Goal: Task Accomplishment & Management: Use online tool/utility

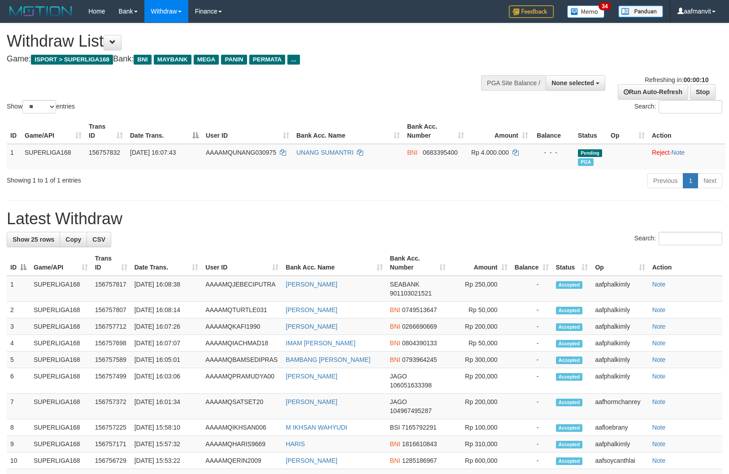
select select
select select "**"
select select
select select "**"
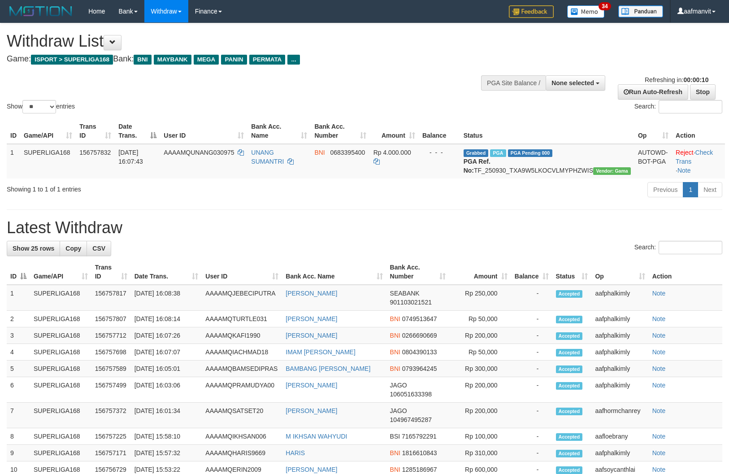
select select
select select "**"
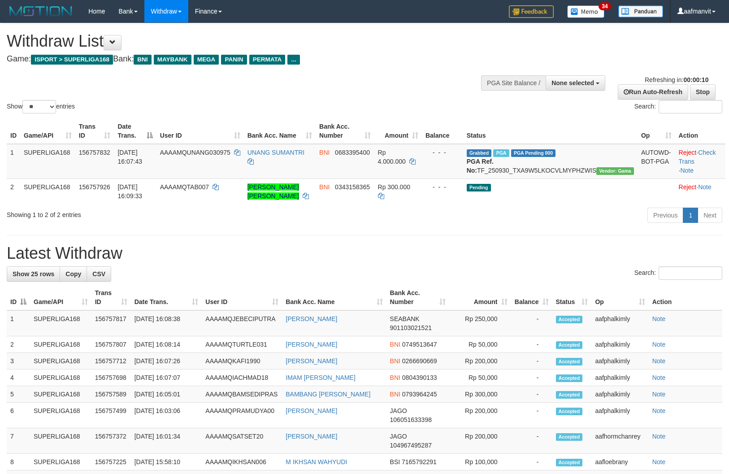
select select
select select "**"
select select
select select "**"
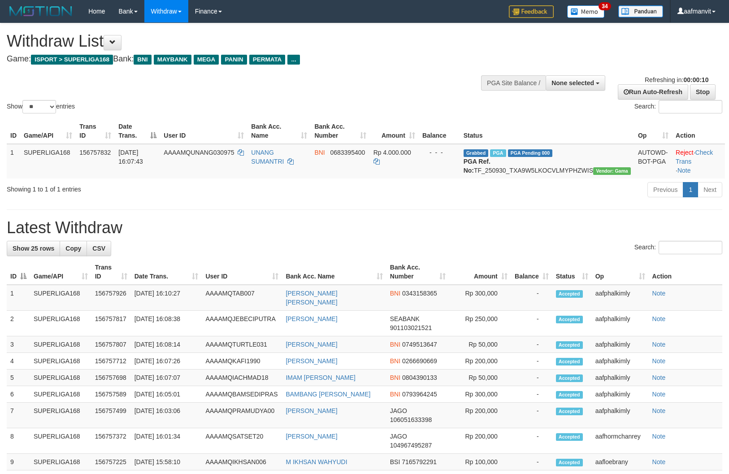
select select
select select "**"
select select
select select "**"
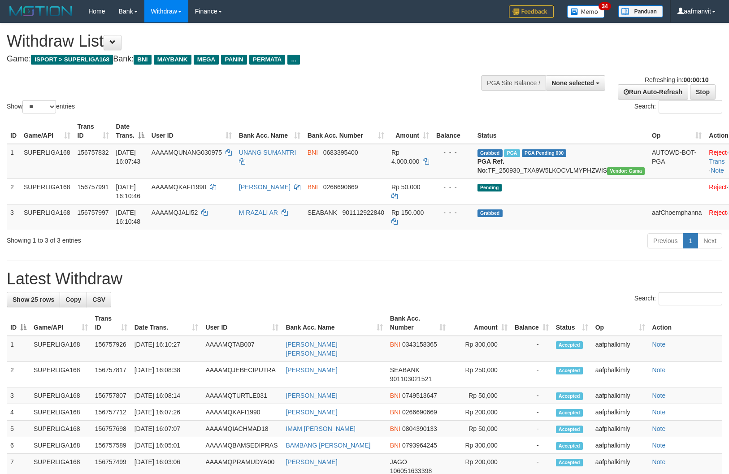
select select
select select "**"
select select
select select "**"
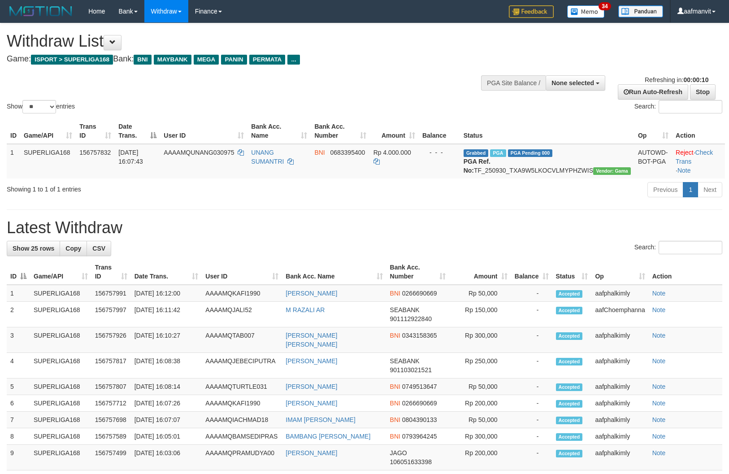
select select
select select "**"
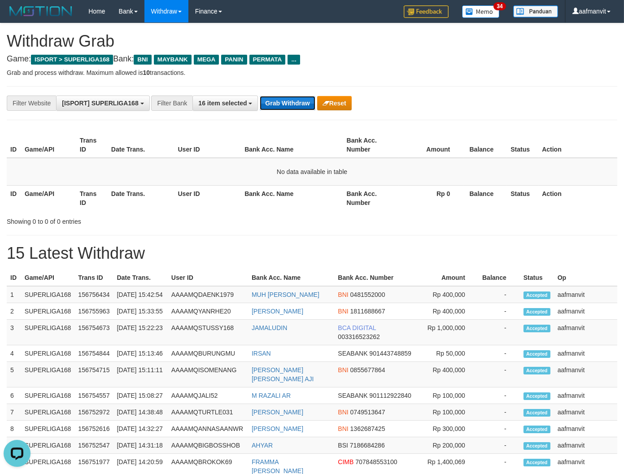
click at [286, 100] on button "Grab Withdraw" at bounding box center [287, 103] width 55 height 14
click at [294, 97] on button "Grab Withdraw" at bounding box center [287, 103] width 55 height 14
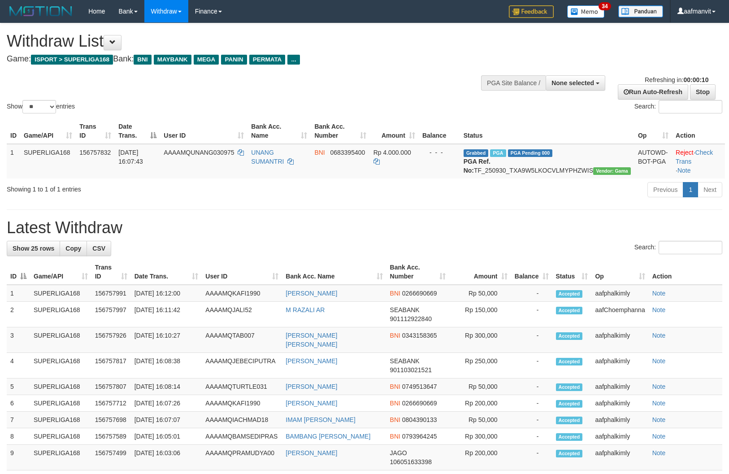
select select
select select "**"
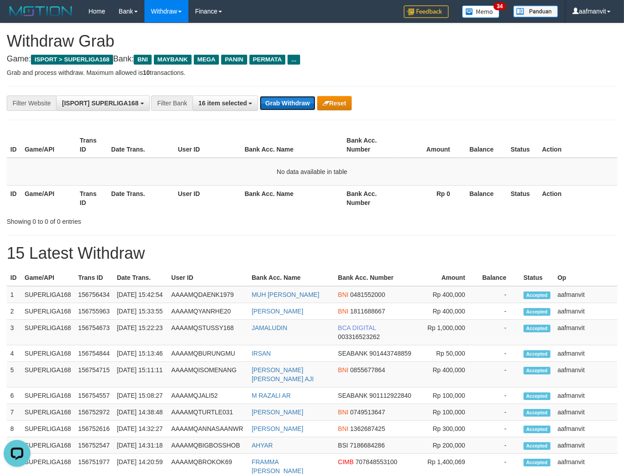
click at [286, 110] on button "Grab Withdraw" at bounding box center [287, 103] width 55 height 14
click at [286, 109] on button "Grab Withdraw" at bounding box center [287, 103] width 55 height 14
click at [291, 104] on button "Grab Withdraw" at bounding box center [287, 103] width 55 height 14
click at [289, 101] on button "Grab Withdraw" at bounding box center [287, 103] width 55 height 14
click at [269, 104] on button "Grab Withdraw" at bounding box center [287, 103] width 55 height 14
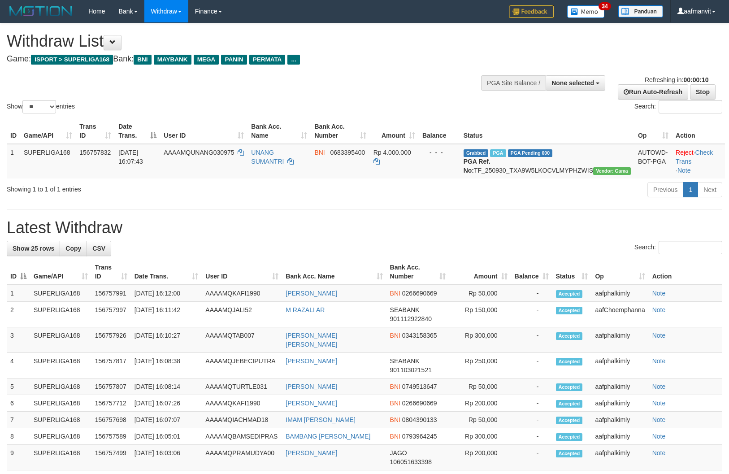
select select
select select "**"
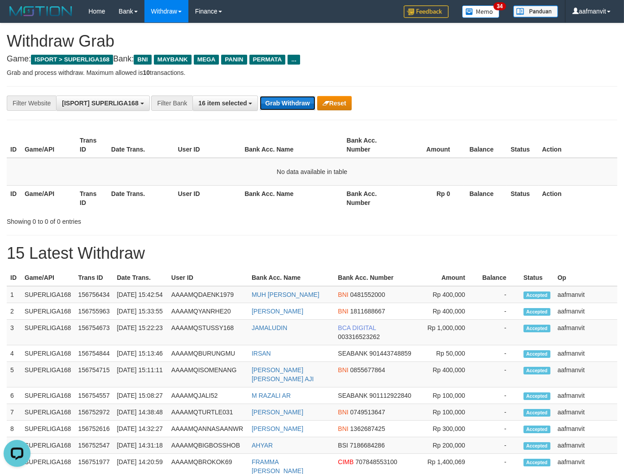
click at [297, 101] on button "Grab Withdraw" at bounding box center [287, 103] width 55 height 14
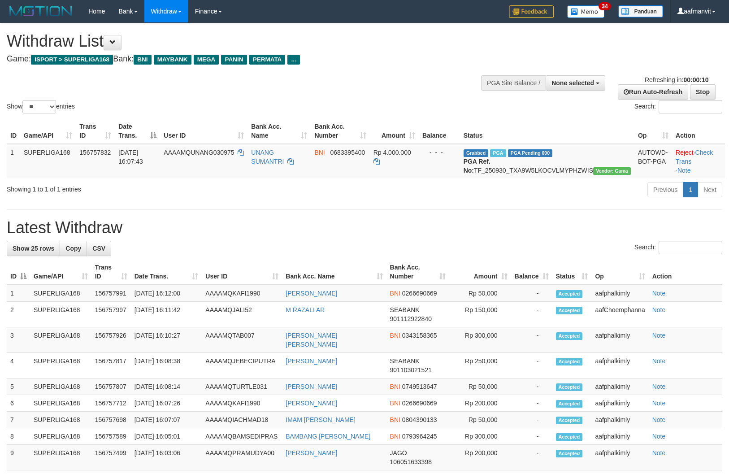
select select
select select "**"
select select
select select "**"
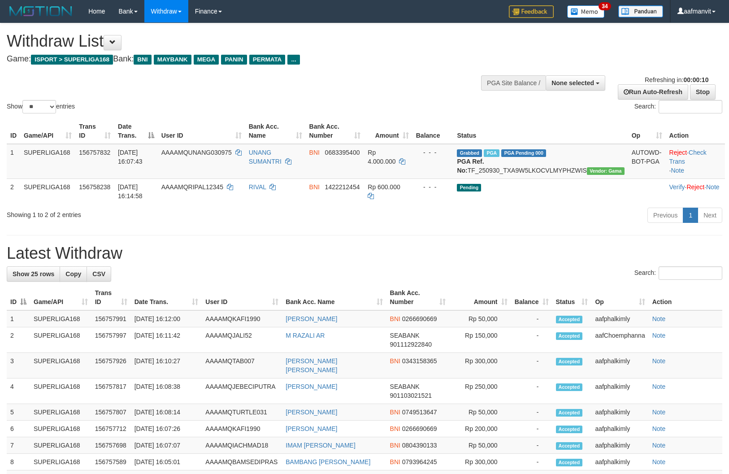
select select
select select "**"
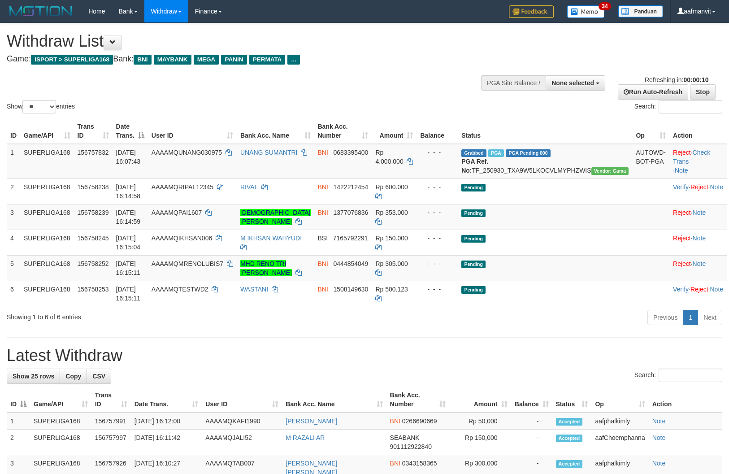
select select
select select "**"
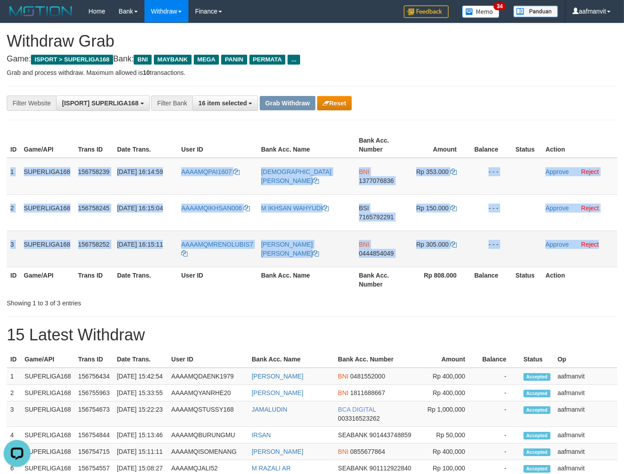
drag, startPoint x: 7, startPoint y: 168, endPoint x: 605, endPoint y: 258, distance: 604.8
click at [605, 258] on tbody "1 SUPERLIGA168 156758239 30/09/2025 16:14:59 AAAAMQPAI1607 MUHAMMAD FAISHAL AHD…" at bounding box center [312, 212] width 610 height 109
copy tbody "1 SUPERLIGA168 156758239 30/09/2025 16:14:59 AAAAMQPAI1607 MUHAMMAD FAISHAL AHD…"
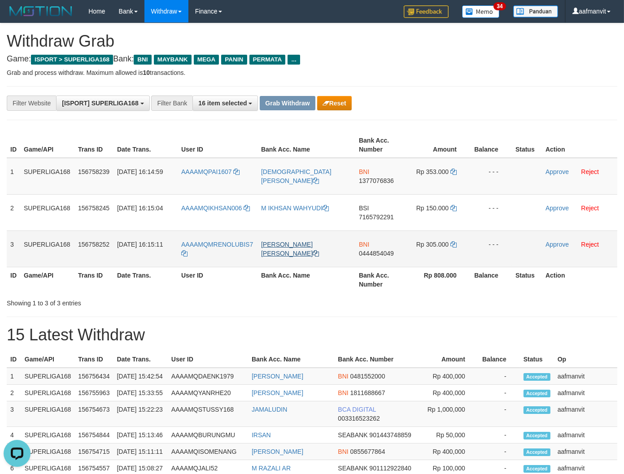
drag, startPoint x: 288, startPoint y: 295, endPoint x: 276, endPoint y: 253, distance: 43.4
click at [288, 295] on div at bounding box center [442, 295] width 364 height 0
copy link "PAI1607"
drag, startPoint x: 242, startPoint y: 162, endPoint x: 235, endPoint y: 182, distance: 21.3
click at [207, 171] on td "AAAAMQPAI1607" at bounding box center [218, 176] width 80 height 37
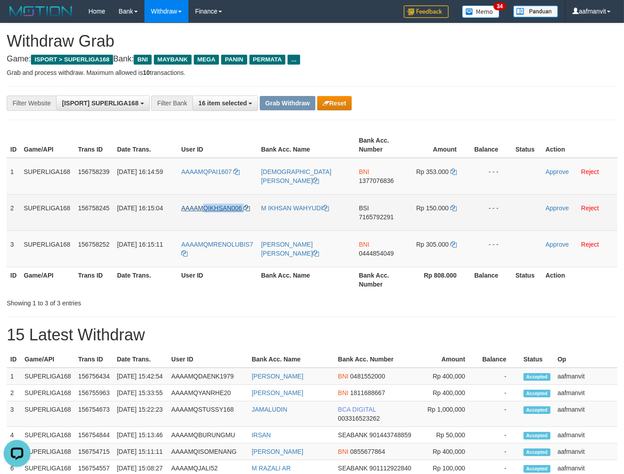
copy link "QIKHSAN006"
copy link "IKHSAN006"
drag, startPoint x: 247, startPoint y: 199, endPoint x: 208, endPoint y: 210, distance: 40.5
click at [208, 210] on td "AAAAMQIKHSAN006" at bounding box center [218, 212] width 80 height 36
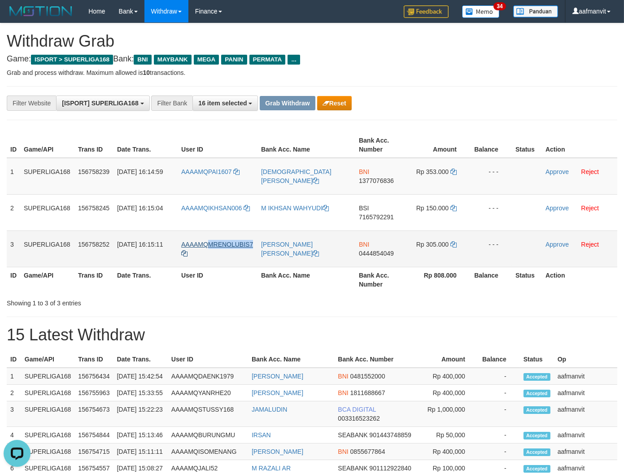
copy span "MRENOLUBIS7"
drag, startPoint x: 256, startPoint y: 237, endPoint x: 208, endPoint y: 240, distance: 47.7
click at [208, 245] on td "AAAAMQMRENOLUBIS7" at bounding box center [218, 248] width 80 height 36
click at [379, 183] on td "BNI 1377076836" at bounding box center [381, 176] width 52 height 37
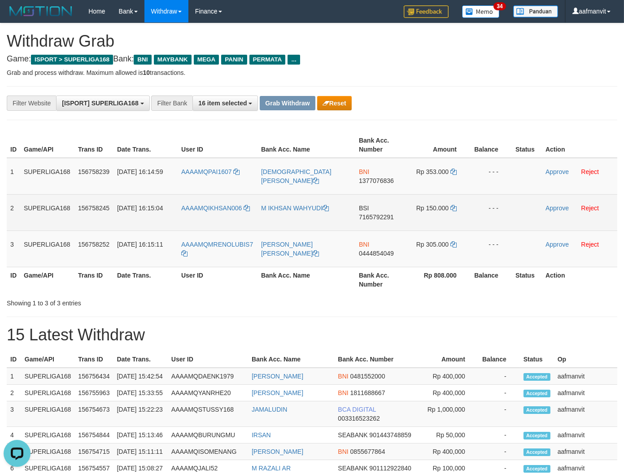
click at [368, 194] on td "BSI 7165792291" at bounding box center [381, 212] width 52 height 36
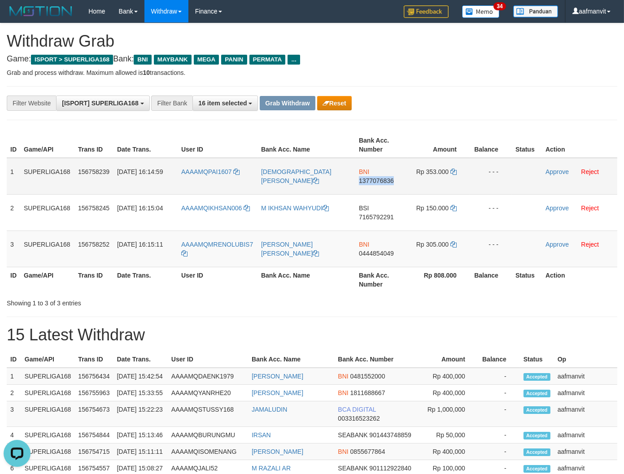
copy span "1377076836"
click at [368, 193] on td "BNI 1377076836" at bounding box center [381, 176] width 52 height 37
click at [455, 169] on icon at bounding box center [453, 172] width 6 height 6
drag, startPoint x: 455, startPoint y: 168, endPoint x: 570, endPoint y: 180, distance: 115.8
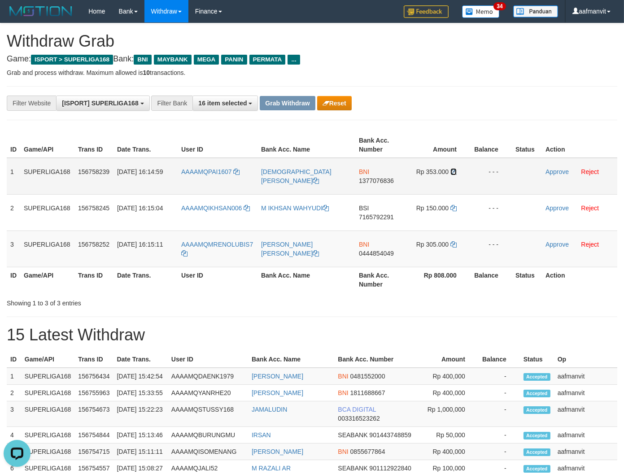
click at [456, 169] on td "Rp 353.000" at bounding box center [439, 176] width 62 height 37
click at [549, 168] on link "Approve" at bounding box center [556, 171] width 23 height 7
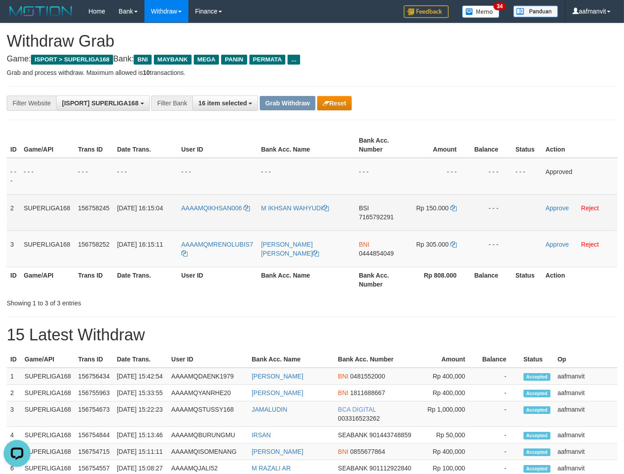
click at [379, 213] on span "7165792291" at bounding box center [376, 216] width 35 height 7
click at [451, 205] on icon at bounding box center [453, 208] width 6 height 6
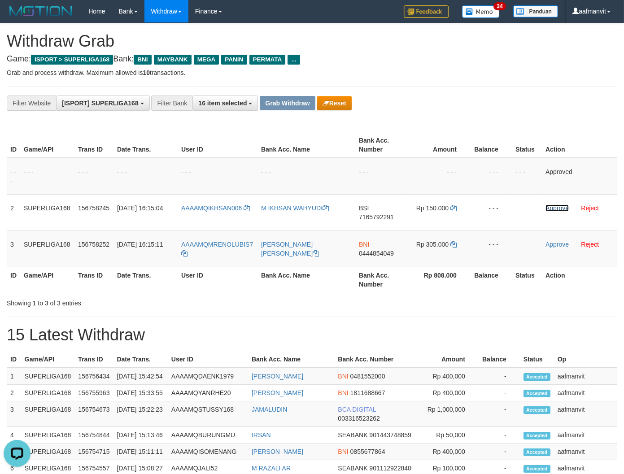
drag, startPoint x: 548, startPoint y: 207, endPoint x: 367, endPoint y: 120, distance: 201.5
click at [548, 207] on link "Approve" at bounding box center [556, 207] width 23 height 7
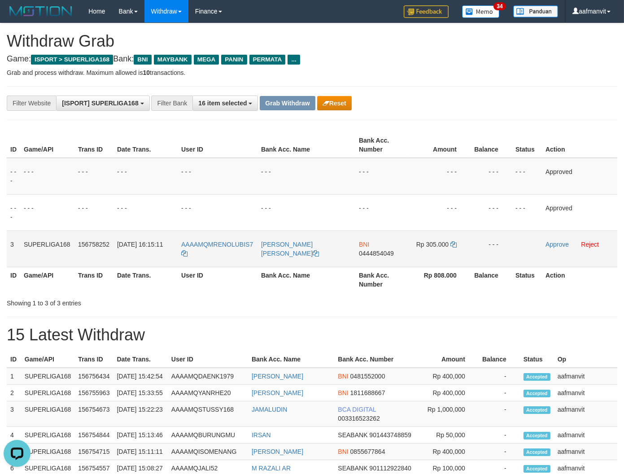
click at [370, 251] on span "0444854049" at bounding box center [376, 253] width 35 height 7
click at [454, 241] on icon at bounding box center [453, 244] width 6 height 6
drag, startPoint x: 548, startPoint y: 243, endPoint x: 344, endPoint y: 114, distance: 240.9
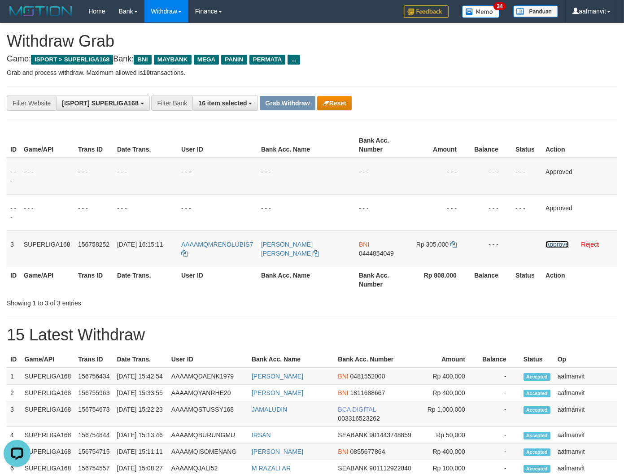
click at [548, 243] on link "Approve" at bounding box center [556, 244] width 23 height 7
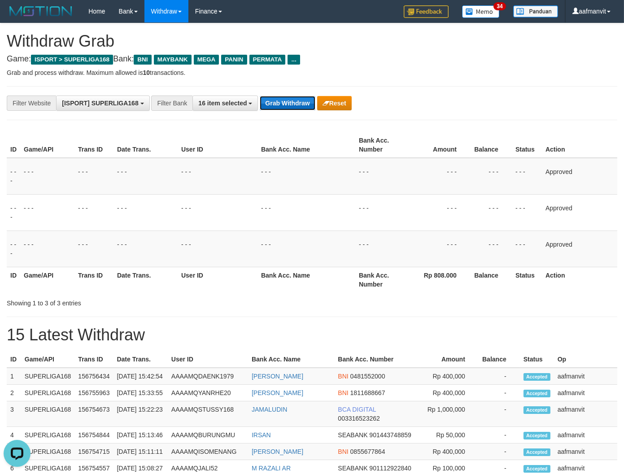
click at [306, 104] on button "Grab Withdraw" at bounding box center [287, 103] width 55 height 14
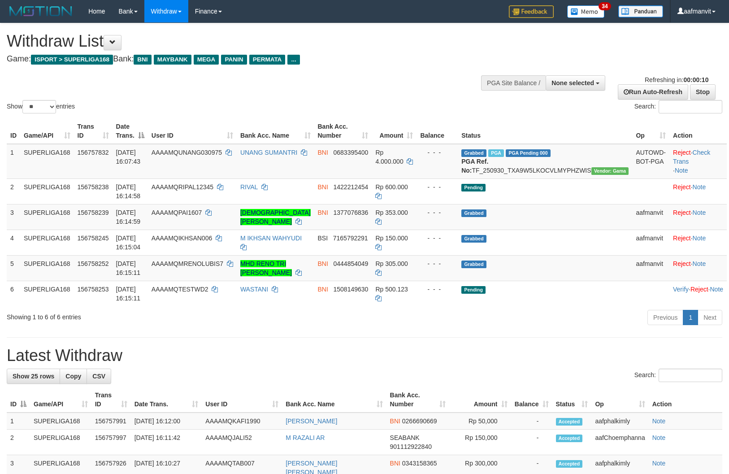
select select
select select "**"
select select
select select "**"
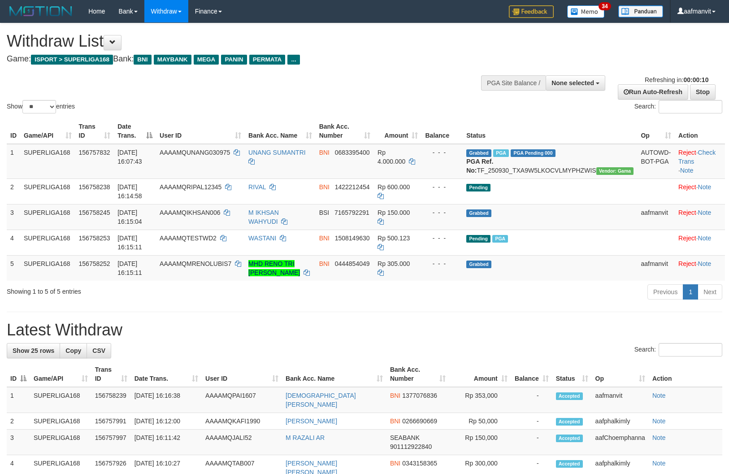
select select
select select "**"
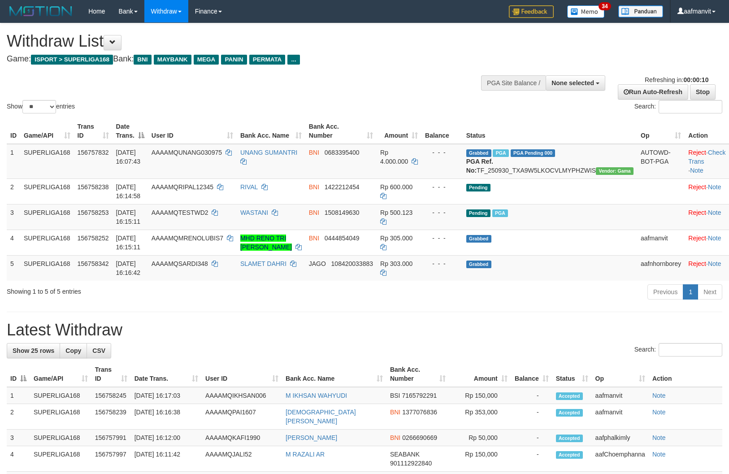
select select
select select "**"
select select
select select "**"
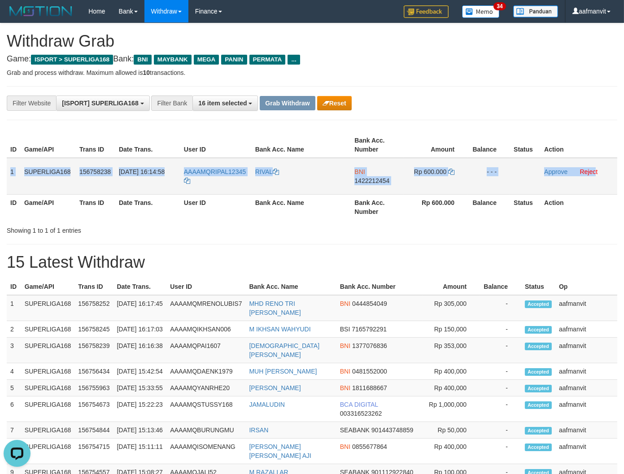
drag, startPoint x: 10, startPoint y: 167, endPoint x: 630, endPoint y: 186, distance: 620.3
click at [602, 169] on tr "1 SUPERLIGA168 156758238 30/09/2025 16:14:58 AAAAMQRIPAL12345 RIVAL BNI 1422212…" at bounding box center [312, 176] width 610 height 37
copy tr "1 SUPERLIGA168 156758238 30/09/2025 16:14:58 AAAAMQRIPAL12345 RIVAL BNI 1422212…"
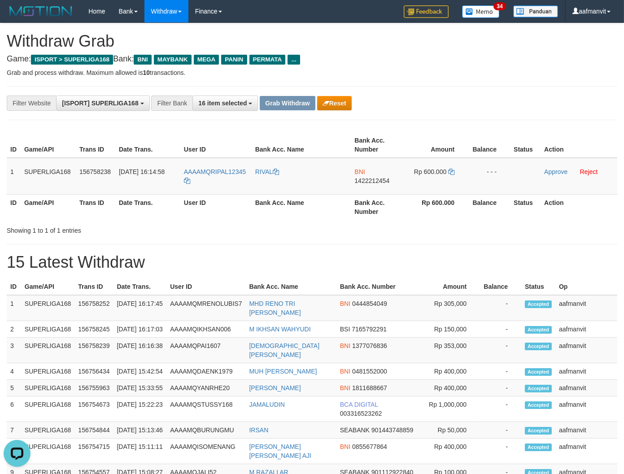
drag, startPoint x: 234, startPoint y: 226, endPoint x: 348, endPoint y: 198, distance: 117.9
click at [235, 223] on div "Showing 1 to 1 of 1 entries" at bounding box center [130, 228] width 247 height 13
click at [393, 175] on td "BNI 1422212454" at bounding box center [377, 176] width 53 height 37
click at [371, 172] on td "BNI 1422212454" at bounding box center [377, 176] width 53 height 37
click at [370, 172] on td "BNI 1422212454" at bounding box center [377, 176] width 53 height 37
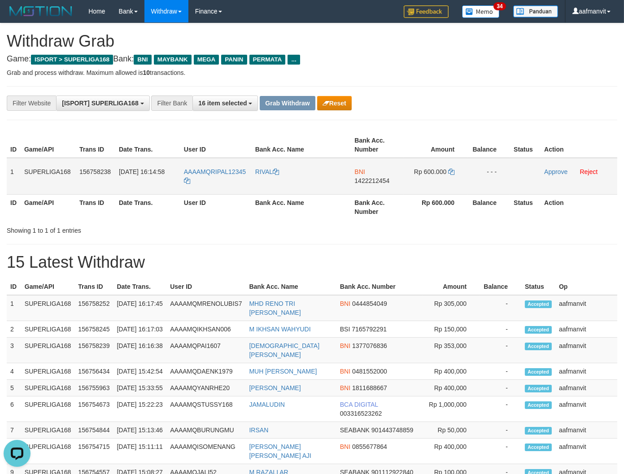
click at [367, 191] on td "BNI 1422212454" at bounding box center [377, 176] width 53 height 37
copy span "1422212454"
click at [451, 169] on icon at bounding box center [451, 172] width 6 height 6
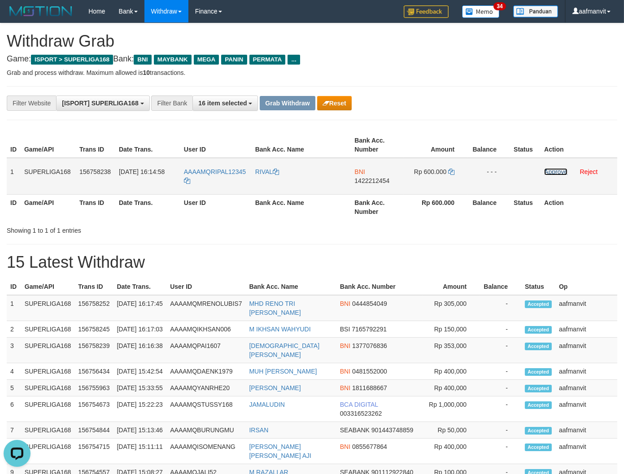
click at [547, 169] on link "Approve" at bounding box center [555, 171] width 23 height 7
click at [297, 109] on button "Grab Withdraw" at bounding box center [287, 103] width 55 height 14
drag, startPoint x: 296, startPoint y: 109, endPoint x: 334, endPoint y: 121, distance: 39.1
click at [296, 108] on button "Grab Withdraw" at bounding box center [287, 103] width 55 height 14
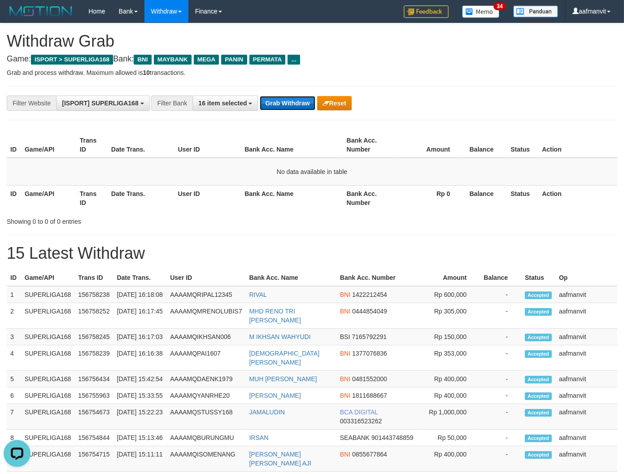
click at [276, 100] on button "Grab Withdraw" at bounding box center [287, 103] width 55 height 14
click at [276, 99] on button "Grab Withdraw" at bounding box center [287, 103] width 55 height 14
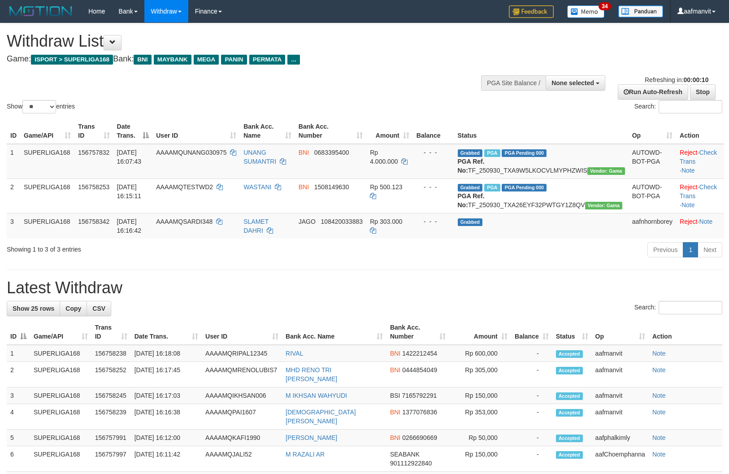
select select
select select "**"
select select
select select "**"
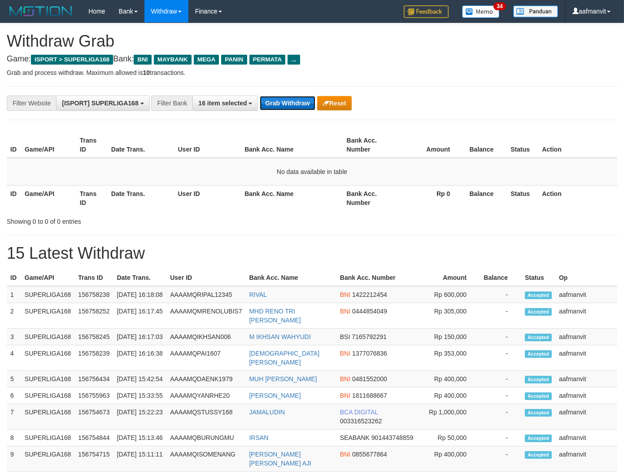
click at [294, 101] on button "Grab Withdraw" at bounding box center [287, 103] width 55 height 14
click at [273, 105] on button "Grab Withdraw" at bounding box center [287, 103] width 55 height 14
drag, startPoint x: 273, startPoint y: 105, endPoint x: 311, endPoint y: 107, distance: 37.7
click at [275, 105] on button "Grab Withdraw" at bounding box center [287, 103] width 55 height 14
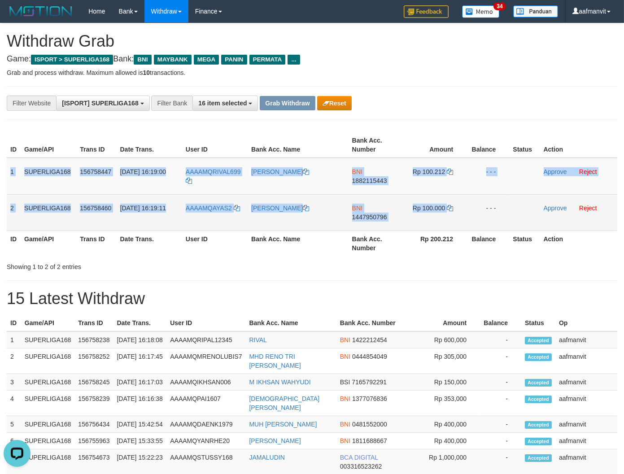
drag, startPoint x: 8, startPoint y: 172, endPoint x: 496, endPoint y: 204, distance: 489.7
click at [489, 204] on tbody "1 SUPERLIGA168 156758447 30/09/2025 16:19:00 AAAAMQRIVAL699 NAUFAL HAMIDY BNI 1…" at bounding box center [312, 194] width 610 height 73
copy tbody "1 SUPERLIGA168 156758447 30/09/2025 16:19:00 AAAAMQRIVAL699 NAUFAL HAMIDY BNI 1…"
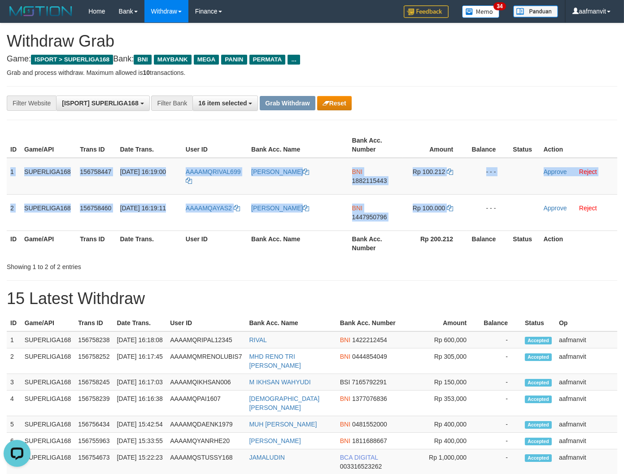
copy tbody "1 SUPERLIGA168 156758447 30/09/2025 16:19:00 AAAAMQRIVAL699 NAUFAL HAMIDY BNI 1…"
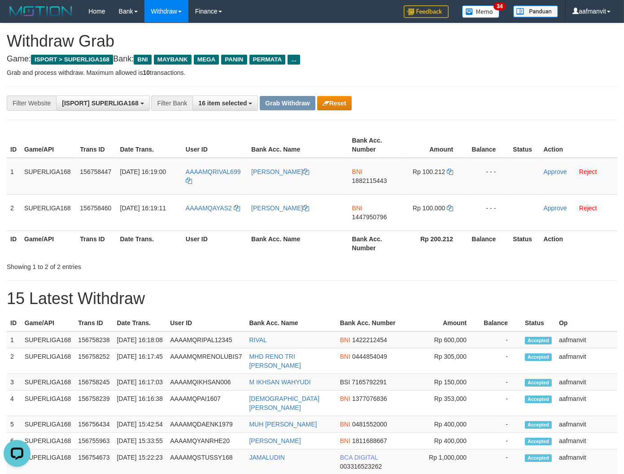
click at [245, 316] on th "User ID" at bounding box center [205, 323] width 79 height 17
drag, startPoint x: 240, startPoint y: 160, endPoint x: 212, endPoint y: 168, distance: 29.1
click at [212, 168] on td "AAAAMQRIVAL699" at bounding box center [214, 176] width 65 height 37
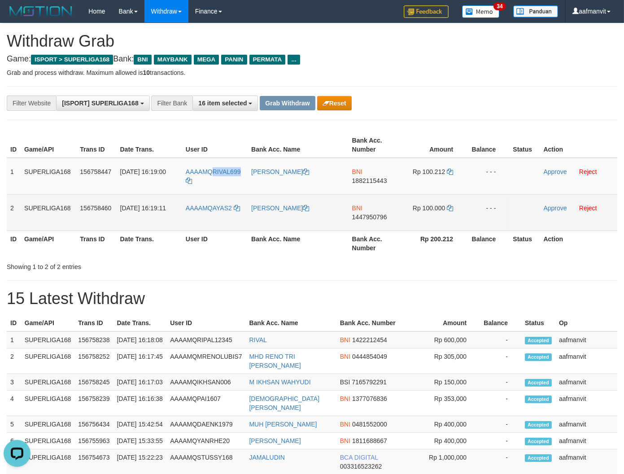
copy span "RIVAL699"
copy link "QAYAS2"
copy link "AYAS2"
drag, startPoint x: 238, startPoint y: 200, endPoint x: 306, endPoint y: 229, distance: 74.4
click at [212, 207] on td "AAAAMQAYAS2" at bounding box center [214, 212] width 65 height 36
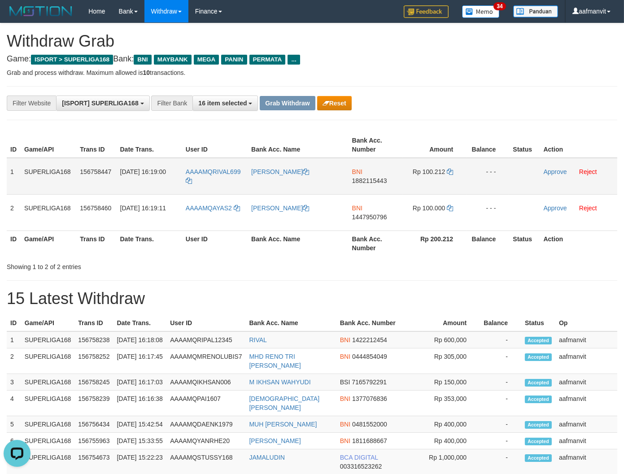
click at [381, 178] on td "BNI 1882115443" at bounding box center [375, 176] width 54 height 37
copy span "1882115443"
click at [450, 169] on icon at bounding box center [450, 172] width 6 height 6
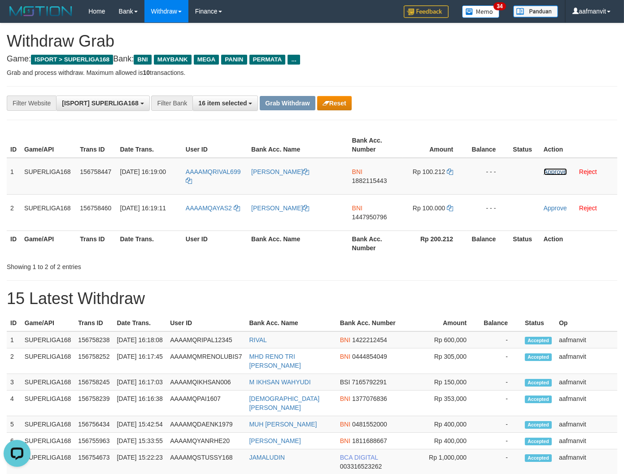
drag, startPoint x: 548, startPoint y: 173, endPoint x: 347, endPoint y: 121, distance: 207.7
click at [548, 173] on link "Approve" at bounding box center [554, 171] width 23 height 7
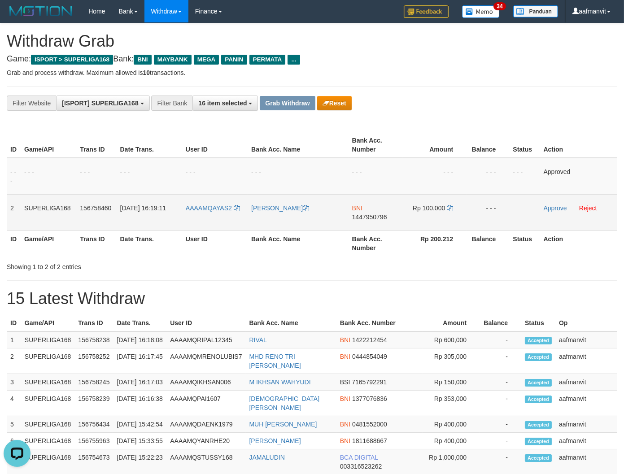
click at [370, 223] on td "BNI 1447950796" at bounding box center [375, 212] width 54 height 36
copy span "1447950796"
click at [370, 223] on td "BNI 1447950796" at bounding box center [375, 212] width 54 height 36
click at [448, 208] on icon at bounding box center [450, 208] width 6 height 6
drag, startPoint x: 448, startPoint y: 208, endPoint x: 456, endPoint y: 207, distance: 7.8
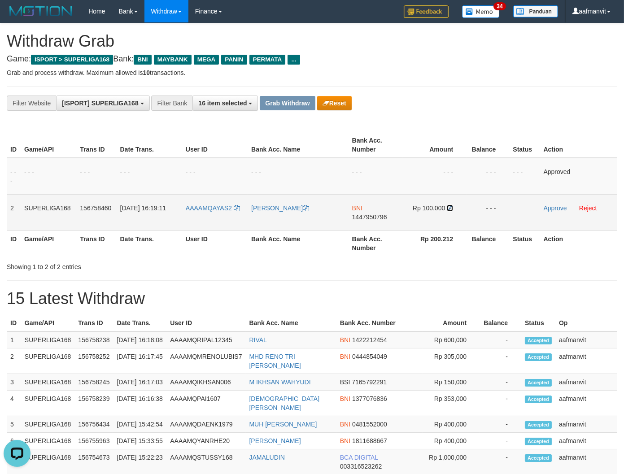
click at [451, 208] on icon at bounding box center [450, 208] width 6 height 6
click at [456, 207] on td "Rp 100.000" at bounding box center [434, 212] width 64 height 36
click at [556, 207] on link "Approve" at bounding box center [554, 207] width 23 height 7
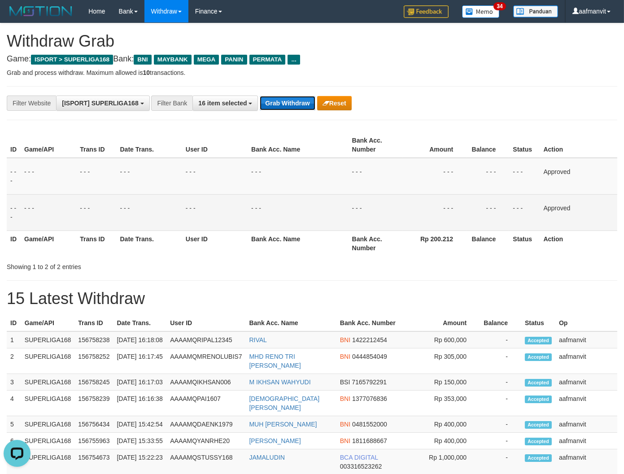
click at [294, 106] on button "Grab Withdraw" at bounding box center [287, 103] width 55 height 14
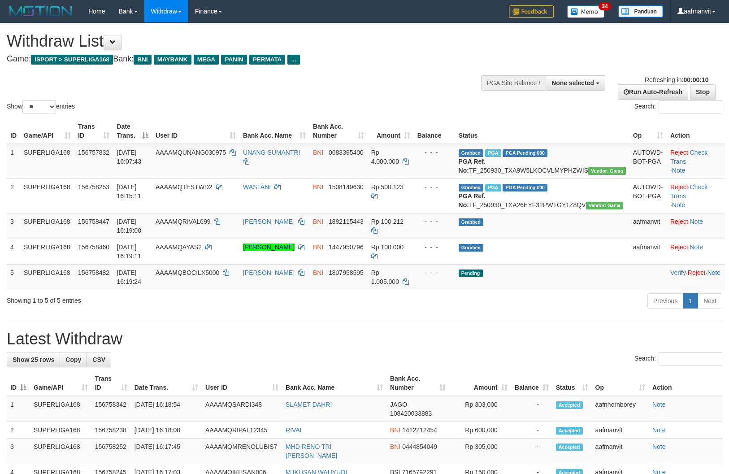
select select
select select "**"
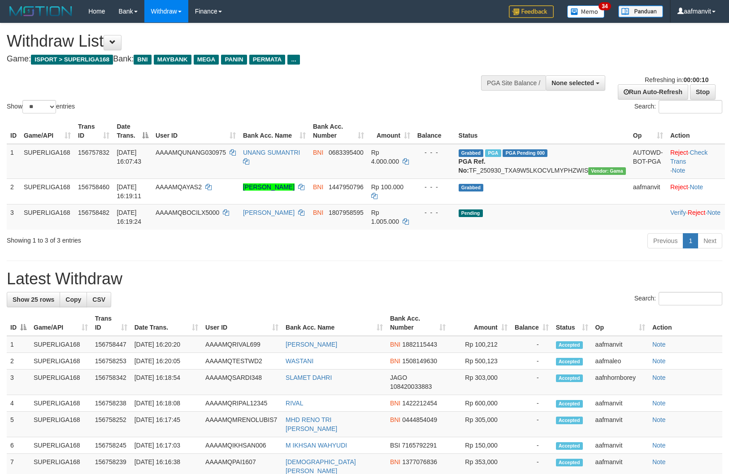
select select
select select "**"
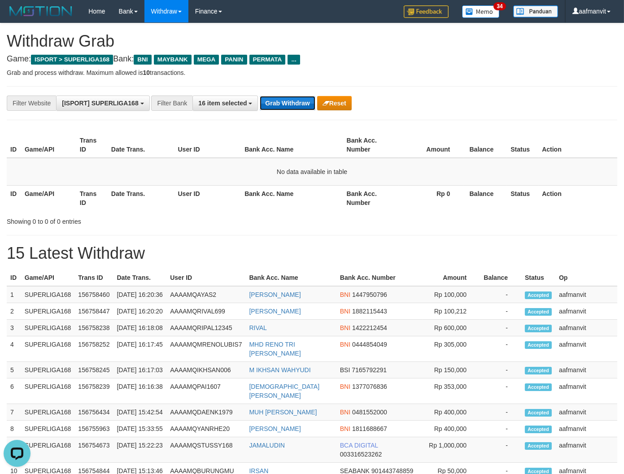
click at [270, 104] on button "Grab Withdraw" at bounding box center [287, 103] width 55 height 14
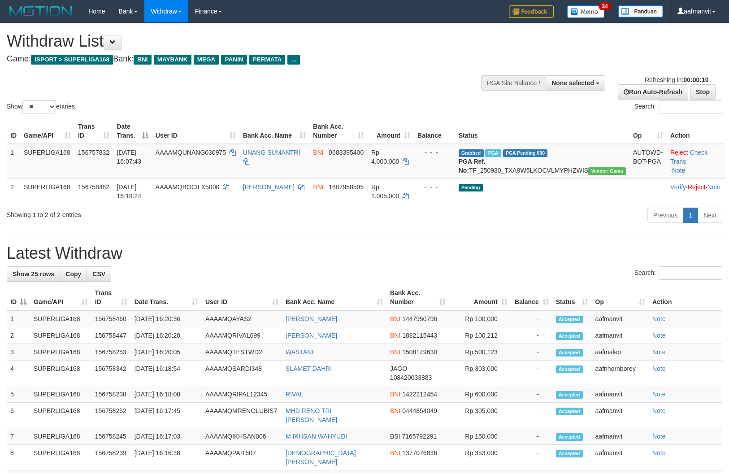
select select
select select "**"
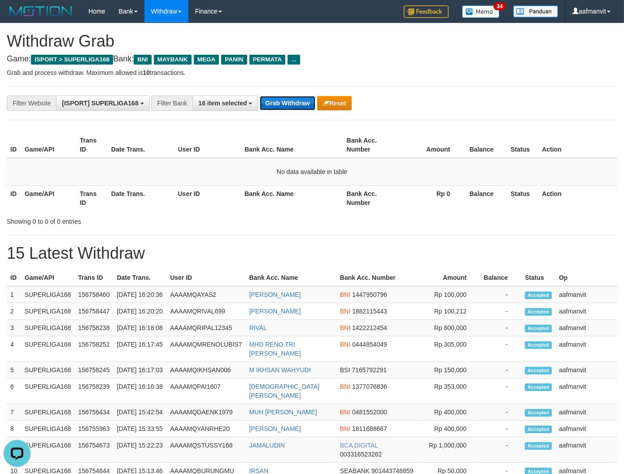
click at [280, 106] on button "Grab Withdraw" at bounding box center [287, 103] width 55 height 14
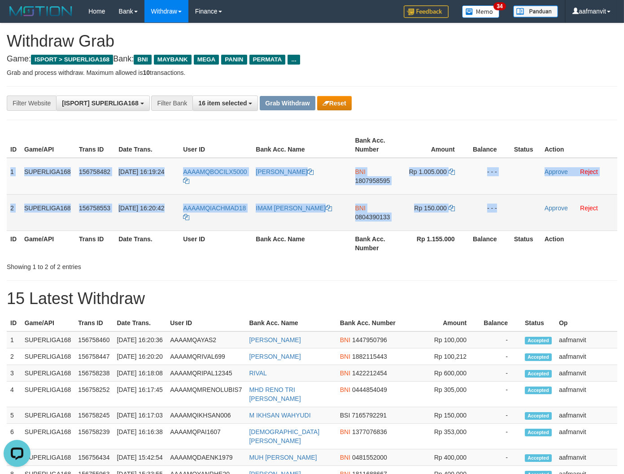
drag, startPoint x: 9, startPoint y: 166, endPoint x: 531, endPoint y: 208, distance: 523.5
click at [531, 208] on tbody "1 SUPERLIGA168 156758482 [DATE] 16:19:24 AAAAMQBOCILX5000 [PERSON_NAME] BNI 180…" at bounding box center [312, 194] width 610 height 73
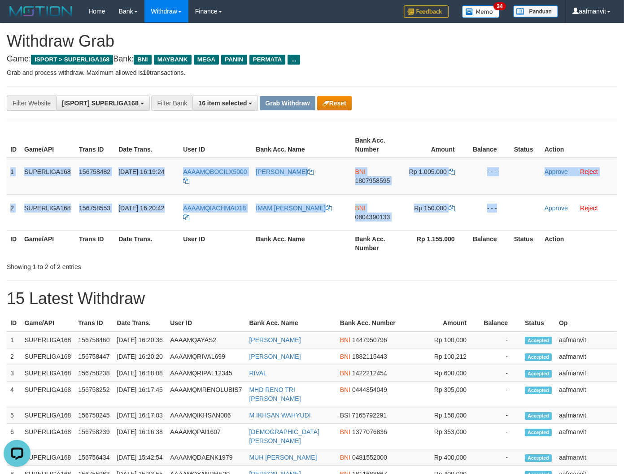
copy tbody "1 SUPERLIGA168 156758482 30/09/2025 16:19:24 AAAAMQBOCILX5000 IDRIS AZIS BNI 18…"
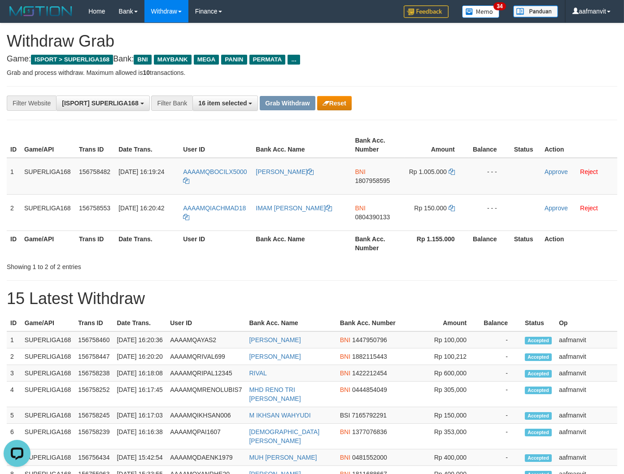
drag, startPoint x: 352, startPoint y: 314, endPoint x: 287, endPoint y: 269, distance: 79.1
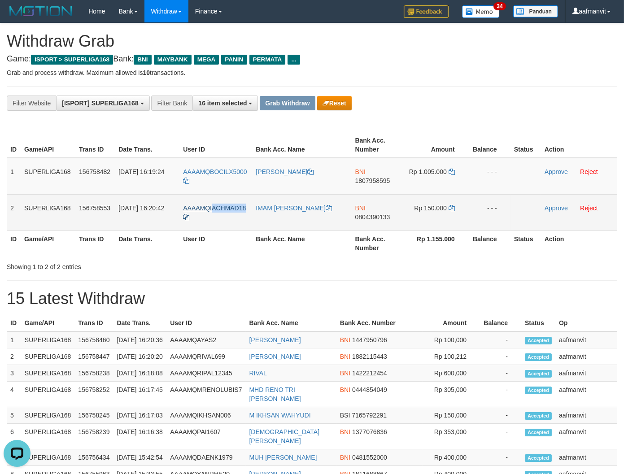
copy span "ACHMAD18"
drag, startPoint x: 248, startPoint y: 200, endPoint x: 211, endPoint y: 207, distance: 37.3
click at [211, 207] on td "AAAAMQIACHMAD18" at bounding box center [215, 212] width 73 height 36
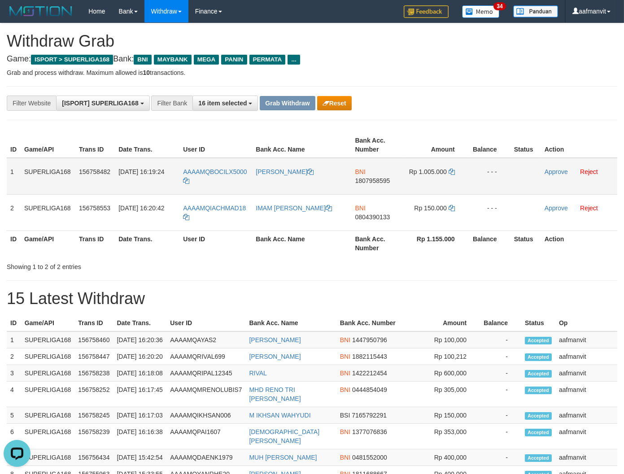
click at [378, 187] on td "BNI 1807958595" at bounding box center [377, 176] width 53 height 37
click at [453, 169] on icon at bounding box center [451, 172] width 6 height 6
click at [551, 168] on link "Approve" at bounding box center [555, 171] width 23 height 7
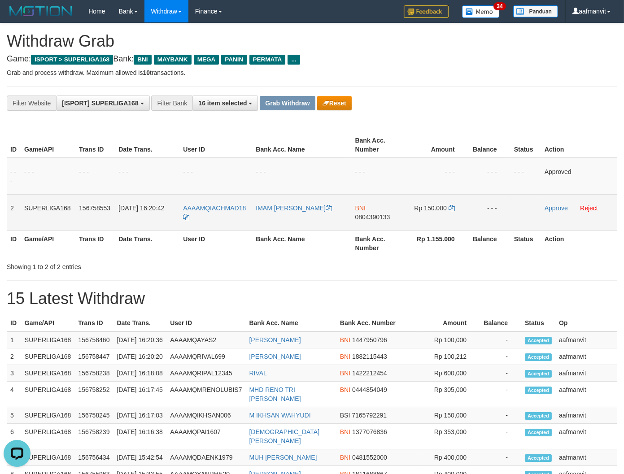
click at [367, 227] on td "BNI 0804390133" at bounding box center [377, 212] width 53 height 36
click at [368, 225] on td "BNI 0804390133" at bounding box center [377, 212] width 53 height 36
click at [360, 225] on td "BNI 0804390133" at bounding box center [377, 212] width 53 height 36
copy span "0804390133"
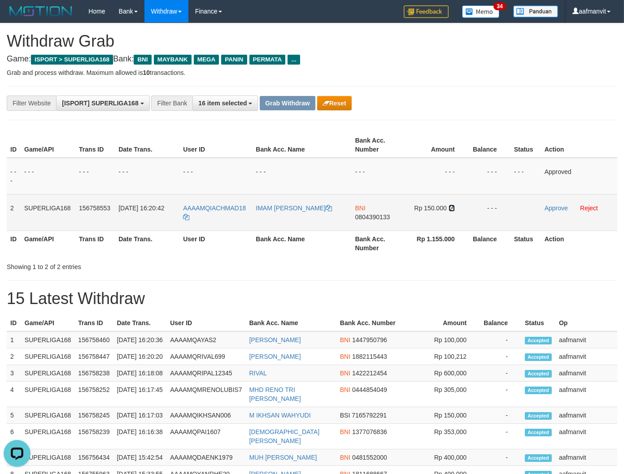
click at [451, 205] on icon at bounding box center [451, 208] width 6 height 6
click at [547, 208] on link "Approve" at bounding box center [555, 207] width 23 height 7
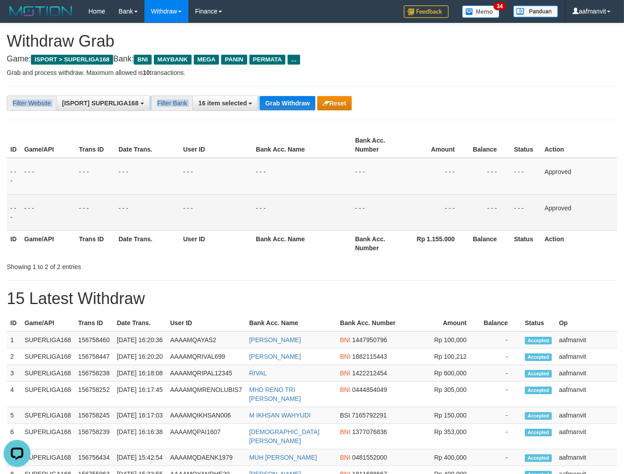
click at [274, 95] on div "**********" at bounding box center [312, 103] width 610 height 34
click at [271, 105] on button "Grab Withdraw" at bounding box center [287, 103] width 55 height 14
drag, startPoint x: 271, startPoint y: 105, endPoint x: 450, endPoint y: 128, distance: 180.8
click at [272, 104] on button "Grab Withdraw" at bounding box center [287, 103] width 55 height 14
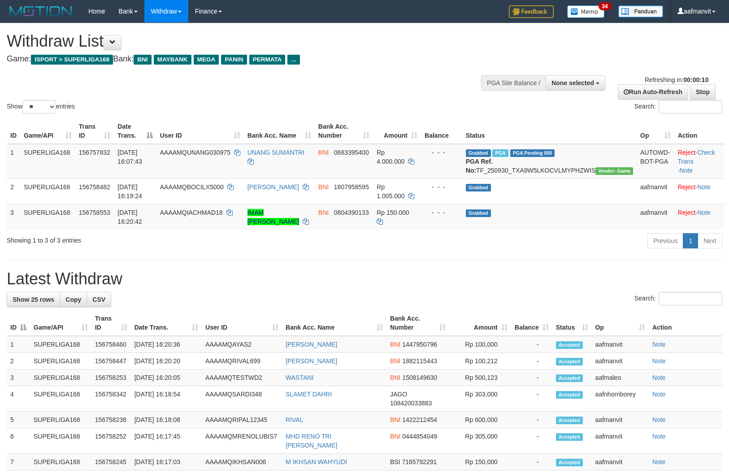
select select
select select "**"
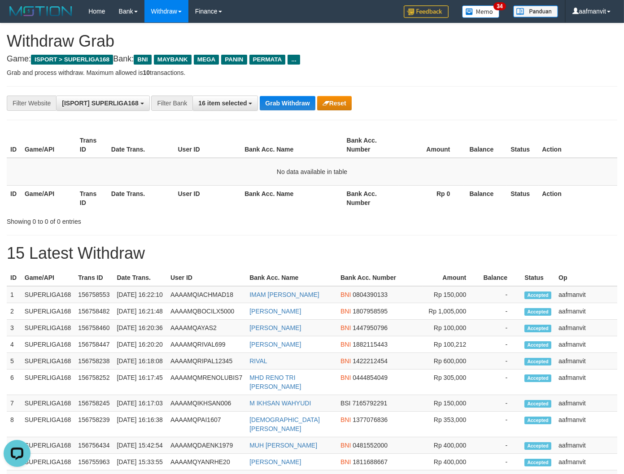
click at [287, 94] on div "**********" at bounding box center [312, 103] width 610 height 34
click at [270, 101] on button "Grab Withdraw" at bounding box center [287, 103] width 55 height 14
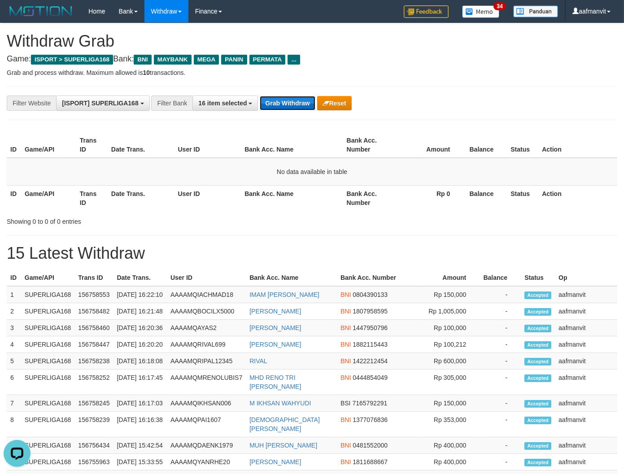
click at [277, 101] on button "Grab Withdraw" at bounding box center [287, 103] width 55 height 14
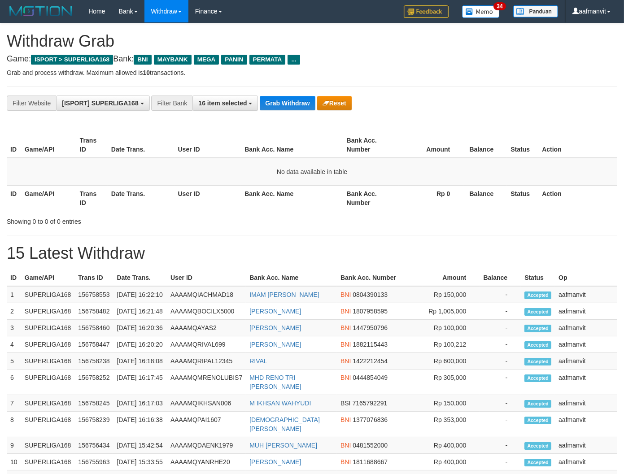
click at [277, 100] on button "Grab Withdraw" at bounding box center [287, 103] width 55 height 14
click at [284, 103] on button "Grab Withdraw" at bounding box center [287, 103] width 55 height 14
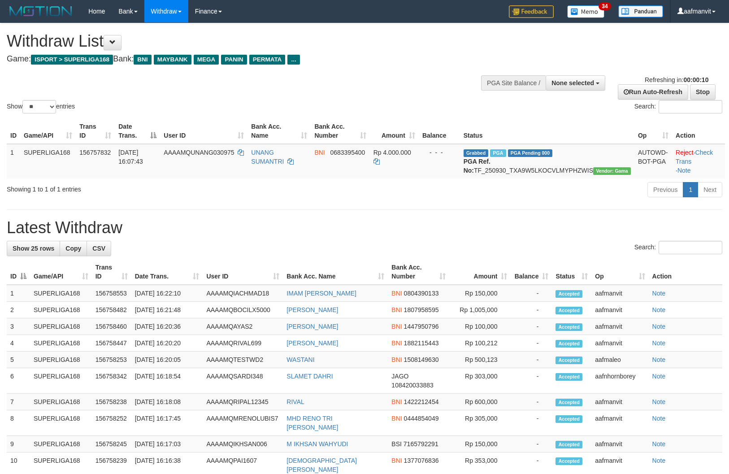
select select
select select "**"
select select
select select "**"
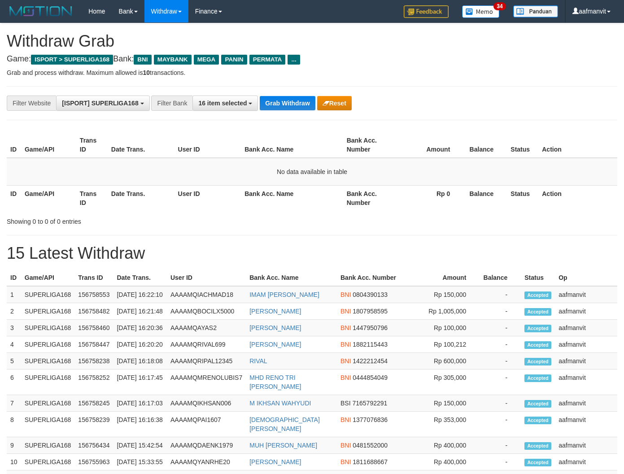
click at [287, 104] on button "Grab Withdraw" at bounding box center [287, 103] width 55 height 14
click at [263, 102] on button "Grab Withdraw" at bounding box center [287, 103] width 55 height 14
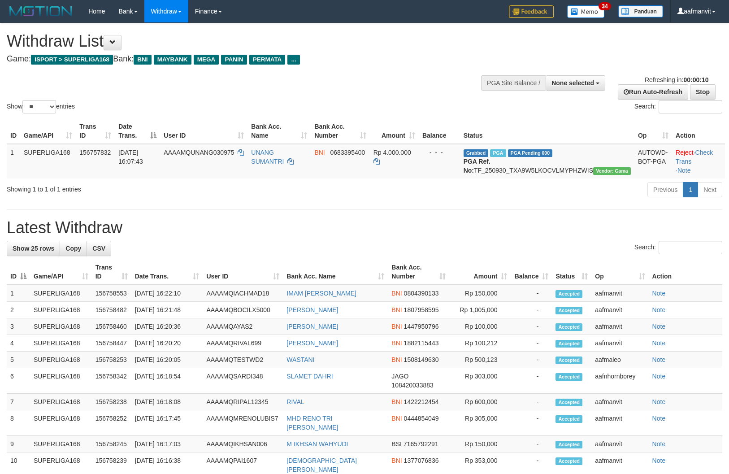
select select
select select "**"
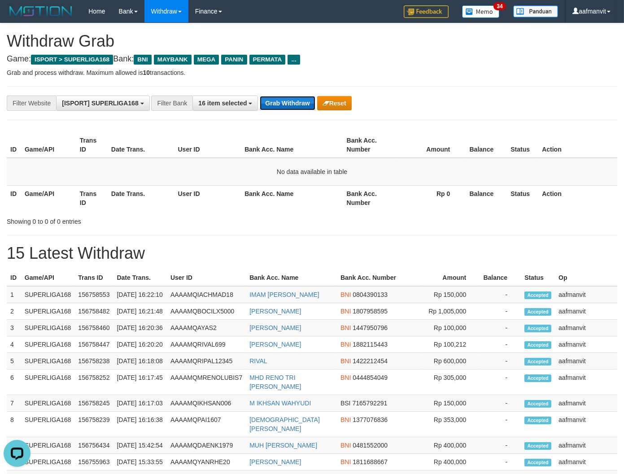
click at [276, 105] on button "Grab Withdraw" at bounding box center [287, 103] width 55 height 14
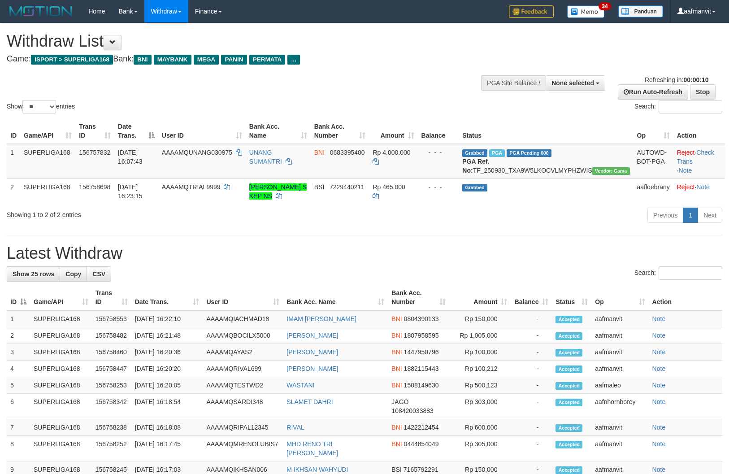
select select
select select "**"
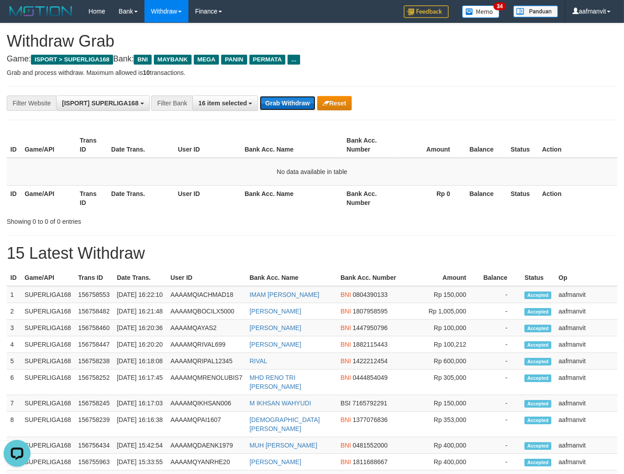
click at [281, 109] on button "Grab Withdraw" at bounding box center [287, 103] width 55 height 14
click at [279, 108] on button "Grab Withdraw" at bounding box center [287, 103] width 55 height 14
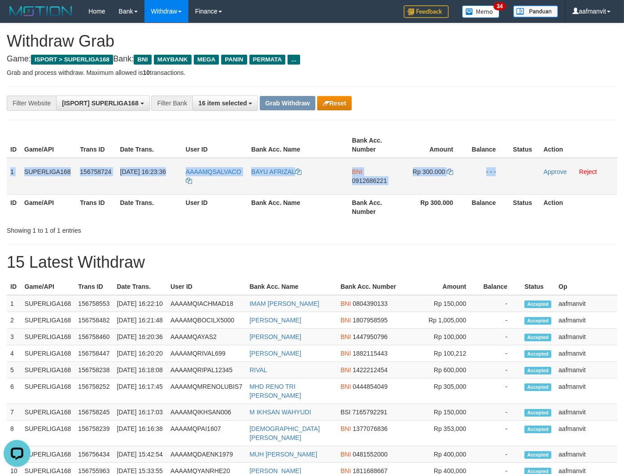
drag, startPoint x: 12, startPoint y: 166, endPoint x: 538, endPoint y: 178, distance: 526.5
click at [543, 177] on tr "1 SUPERLIGA168 156758724 30/09/2025 16:23:36 AAAAMQSALVACO BAYU AFRIZAL BNI 091…" at bounding box center [312, 176] width 610 height 37
copy tr "1 SUPERLIGA168 156758724 30/09/2025 16:23:36 AAAAMQSALVACO BAYU AFRIZAL BNI 091…"
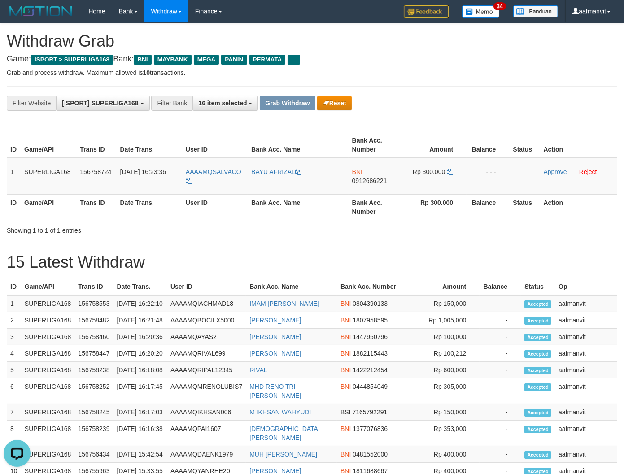
drag, startPoint x: 276, startPoint y: 265, endPoint x: 252, endPoint y: 209, distance: 60.2
click at [276, 263] on h1 "15 Latest Withdraw" at bounding box center [312, 262] width 610 height 18
copy span "QSALVACO"
drag, startPoint x: 245, startPoint y: 162, endPoint x: 209, endPoint y: 170, distance: 37.3
click at [209, 170] on td "AAAAMQSALVACO" at bounding box center [214, 176] width 65 height 37
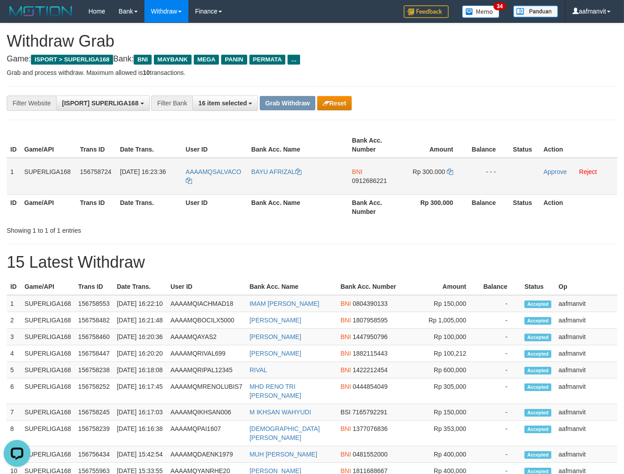
drag, startPoint x: 228, startPoint y: 192, endPoint x: 233, endPoint y: 187, distance: 7.0
click at [229, 192] on td "AAAAMQSALVACO" at bounding box center [214, 176] width 65 height 37
copy tr "SALVACO"
drag, startPoint x: 247, startPoint y: 164, endPoint x: 213, endPoint y: 170, distance: 34.6
click at [213, 170] on tr "1 SUPERLIGA168 156758724 30/09/2025 16:23:36 AAAAMQSALVACO BAYU AFRIZAL BNI 091…" at bounding box center [312, 176] width 610 height 37
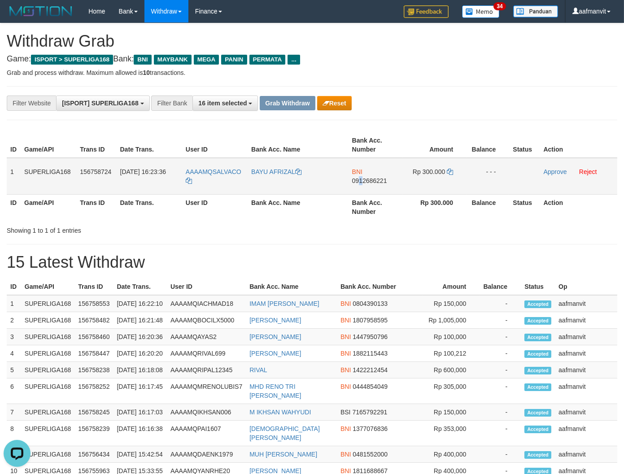
click at [360, 183] on td "BNI 0912686221" at bounding box center [375, 176] width 54 height 37
click at [359, 182] on span "0912686221" at bounding box center [369, 180] width 35 height 7
copy span "1"
click at [450, 169] on icon at bounding box center [450, 172] width 6 height 6
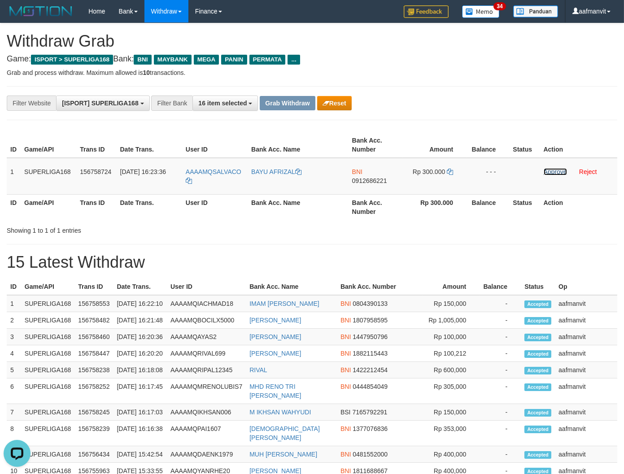
click at [551, 171] on link "Approve" at bounding box center [554, 171] width 23 height 7
click at [303, 102] on button "Grab Withdraw" at bounding box center [287, 103] width 55 height 14
click at [302, 102] on button "Grab Withdraw" at bounding box center [287, 103] width 55 height 14
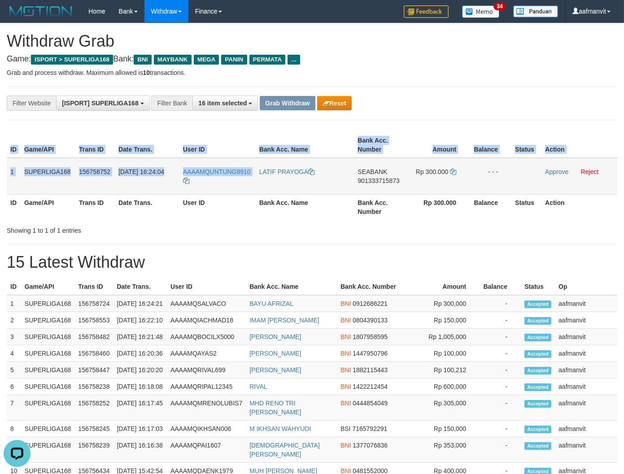
drag, startPoint x: 21, startPoint y: 172, endPoint x: 268, endPoint y: 186, distance: 247.8
click at [268, 186] on div "ID Game/API Trans ID Date Trans. User ID Bank Acc. Name Bank Acc. Number Amount…" at bounding box center [312, 176] width 624 height 93
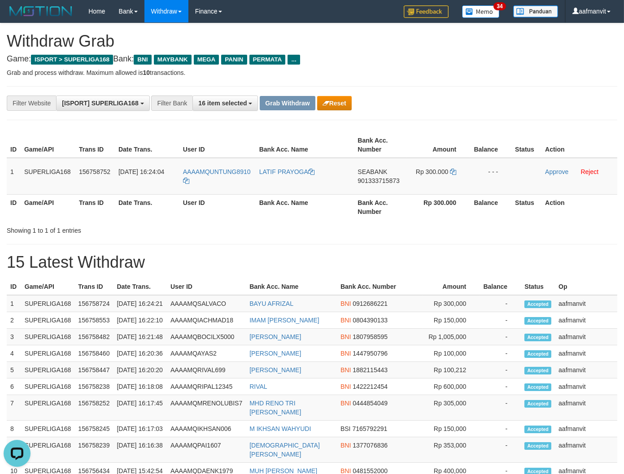
drag, startPoint x: 173, startPoint y: 204, endPoint x: 1, endPoint y: 164, distance: 176.4
click at [169, 204] on th "Date Trans." at bounding box center [147, 207] width 65 height 26
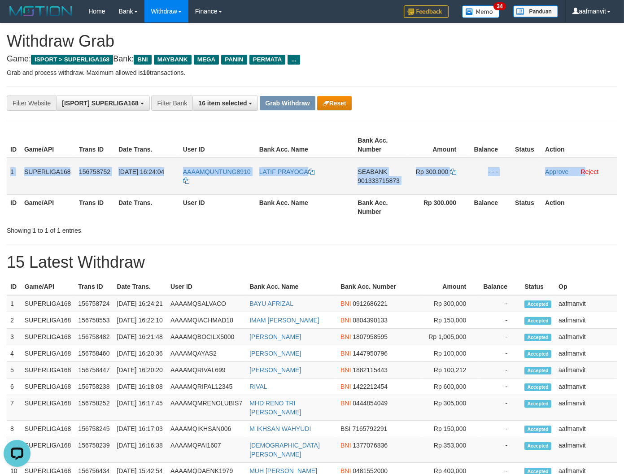
drag, startPoint x: 10, startPoint y: 166, endPoint x: 583, endPoint y: 180, distance: 573.6
click at [583, 180] on tr "1 SUPERLIGA168 156758752 30/09/2025 16:24:04 AAAAMQUNTUNG8910 LATIF PRAYOGA SEA…" at bounding box center [312, 176] width 610 height 37
copy tr "1 SUPERLIGA168 156758752 30/09/2025 16:24:04 AAAAMQUNTUNG8910 LATIF PRAYOGA SEA…"
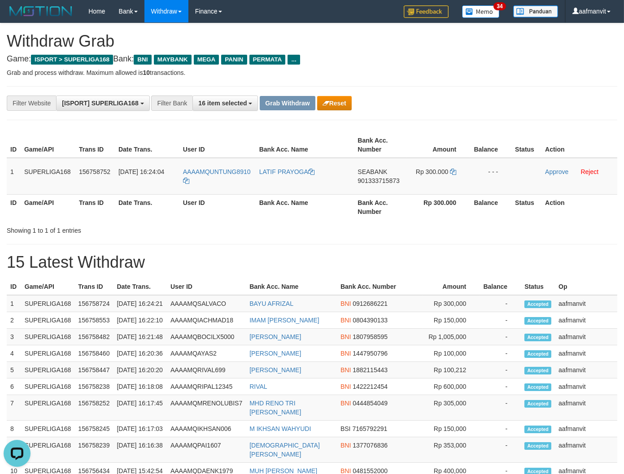
click at [315, 262] on h1 "15 Latest Withdraw" at bounding box center [312, 262] width 610 height 18
drag, startPoint x: 256, startPoint y: 165, endPoint x: 208, endPoint y: 173, distance: 48.2
click at [208, 173] on tr "1 SUPERLIGA168 156758752 30/09/2025 16:24:04 AAAAMQUNTUNG8910 LATIF PRAYOGA SEA…" at bounding box center [312, 176] width 610 height 37
copy tr "UNTUNG8910"
click at [368, 181] on span "901333715873" at bounding box center [378, 180] width 42 height 7
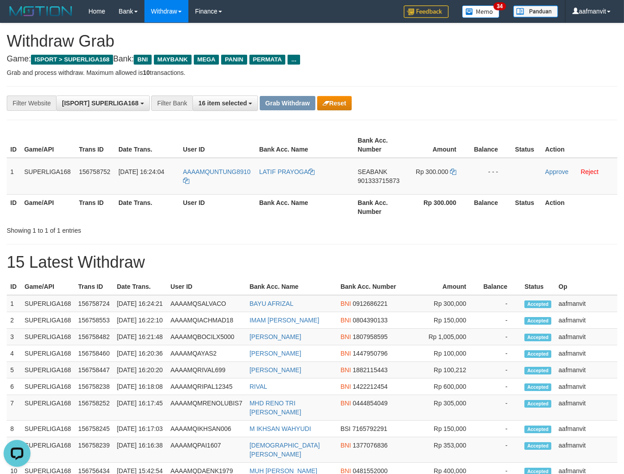
drag, startPoint x: 368, startPoint y: 181, endPoint x: 472, endPoint y: 127, distance: 117.5
click at [369, 180] on span "901333715873" at bounding box center [378, 180] width 42 height 7
click at [450, 171] on icon at bounding box center [453, 172] width 6 height 6
click at [450, 169] on icon at bounding box center [453, 172] width 6 height 6
click at [451, 169] on icon at bounding box center [453, 172] width 6 height 6
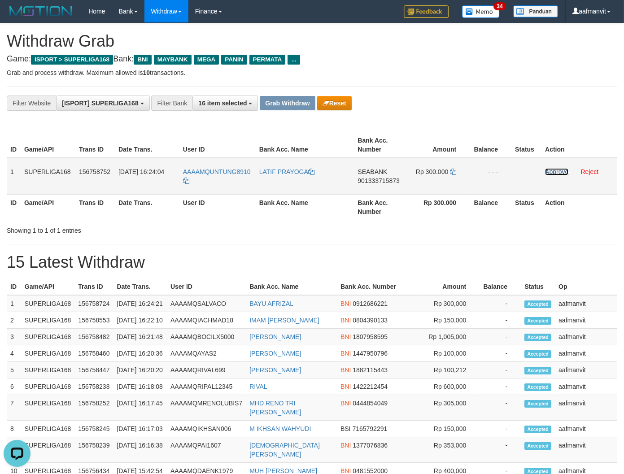
click at [551, 170] on link "Approve" at bounding box center [556, 171] width 23 height 7
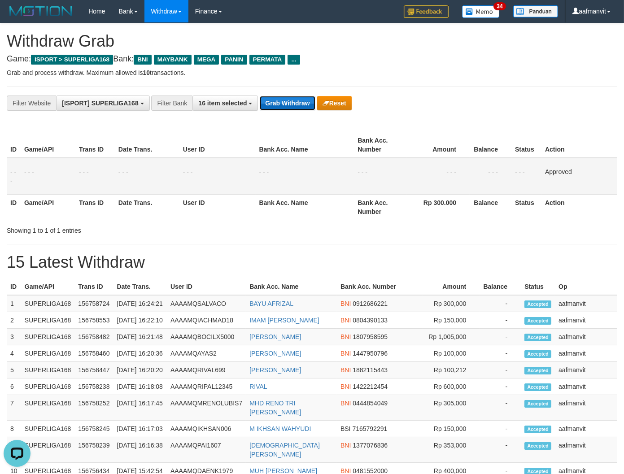
click at [279, 100] on button "Grab Withdraw" at bounding box center [287, 103] width 55 height 14
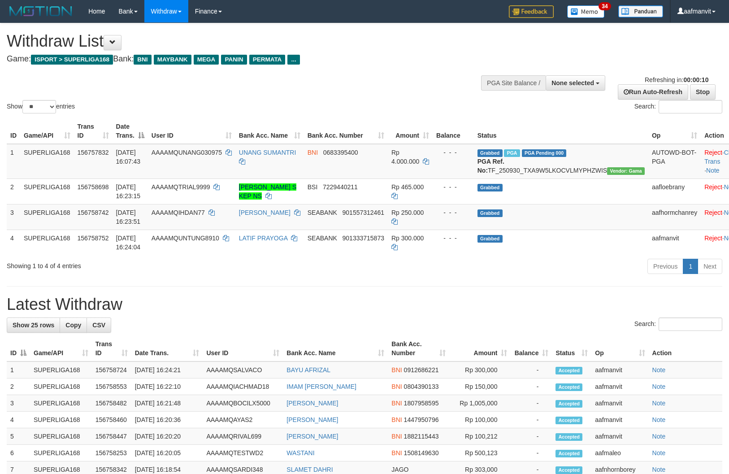
select select
select select "**"
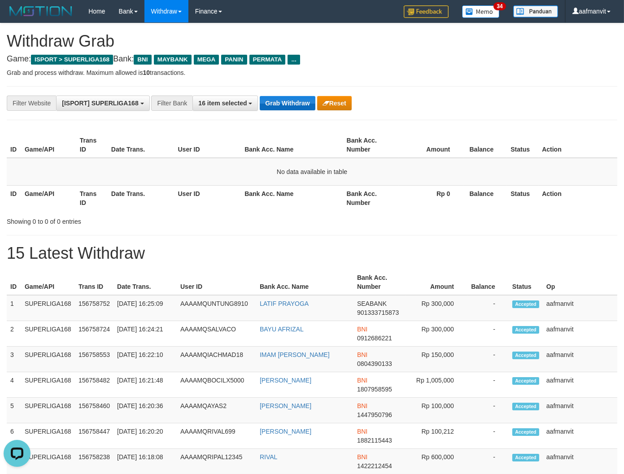
drag, startPoint x: 283, startPoint y: 93, endPoint x: 281, endPoint y: 103, distance: 10.5
click at [282, 97] on div "**********" at bounding box center [312, 103] width 610 height 34
click at [281, 103] on button "Grab Withdraw" at bounding box center [287, 103] width 55 height 14
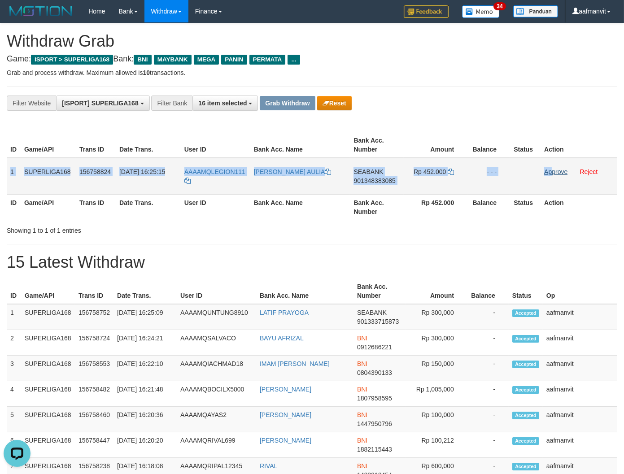
copy tr "1 SUPERLIGA168 156758824 [DATE] 16:25:15 AAAAMQLEGION111 [PERSON_NAME] AULIA SE…"
drag, startPoint x: 10, startPoint y: 171, endPoint x: 553, endPoint y: 173, distance: 543.4
click at [553, 173] on tr "1 SUPERLIGA168 156758824 [DATE] 16:25:15 AAAAMQLEGION111 [PERSON_NAME] AULIA SE…" at bounding box center [312, 176] width 610 height 37
copy tr "1 SUPERLIGA168 156758824 [DATE] 16:25:15 AAAAMQLEGION111 [PERSON_NAME] AULIA SE…"
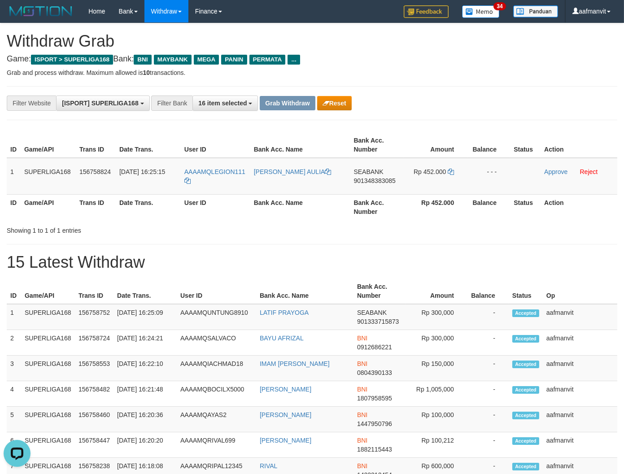
click at [173, 260] on h1 "15 Latest Withdraw" at bounding box center [312, 262] width 610 height 18
copy span "QLEGION111"
copy span "LEGION111"
drag, startPoint x: 247, startPoint y: 166, endPoint x: 208, endPoint y: 171, distance: 38.9
click at [208, 171] on td "AAAAMQLEGION111" at bounding box center [215, 176] width 69 height 37
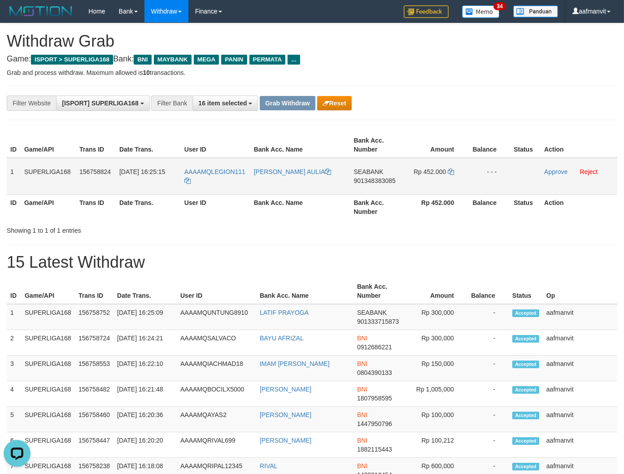
click at [330, 182] on td "[PERSON_NAME] AULIA" at bounding box center [300, 176] width 100 height 37
click at [360, 185] on td "SEABANK 901348383085" at bounding box center [377, 176] width 54 height 37
copy span "901348383085"
click at [447, 172] on td "Rp 452.000" at bounding box center [435, 176] width 64 height 37
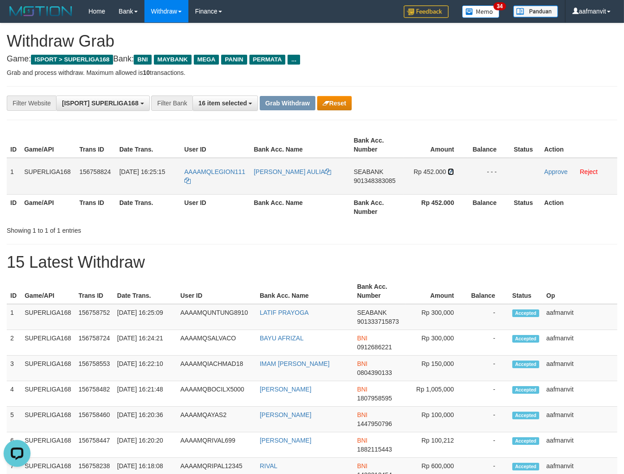
click at [448, 172] on icon at bounding box center [450, 172] width 6 height 6
click at [451, 170] on icon at bounding box center [450, 172] width 6 height 6
drag, startPoint x: 451, startPoint y: 170, endPoint x: 522, endPoint y: 156, distance: 72.8
click at [451, 170] on icon at bounding box center [450, 172] width 6 height 6
click at [542, 169] on td "Approve Reject" at bounding box center [578, 176] width 77 height 37
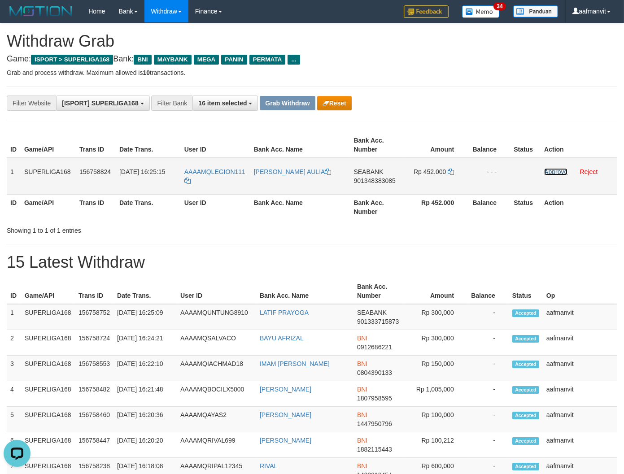
click at [549, 169] on link "Approve" at bounding box center [555, 171] width 23 height 7
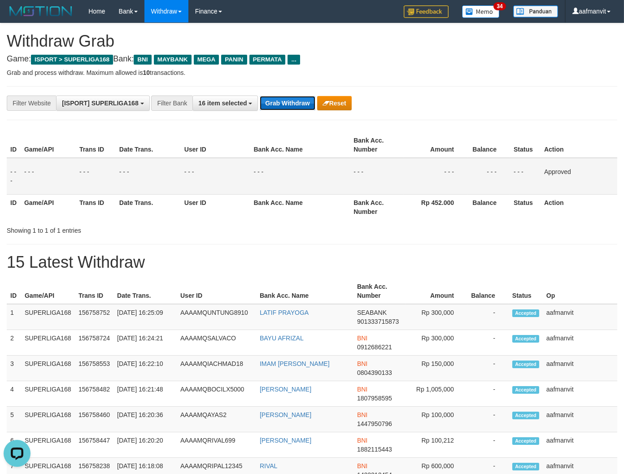
click at [280, 101] on button "Grab Withdraw" at bounding box center [287, 103] width 55 height 14
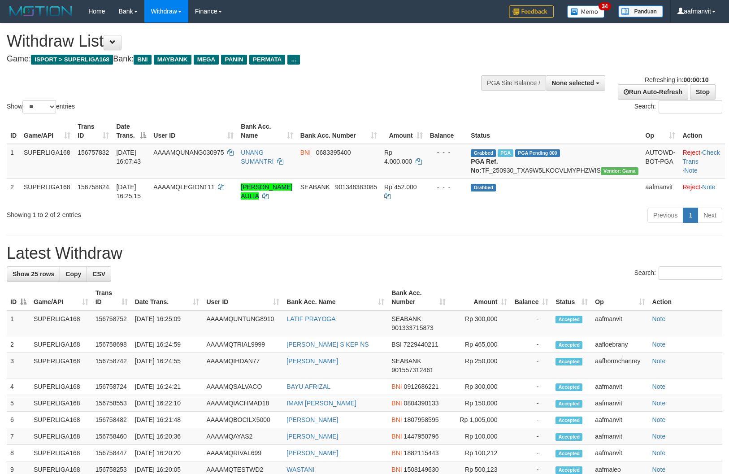
select select
select select "**"
select select
select select "**"
select select
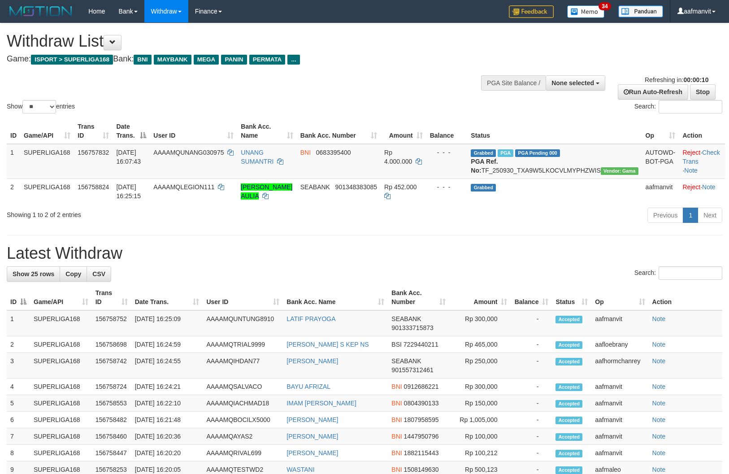
select select "**"
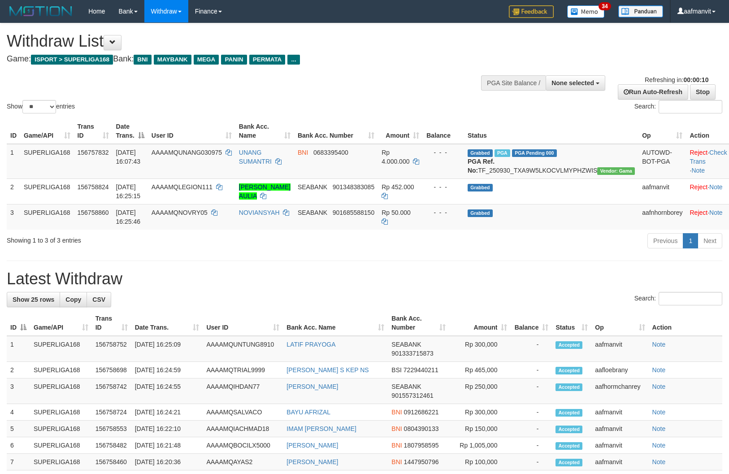
select select
select select "**"
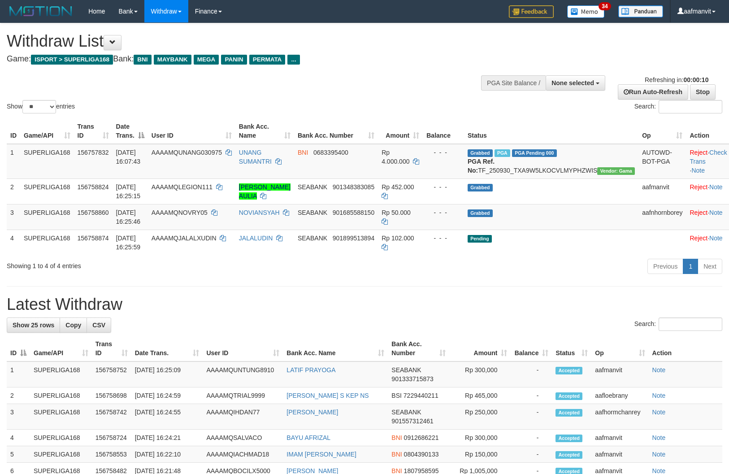
select select
select select "**"
select select
select select "**"
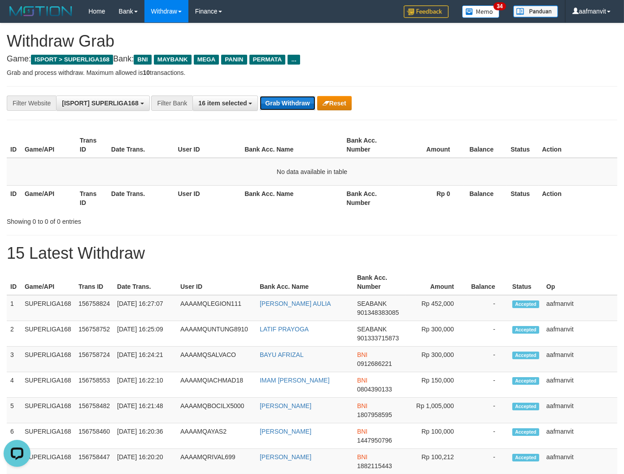
drag, startPoint x: 288, startPoint y: 109, endPoint x: 283, endPoint y: 105, distance: 6.4
click at [288, 109] on button "Grab Withdraw" at bounding box center [287, 103] width 55 height 14
click at [283, 105] on button "Grab Withdraw" at bounding box center [287, 103] width 55 height 14
click at [272, 112] on div "**********" at bounding box center [312, 103] width 610 height 34
click at [277, 104] on button "Grab Withdraw" at bounding box center [287, 103] width 55 height 14
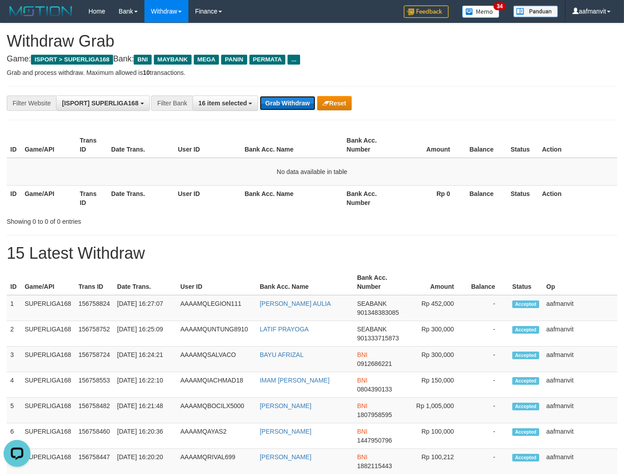
click at [278, 104] on button "Grab Withdraw" at bounding box center [287, 103] width 55 height 14
click at [302, 104] on button "Grab Withdraw" at bounding box center [287, 103] width 55 height 14
click at [301, 104] on button "Grab Withdraw" at bounding box center [287, 103] width 55 height 14
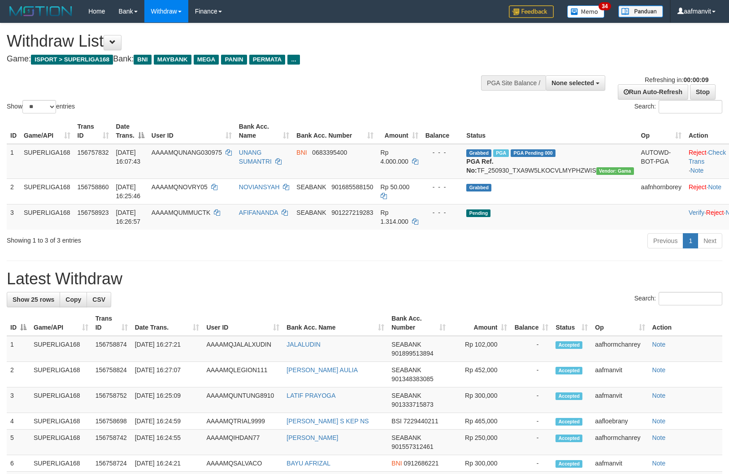
select select
select select "**"
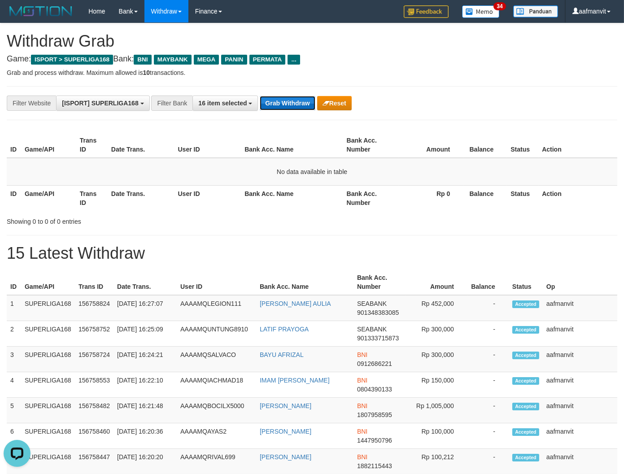
click at [268, 105] on button "Grab Withdraw" at bounding box center [287, 103] width 55 height 14
click at [269, 104] on button "Grab Withdraw" at bounding box center [287, 103] width 55 height 14
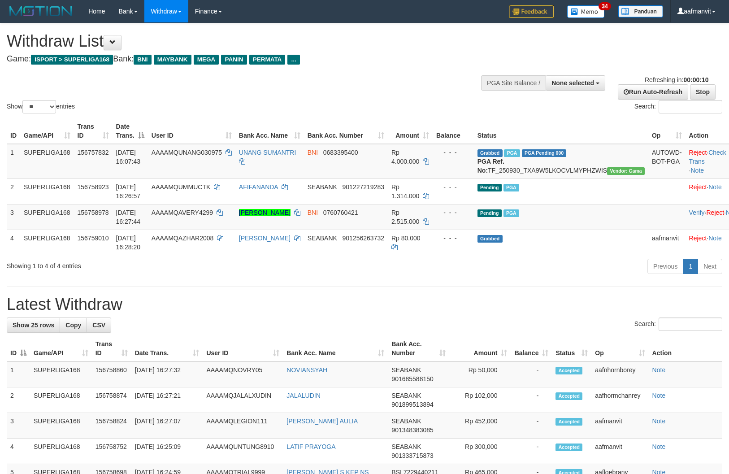
select select
select select "**"
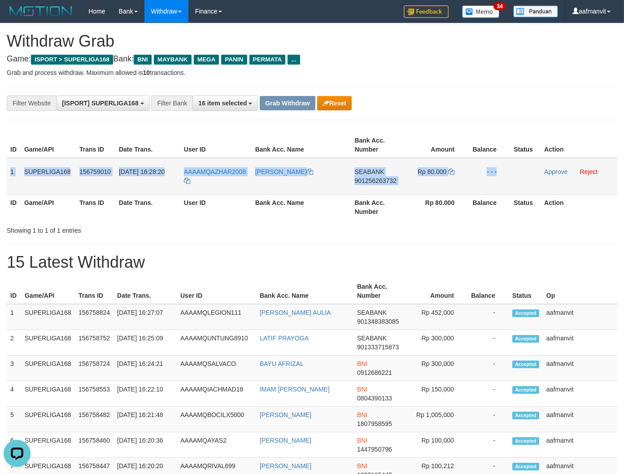
drag, startPoint x: 11, startPoint y: 167, endPoint x: 517, endPoint y: 170, distance: 506.6
click at [517, 170] on tr "1 SUPERLIGA168 156759010 30/09/2025 16:28:20 AAAAMQAZHAR2008 RIZKY DWI SANTOSO …" at bounding box center [312, 176] width 610 height 37
copy tr "1 SUPERLIGA168 156759010 30/09/2025 16:28:20 AAAAMQAZHAR2008 RIZKY DWI SANTOSO …"
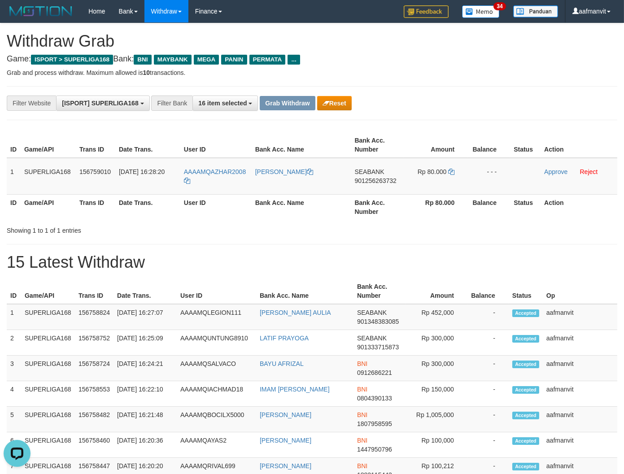
click at [226, 221] on div "ID Game/API Trans ID Date Trans. User ID Bank Acc. Name Bank Acc. Number Amount…" at bounding box center [312, 176] width 624 height 93
copy span "AZHAR2008"
drag, startPoint x: 247, startPoint y: 165, endPoint x: 210, endPoint y: 173, distance: 38.6
click at [210, 173] on td "AAAAMQAZHAR2008" at bounding box center [215, 176] width 71 height 37
click at [365, 180] on span "901256263732" at bounding box center [375, 180] width 42 height 7
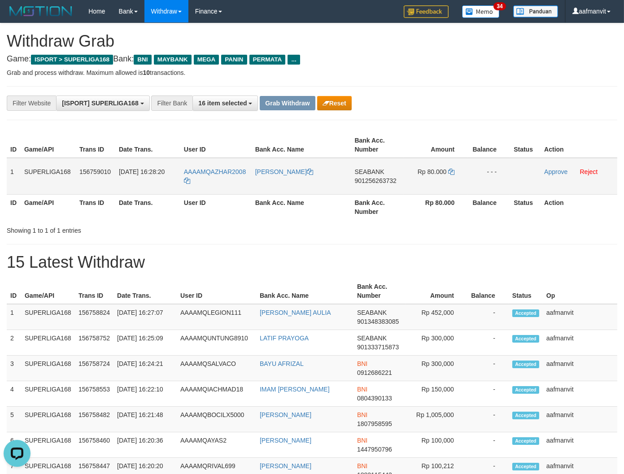
click at [365, 179] on span "901256263732" at bounding box center [375, 180] width 42 height 7
click at [450, 171] on icon at bounding box center [451, 172] width 6 height 6
drag, startPoint x: 450, startPoint y: 171, endPoint x: 534, endPoint y: 145, distance: 87.8
click at [460, 169] on td "Rp 80.000" at bounding box center [436, 176] width 64 height 37
drag, startPoint x: 552, startPoint y: 171, endPoint x: 369, endPoint y: 120, distance: 189.9
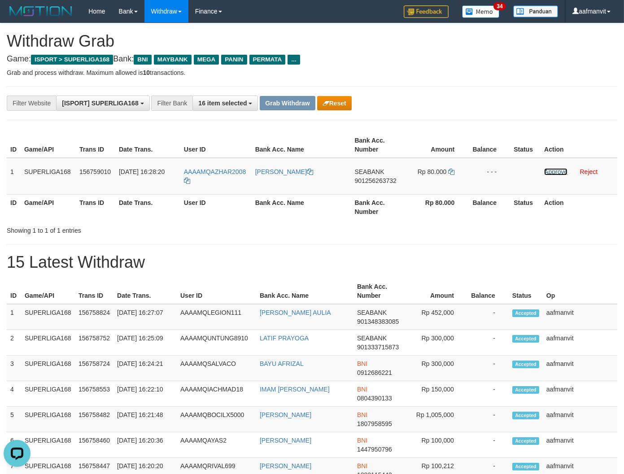
click at [552, 171] on link "Approve" at bounding box center [555, 171] width 23 height 7
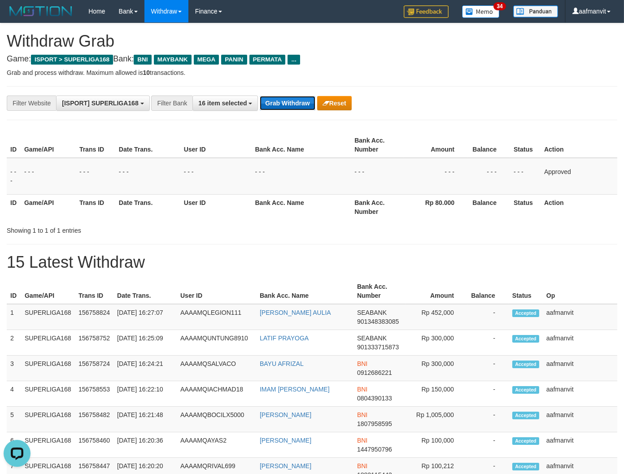
click at [282, 101] on button "Grab Withdraw" at bounding box center [287, 103] width 55 height 14
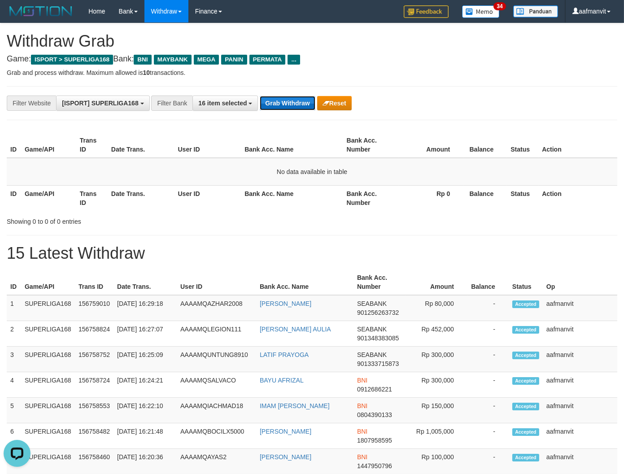
click at [281, 97] on button "Grab Withdraw" at bounding box center [287, 103] width 55 height 14
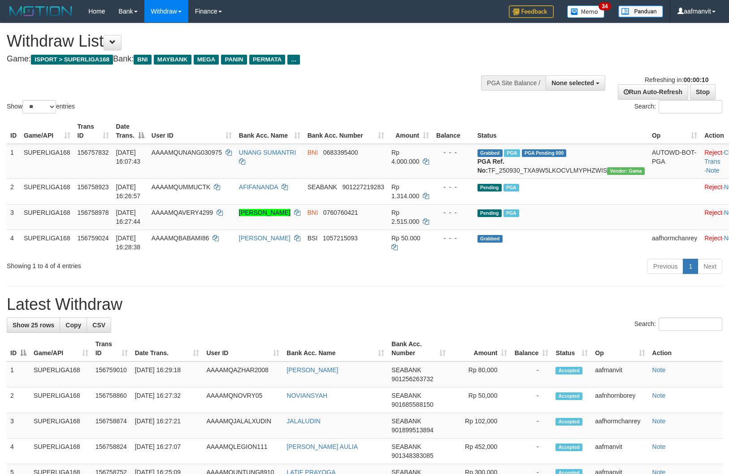
select select
select select "**"
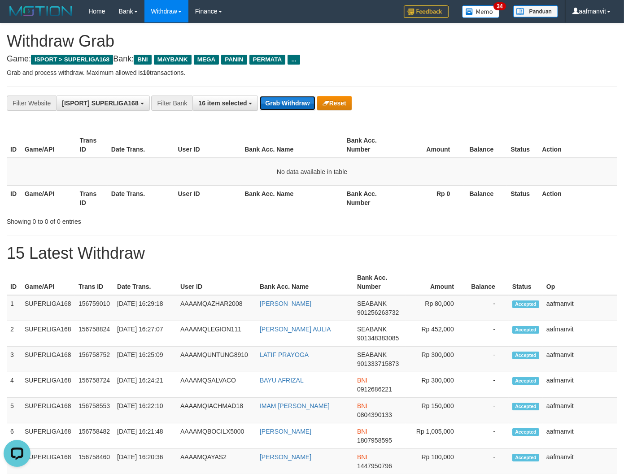
click at [289, 102] on button "Grab Withdraw" at bounding box center [287, 103] width 55 height 14
click at [282, 106] on button "Grab Withdraw" at bounding box center [287, 103] width 55 height 14
click at [281, 101] on button "Grab Withdraw" at bounding box center [287, 103] width 55 height 14
click at [289, 105] on button "Grab Withdraw" at bounding box center [287, 103] width 55 height 14
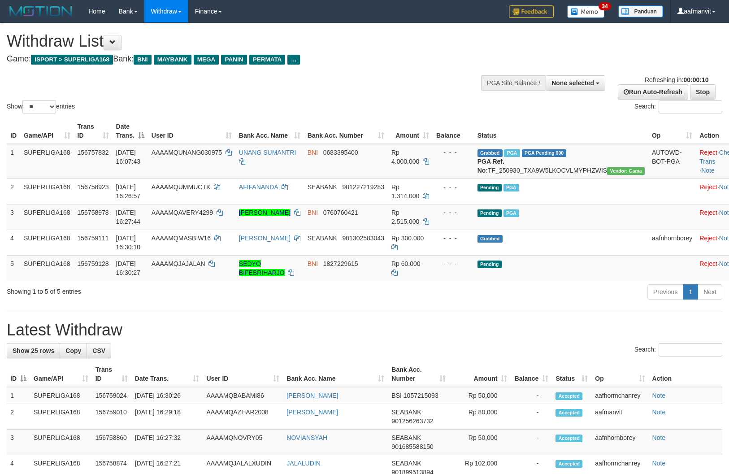
select select
select select "**"
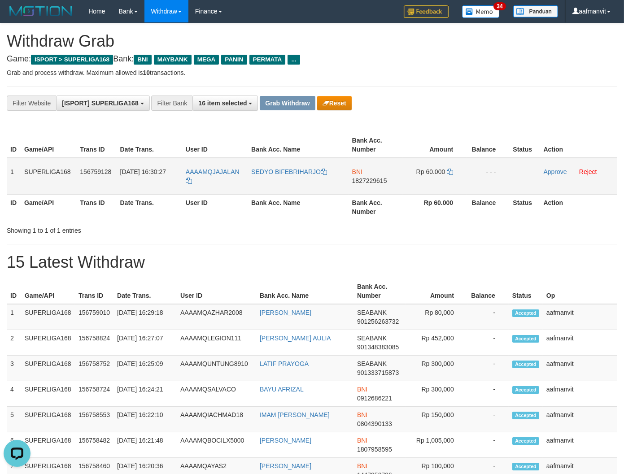
click at [13, 166] on td "1" at bounding box center [14, 176] width 14 height 37
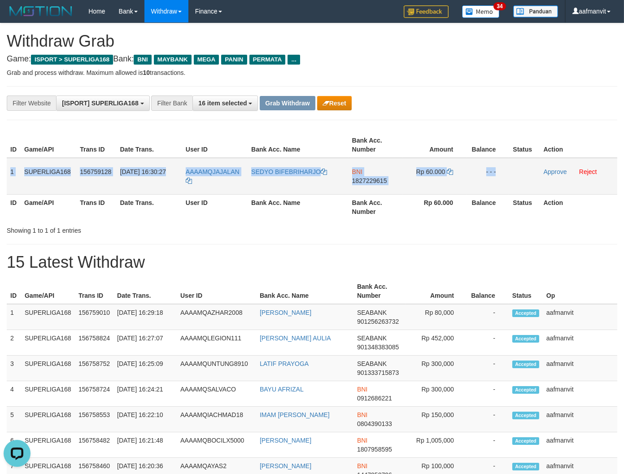
drag, startPoint x: 9, startPoint y: 166, endPoint x: 531, endPoint y: 181, distance: 522.5
click at [531, 181] on tr "1 SUPERLIGA168 156759128 30/09/2025 16:30:27 AAAAMQJAJALAN SEDYO BIFEBRIHARJO B…" at bounding box center [312, 176] width 610 height 37
copy tr "1 SUPERLIGA168 156759128 30/09/2025 16:30:27 AAAAMQJAJALAN SEDYO BIFEBRIHARJO B…"
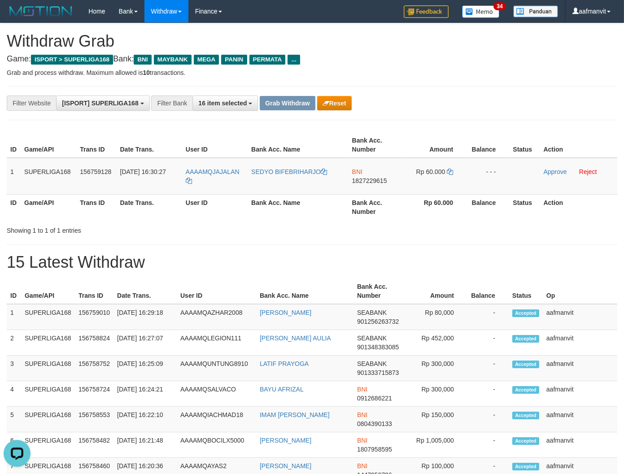
drag, startPoint x: 176, startPoint y: 232, endPoint x: 179, endPoint y: 223, distance: 9.2
click at [176, 232] on div "Showing 1 to 1 of 1 entries" at bounding box center [130, 228] width 247 height 13
drag, startPoint x: 250, startPoint y: 164, endPoint x: 212, endPoint y: 168, distance: 38.3
click at [212, 168] on tr "1 SUPERLIGA168 156759128 30/09/2025 16:30:27 AAAAMQJAJALAN SEDYO BIFEBRIHARJO B…" at bounding box center [312, 176] width 610 height 37
copy tr "JAJALAN"
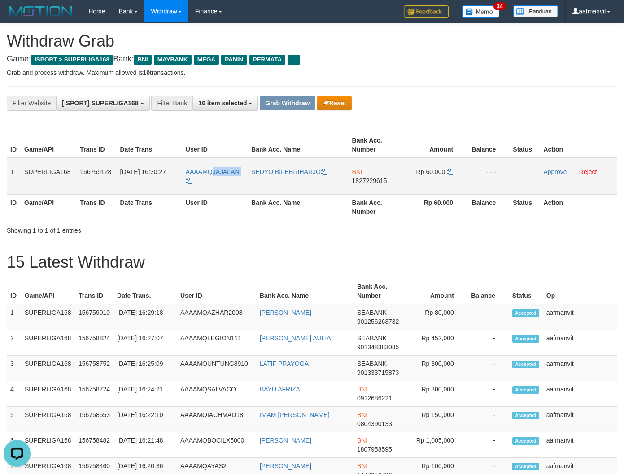
drag, startPoint x: 210, startPoint y: 187, endPoint x: 214, endPoint y: 182, distance: 6.4
click at [210, 187] on td "AAAAMQJAJALAN" at bounding box center [214, 176] width 65 height 37
click at [217, 193] on table "ID Game/API Trans ID Date Trans. User ID Bank Acc. Name Bank Acc. Number Amount…" at bounding box center [312, 175] width 610 height 87
copy span "JAJALAN"
drag, startPoint x: 242, startPoint y: 163, endPoint x: 212, endPoint y: 172, distance: 31.2
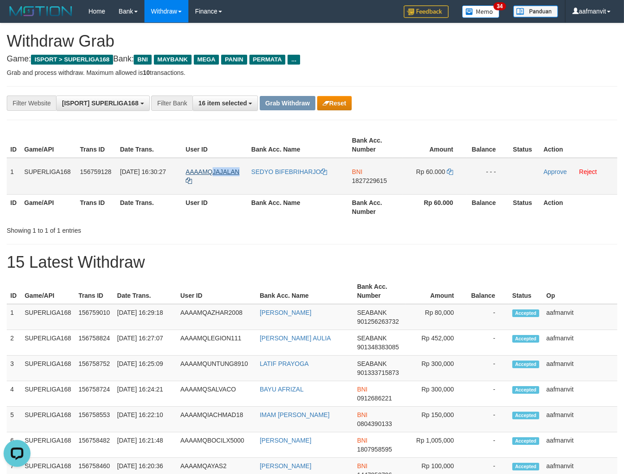
click at [212, 172] on td "AAAAMQJAJALAN" at bounding box center [214, 176] width 65 height 37
click at [350, 104] on button "Reset" at bounding box center [334, 103] width 35 height 14
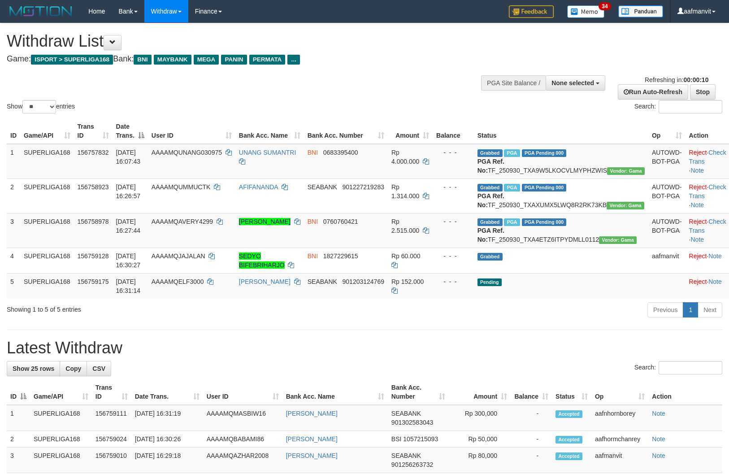
select select
select select "**"
select select
select select "**"
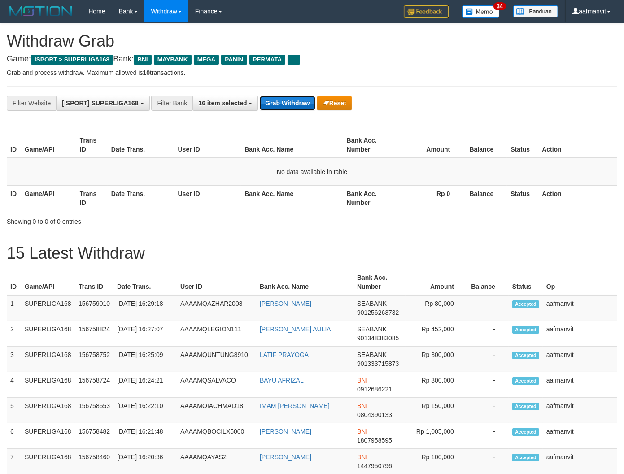
click at [277, 96] on button "Grab Withdraw" at bounding box center [287, 103] width 55 height 14
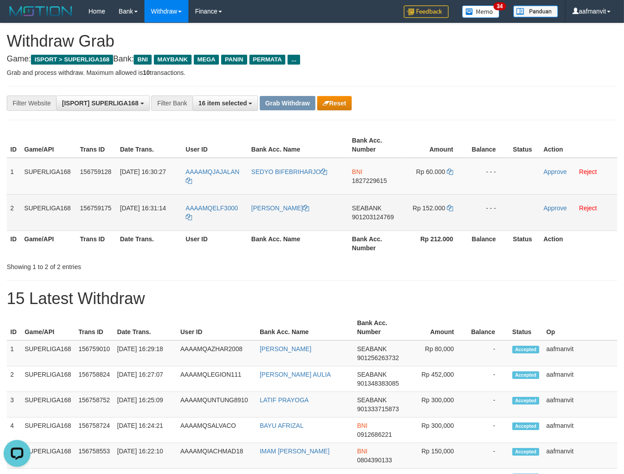
drag, startPoint x: 8, startPoint y: 202, endPoint x: 528, endPoint y: 213, distance: 520.2
click at [507, 214] on tr "2 SUPERLIGA168 156759175 [DATE] 16:31:14 AAAAMQELF3000 M [PERSON_NAME] SEABANK …" at bounding box center [312, 212] width 610 height 36
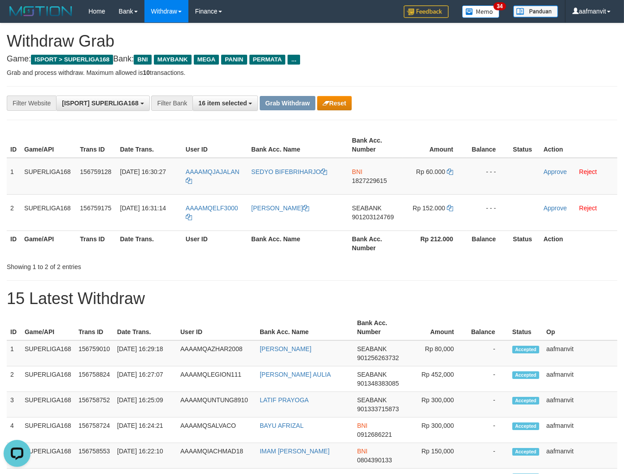
copy tr "2 SUPERLIGA168 156759175 [DATE] 16:31:14 AAAAMQELF3000 M [PERSON_NAME] SEABANK …"
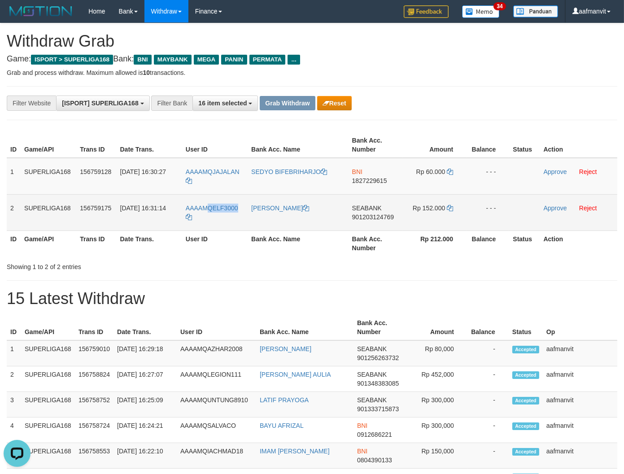
drag, startPoint x: 239, startPoint y: 202, endPoint x: 209, endPoint y: 211, distance: 30.8
click at [209, 211] on td "AAAAMQELF3000" at bounding box center [214, 212] width 65 height 36
copy span "QELF3000"
drag, startPoint x: 230, startPoint y: 245, endPoint x: 237, endPoint y: 223, distance: 22.7
click at [230, 244] on th "User ID" at bounding box center [214, 243] width 65 height 26
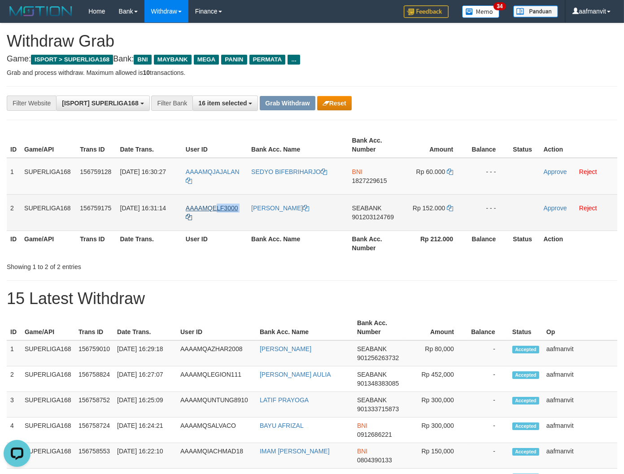
copy tr "LF3000"
copy tr "ELF3000"
drag, startPoint x: 248, startPoint y: 204, endPoint x: 212, endPoint y: 205, distance: 36.3
click at [212, 205] on tr "2 SUPERLIGA168 156759175 30/09/2025 16:31:14 AAAAMQELF3000 M FAIZAN SEABANK 901…" at bounding box center [312, 212] width 610 height 36
click at [374, 209] on span "SEABANK" at bounding box center [367, 207] width 30 height 7
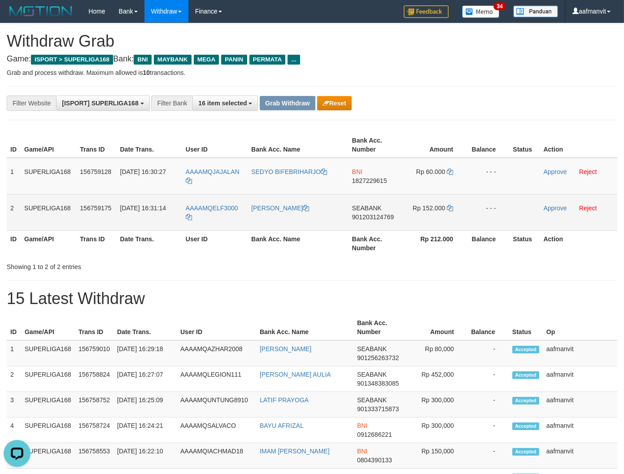
click at [371, 216] on span "901203124769" at bounding box center [373, 216] width 42 height 7
click at [373, 216] on span "901203124769" at bounding box center [373, 216] width 42 height 7
click at [448, 205] on icon at bounding box center [450, 208] width 6 height 6
drag, startPoint x: 448, startPoint y: 205, endPoint x: 455, endPoint y: 205, distance: 6.3
click at [449, 205] on icon at bounding box center [450, 208] width 6 height 6
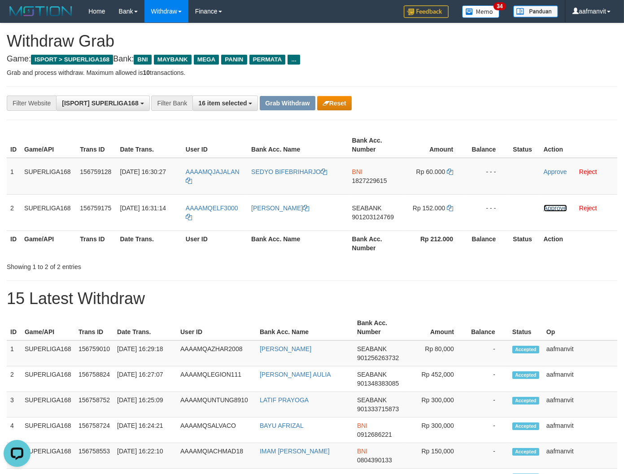
drag, startPoint x: 546, startPoint y: 205, endPoint x: 363, endPoint y: 112, distance: 205.3
click at [546, 205] on link "Approve" at bounding box center [554, 207] width 23 height 7
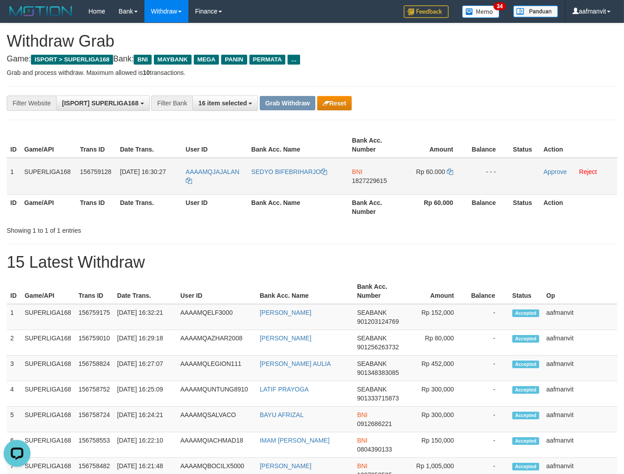
click at [353, 182] on span "1827229615" at bounding box center [369, 180] width 35 height 7
drag, startPoint x: 353, startPoint y: 182, endPoint x: 383, endPoint y: 186, distance: 29.9
click at [354, 181] on span "1827229615" at bounding box center [369, 180] width 35 height 7
click at [451, 169] on icon at bounding box center [450, 172] width 6 height 6
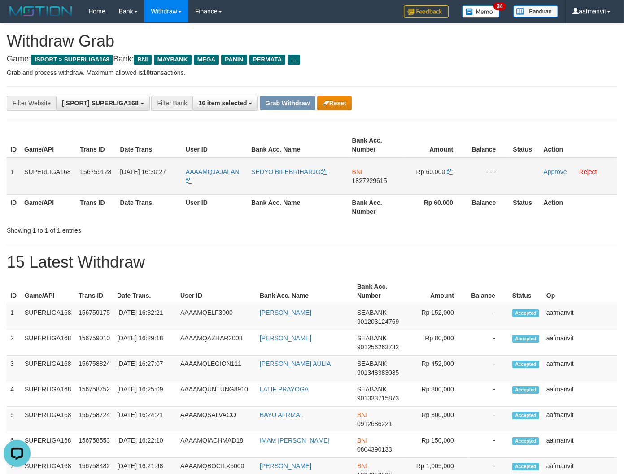
click at [12, 170] on td "1" at bounding box center [14, 176] width 14 height 37
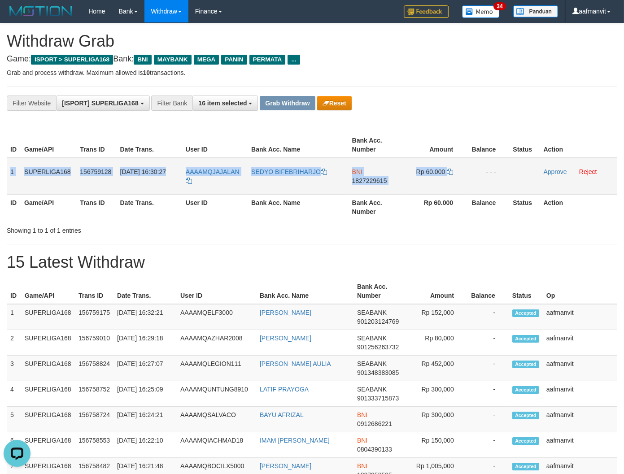
copy tr "1 SUPERLIGA168 156759128 30/09/2025 16:30:27 AAAAMQJAJALAN SEDYO BIFEBRIHARJO B…"
drag, startPoint x: 8, startPoint y: 169, endPoint x: 492, endPoint y: 185, distance: 484.0
click at [489, 186] on tr "1 SUPERLIGA168 156759128 30/09/2025 16:30:27 AAAAMQJAJALAN SEDYO BIFEBRIHARJO B…" at bounding box center [312, 176] width 610 height 37
copy tr "1 SUPERLIGA168 156759128 30/09/2025 16:30:27 AAAAMQJAJALAN SEDYO BIFEBRIHARJO B…"
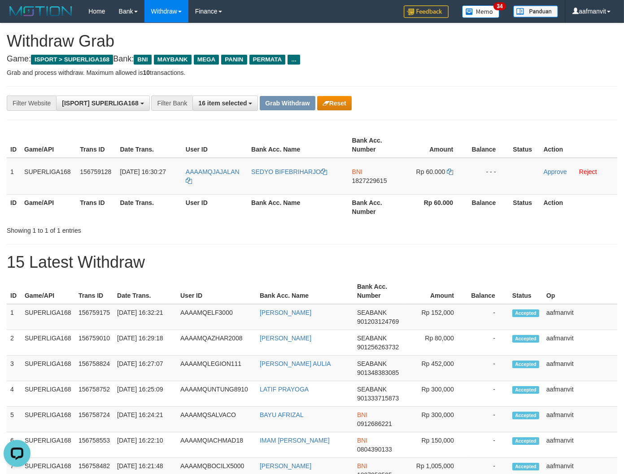
drag, startPoint x: 343, startPoint y: 249, endPoint x: 629, endPoint y: 278, distance: 287.1
click at [552, 171] on link "Approve" at bounding box center [554, 171] width 23 height 7
click at [287, 104] on button "Grab Withdraw" at bounding box center [287, 103] width 55 height 14
click at [288, 103] on button "Grab Withdraw" at bounding box center [287, 103] width 55 height 14
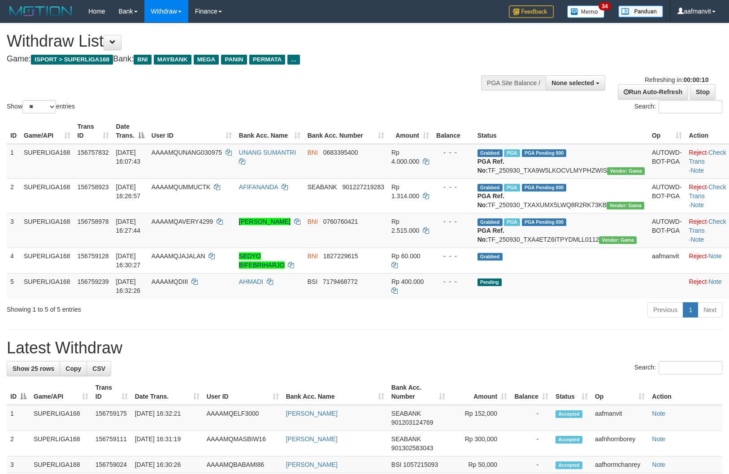
select select
select select "**"
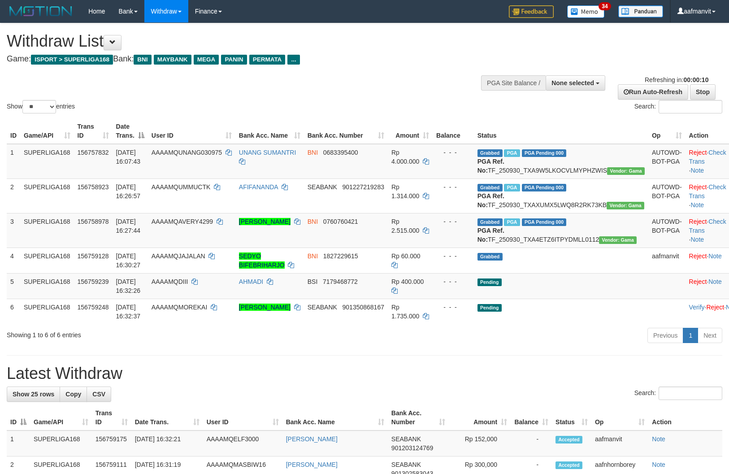
select select
select select "**"
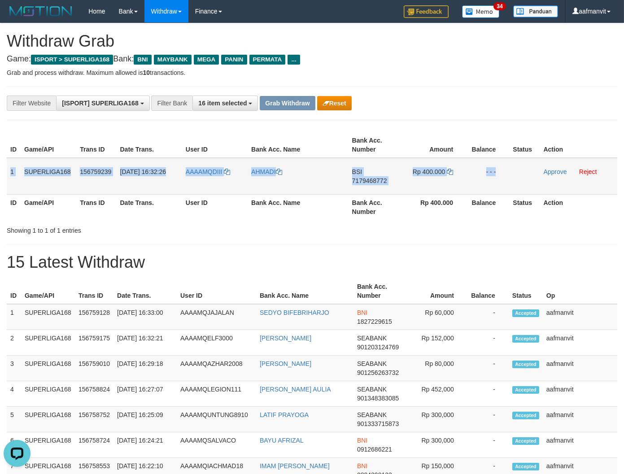
drag, startPoint x: 11, startPoint y: 165, endPoint x: 537, endPoint y: 177, distance: 525.6
click at [537, 177] on tr "1 SUPERLIGA168 156759239 30/09/2025 16:32:26 AAAAMQDIII AHMADI BSI 7179468772 R…" at bounding box center [312, 176] width 610 height 37
copy tr "1 SUPERLIGA168 156759239 30/09/2025 16:32:26 AAAAMQDIII AHMADI BSI 7179468772 R…"
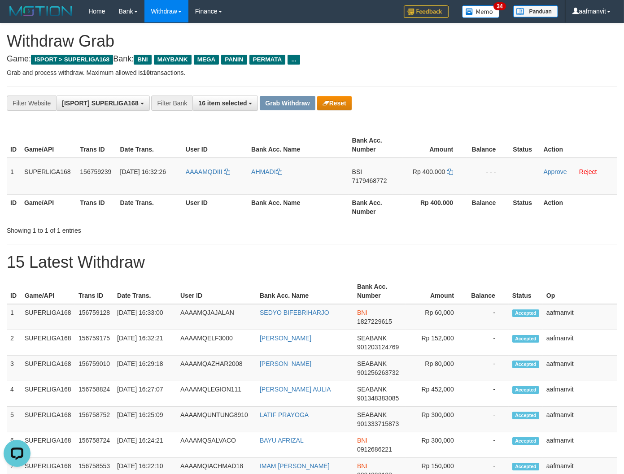
click at [236, 260] on h1 "15 Latest Withdraw" at bounding box center [312, 262] width 610 height 18
click at [373, 179] on span "7179468772" at bounding box center [369, 180] width 35 height 7
click at [449, 171] on icon at bounding box center [450, 172] width 6 height 6
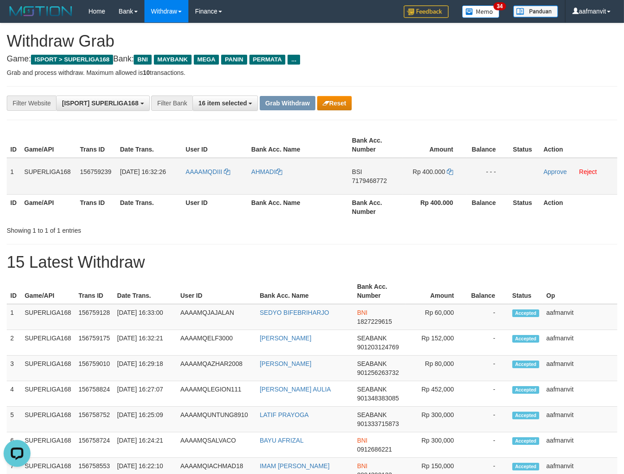
click at [250, 191] on td "AHMADI" at bounding box center [297, 176] width 100 height 37
drag, startPoint x: 242, startPoint y: 168, endPoint x: 213, endPoint y: 172, distance: 29.8
click at [213, 172] on td "AAAAMQDIII" at bounding box center [214, 176] width 65 height 37
copy link "DIII"
click at [549, 169] on link "Approve" at bounding box center [554, 171] width 23 height 7
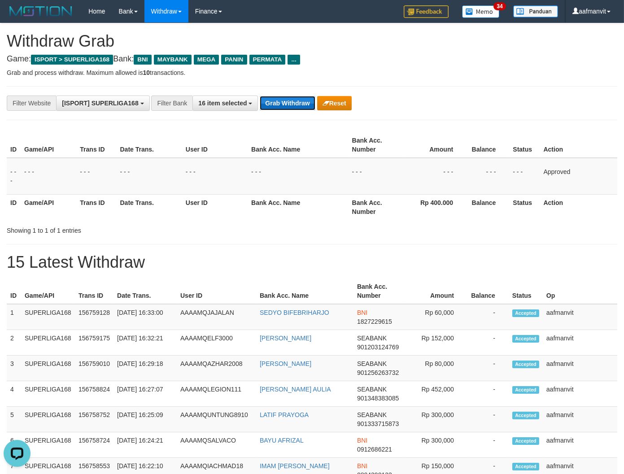
click at [283, 101] on button "Grab Withdraw" at bounding box center [287, 103] width 55 height 14
drag, startPoint x: 283, startPoint y: 101, endPoint x: 599, endPoint y: 207, distance: 333.7
click at [283, 101] on button "Grab Withdraw" at bounding box center [287, 103] width 55 height 14
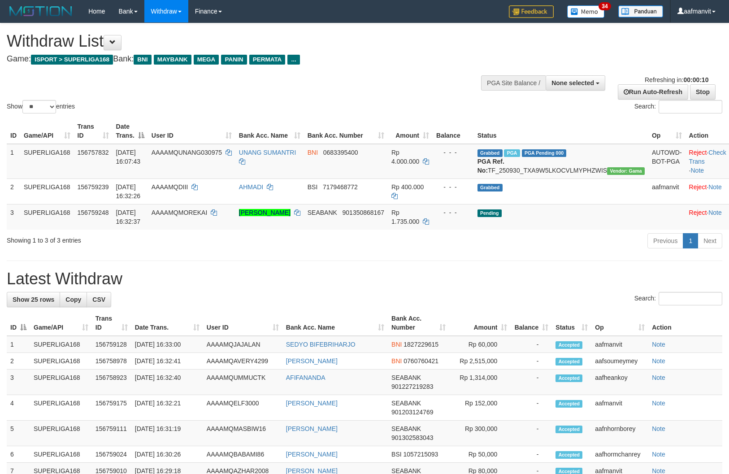
select select
select select "**"
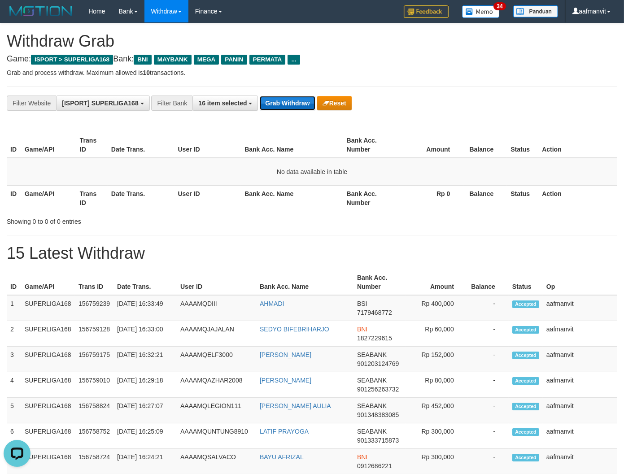
click at [294, 100] on button "Grab Withdraw" at bounding box center [287, 103] width 55 height 14
click at [294, 99] on button "Grab Withdraw" at bounding box center [287, 103] width 55 height 14
click at [294, 108] on button "Grab Withdraw" at bounding box center [287, 103] width 55 height 14
click at [293, 106] on button "Grab Withdraw" at bounding box center [287, 103] width 55 height 14
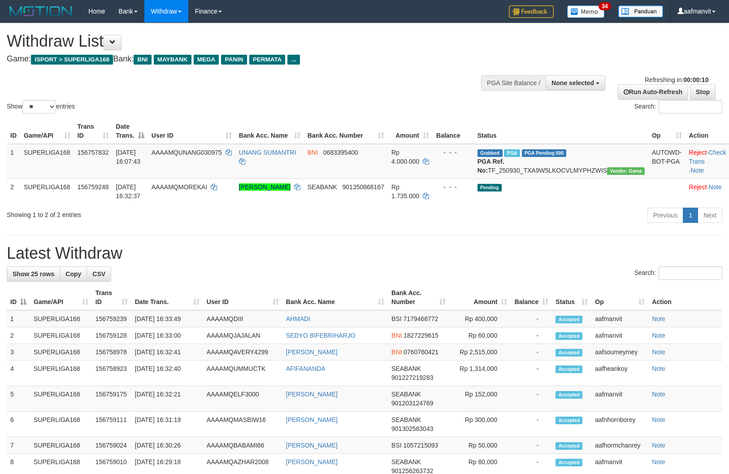
select select
select select "**"
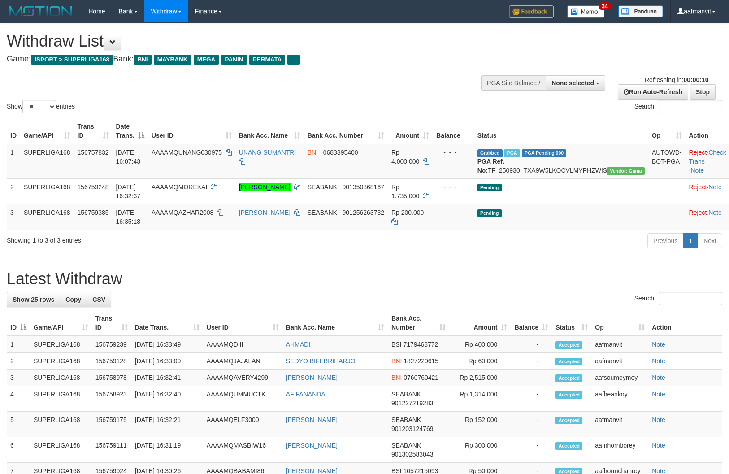
select select
select select "**"
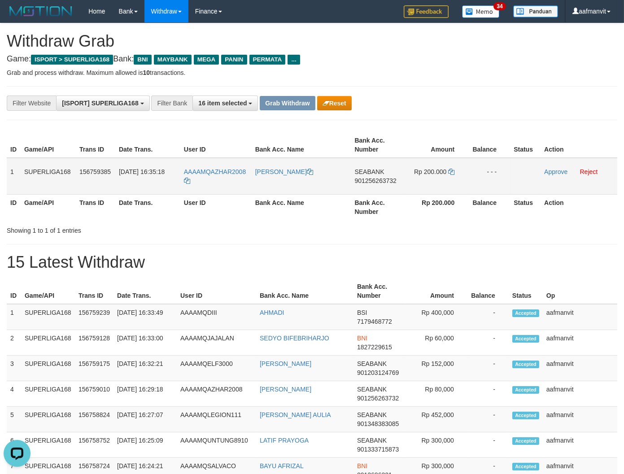
drag, startPoint x: 11, startPoint y: 163, endPoint x: 507, endPoint y: 172, distance: 495.5
click at [507, 172] on tr "1 SUPERLIGA168 156759385 30/09/2025 16:35:18 AAAAMQAZHAR2008 RIZKY DWI SANTOSO …" at bounding box center [312, 176] width 610 height 37
copy tr "1 SUPERLIGA168 156759385 30/09/2025 16:35:18 AAAAMQAZHAR2008 RIZKY DWI SANTOSO …"
drag, startPoint x: 247, startPoint y: 165, endPoint x: 216, endPoint y: 169, distance: 31.6
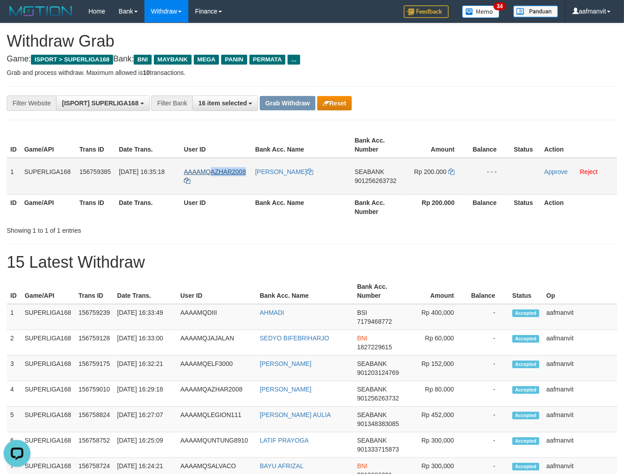
click at [210, 169] on td "AAAAMQAZHAR2008" at bounding box center [215, 176] width 71 height 37
copy span "AZHAR2008"
click at [376, 177] on span "901256263732" at bounding box center [375, 180] width 42 height 7
click at [451, 170] on icon at bounding box center [451, 172] width 6 height 6
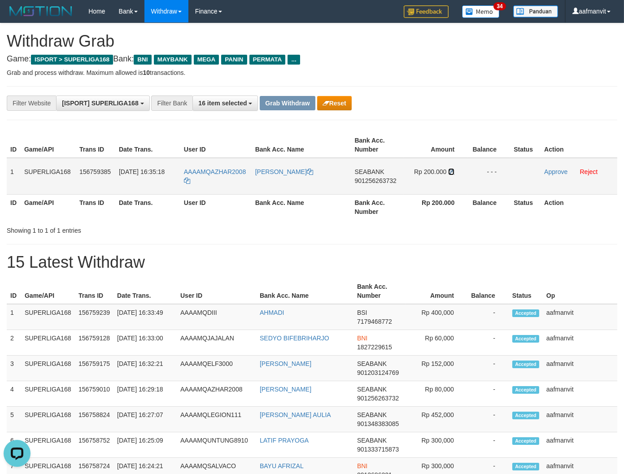
click at [451, 170] on icon at bounding box center [451, 172] width 6 height 6
drag, startPoint x: 553, startPoint y: 171, endPoint x: 349, endPoint y: 121, distance: 210.0
click at [553, 171] on link "Approve" at bounding box center [555, 171] width 23 height 7
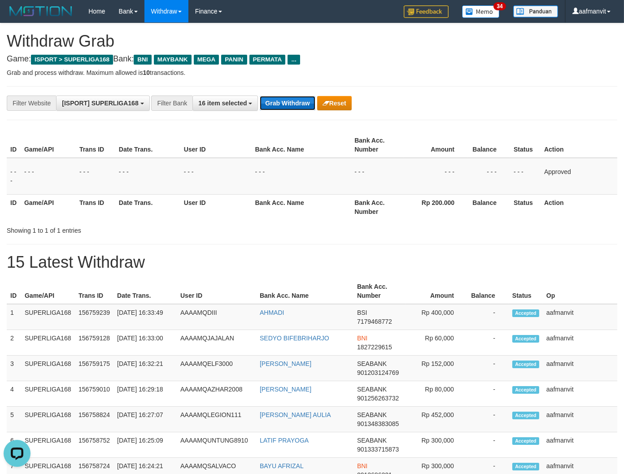
click at [292, 103] on button "Grab Withdraw" at bounding box center [287, 103] width 55 height 14
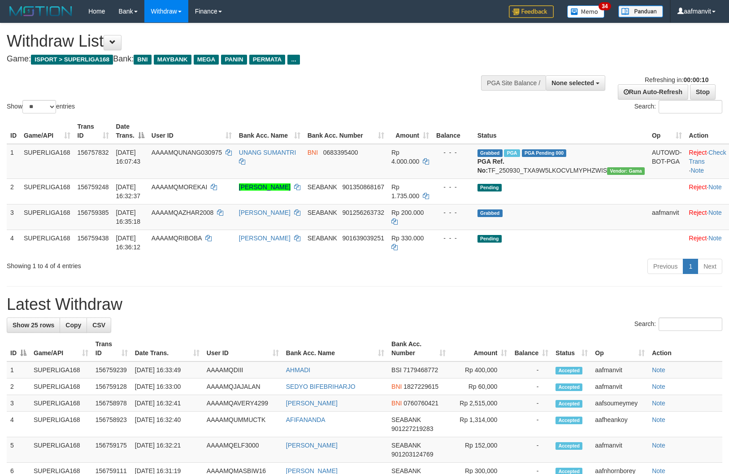
select select
select select "**"
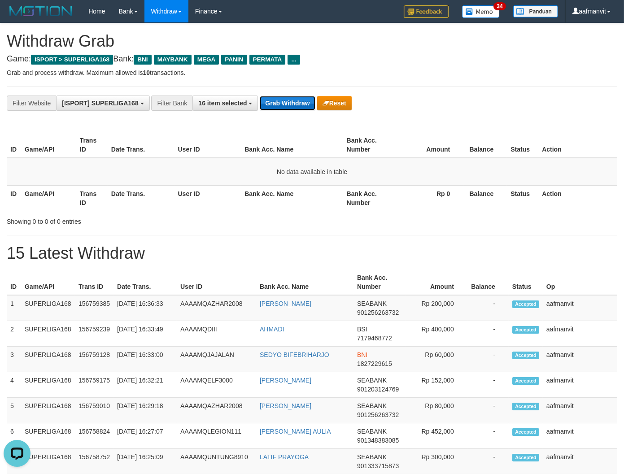
click at [265, 104] on button "Grab Withdraw" at bounding box center [287, 103] width 55 height 14
drag, startPoint x: 265, startPoint y: 104, endPoint x: 319, endPoint y: 140, distance: 64.8
click at [265, 104] on button "Grab Withdraw" at bounding box center [287, 103] width 55 height 14
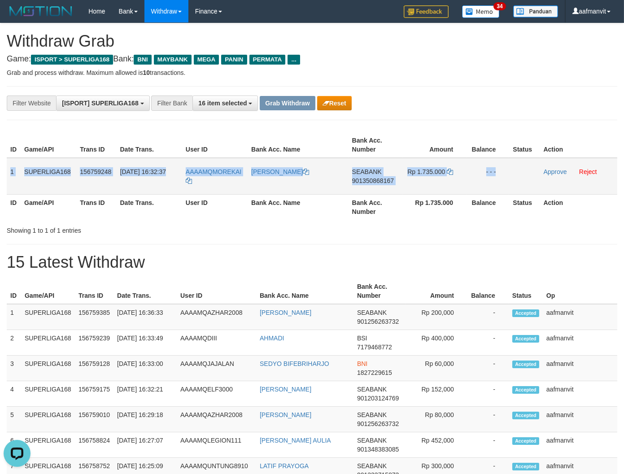
copy tr "1 SUPERLIGA168 156759248 [DATE] 16:32:37 AAAAMQMOREKAI [PERSON_NAME] [PERSON_NA…"
drag, startPoint x: 10, startPoint y: 166, endPoint x: 551, endPoint y: 176, distance: 541.2
click at [551, 176] on tr "1 SUPERLIGA168 156759248 [DATE] 16:32:37 AAAAMQMOREKAI [PERSON_NAME] SEABANK 90…" at bounding box center [312, 176] width 610 height 37
copy tr "1 SUPERLIGA168 156759248 [DATE] 16:32:37 AAAAMQMOREKAI [PERSON_NAME] [PERSON_NA…"
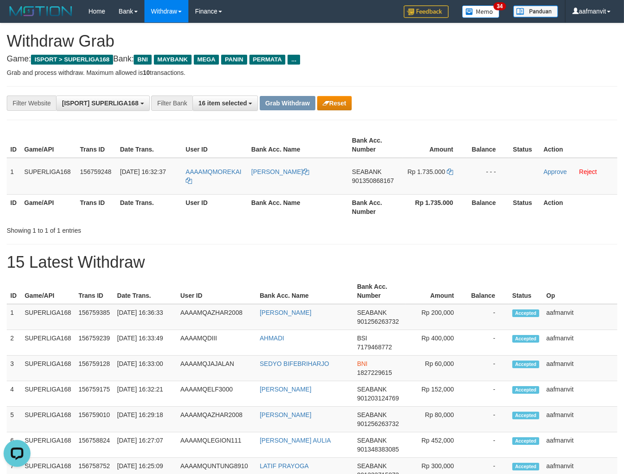
drag, startPoint x: 397, startPoint y: 255, endPoint x: 403, endPoint y: 236, distance: 19.2
click at [397, 254] on h1 "15 Latest Withdraw" at bounding box center [312, 262] width 610 height 18
copy span "MOREKAI"
drag, startPoint x: 241, startPoint y: 164, endPoint x: 214, endPoint y: 169, distance: 27.4
click at [214, 169] on td "AAAAMQMOREKAI" at bounding box center [214, 176] width 65 height 37
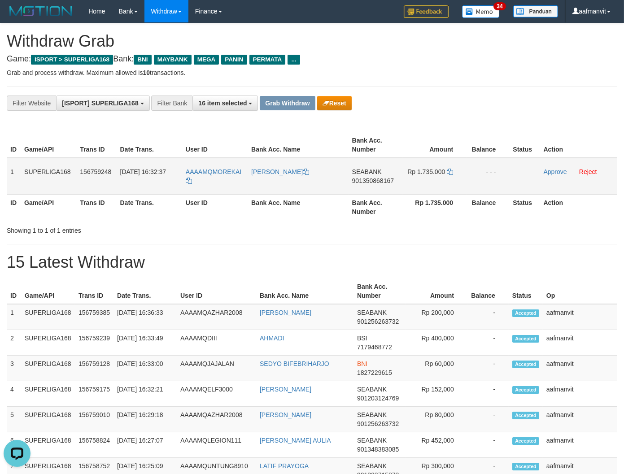
click at [372, 176] on td "SEABANK 901350868167" at bounding box center [375, 176] width 54 height 37
copy span "901350868167"
click at [372, 176] on td "SEABANK 901350868167" at bounding box center [375, 176] width 54 height 37
click at [451, 169] on icon at bounding box center [450, 172] width 6 height 6
click at [453, 169] on td "Rp 1.735.000" at bounding box center [434, 176] width 64 height 37
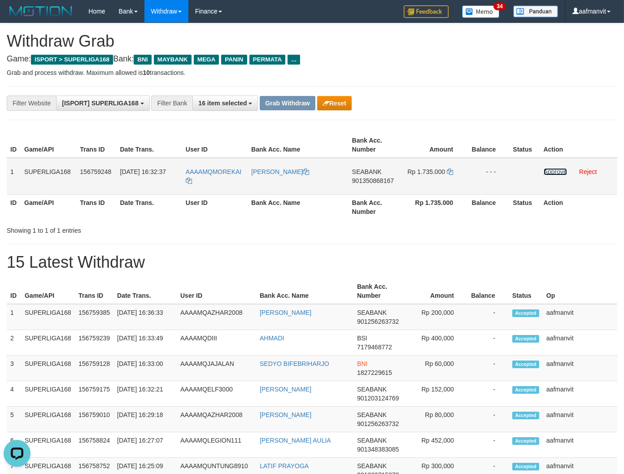
click at [549, 172] on link "Approve" at bounding box center [554, 171] width 23 height 7
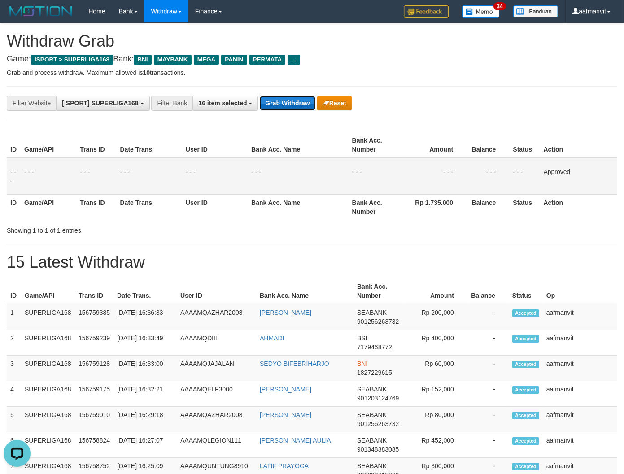
click at [290, 107] on button "Grab Withdraw" at bounding box center [287, 103] width 55 height 14
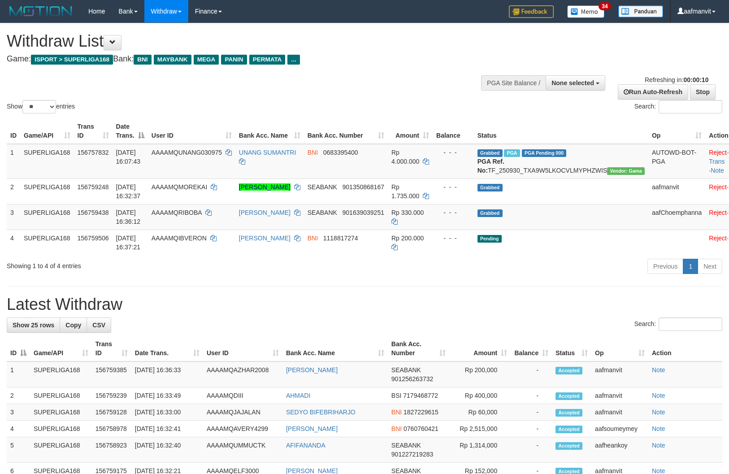
select select
select select "**"
select select
select select "**"
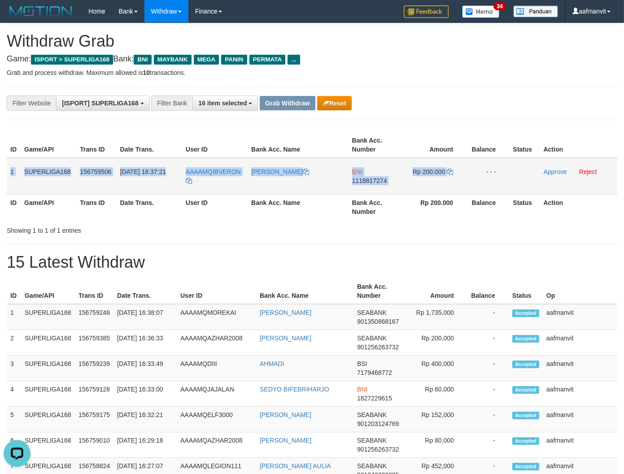
drag, startPoint x: 10, startPoint y: 167, endPoint x: 470, endPoint y: 172, distance: 460.0
click at [455, 172] on tr "1 SUPERLIGA168 156759506 30/09/2025 16:37:21 AAAAMQIBVERON BUDI IRAWAN BNI 1118…" at bounding box center [312, 176] width 610 height 37
copy tr "1 SUPERLIGA168 156759506 30/09/2025 16:37:21 AAAAMQIBVERON BUDI IRAWAN BNI 1118…"
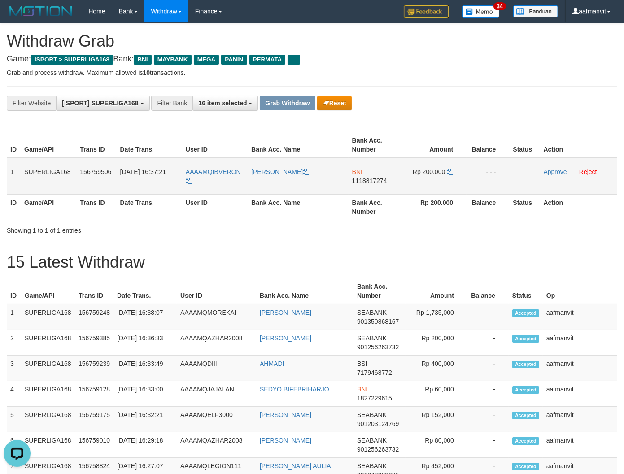
drag, startPoint x: 201, startPoint y: 195, endPoint x: 211, endPoint y: 193, distance: 10.0
click at [201, 195] on th "User ID" at bounding box center [214, 207] width 65 height 26
copy span "IBVERON"
drag, startPoint x: 243, startPoint y: 165, endPoint x: 211, endPoint y: 169, distance: 33.0
click at [211, 169] on td "AAAAMQIBVERON" at bounding box center [214, 176] width 65 height 37
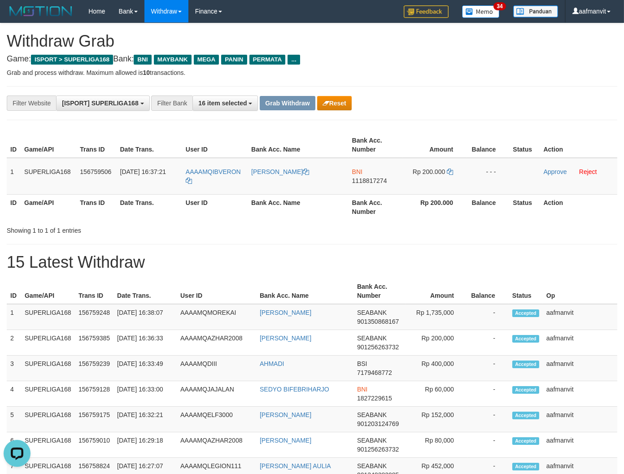
click at [378, 200] on th "Bank Acc. Number" at bounding box center [375, 207] width 54 height 26
click at [368, 177] on span "1118817274" at bounding box center [369, 180] width 35 height 7
click at [387, 177] on span "1118817274" at bounding box center [369, 180] width 35 height 7
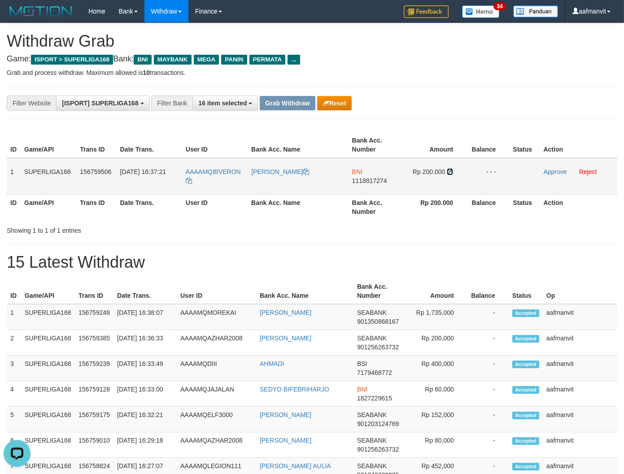
click at [450, 171] on icon at bounding box center [450, 172] width 6 height 6
drag, startPoint x: 450, startPoint y: 170, endPoint x: 474, endPoint y: 160, distance: 25.7
click at [451, 170] on icon at bounding box center [450, 172] width 6 height 6
drag, startPoint x: 549, startPoint y: 170, endPoint x: 352, endPoint y: 118, distance: 203.6
click at [550, 170] on link "Approve" at bounding box center [554, 171] width 23 height 7
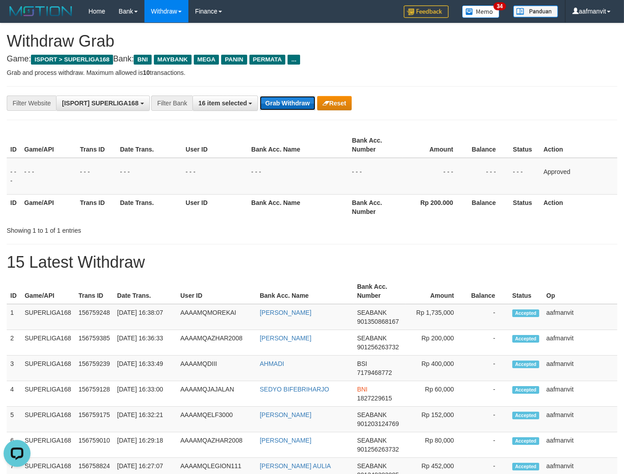
click at [311, 102] on button "Grab Withdraw" at bounding box center [287, 103] width 55 height 14
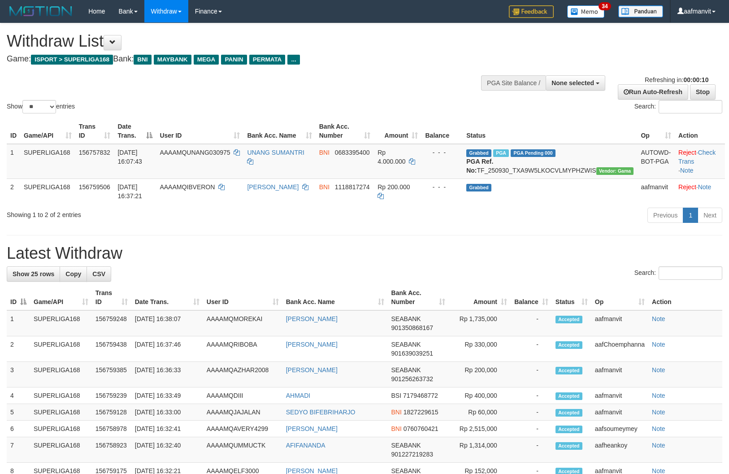
select select
select select "**"
select select
select select "**"
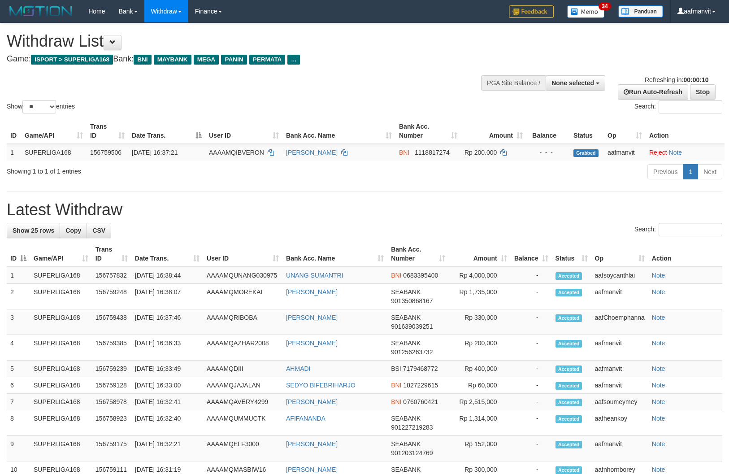
select select
select select "**"
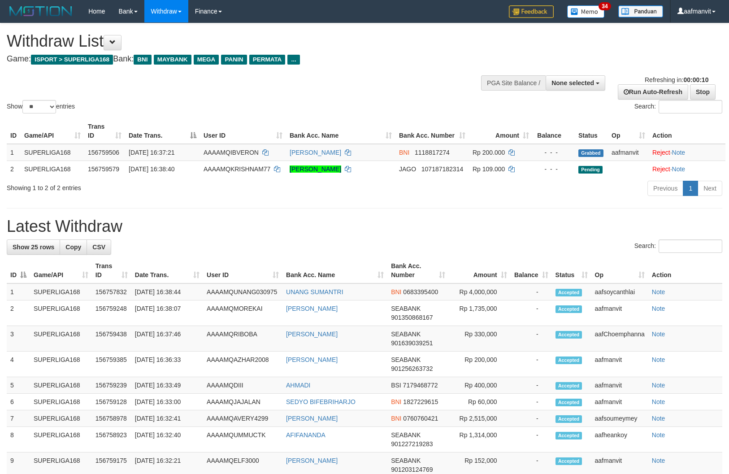
select select
select select "**"
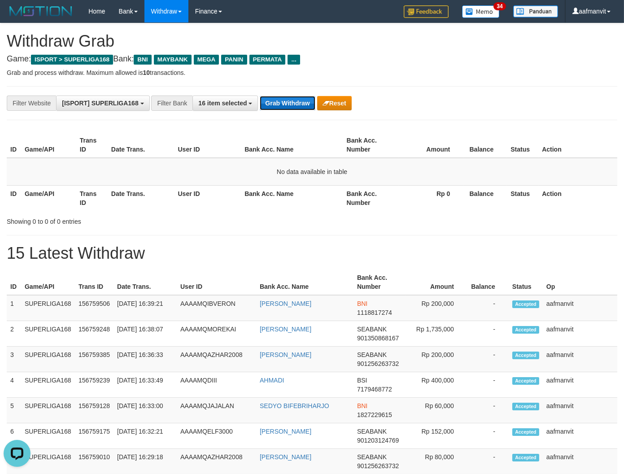
click at [286, 109] on button "Grab Withdraw" at bounding box center [287, 103] width 55 height 14
click at [296, 106] on button "Grab Withdraw" at bounding box center [287, 103] width 55 height 14
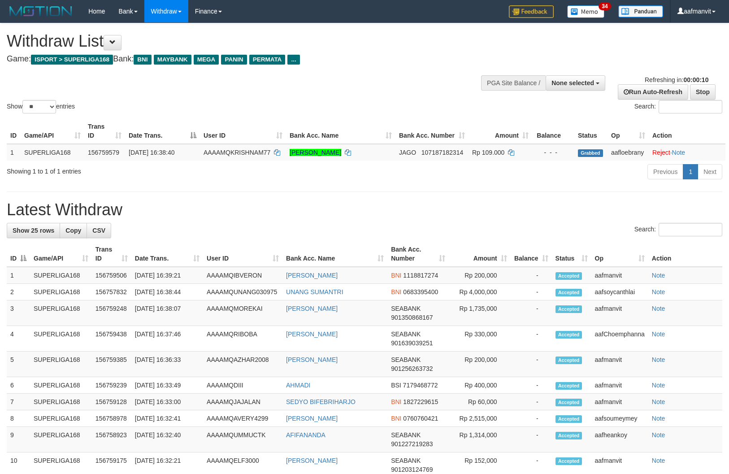
select select
select select "**"
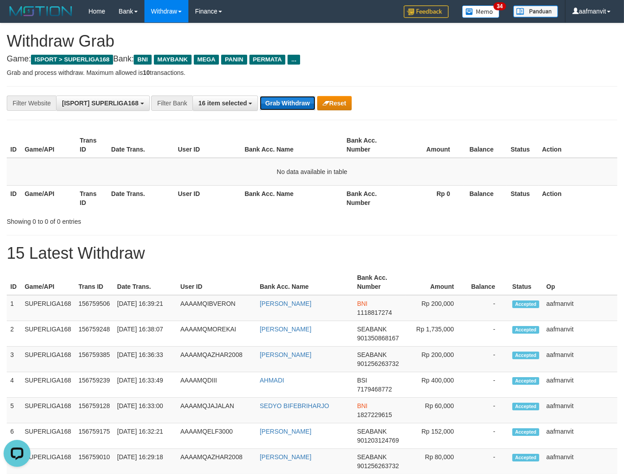
click at [271, 102] on button "Grab Withdraw" at bounding box center [287, 103] width 55 height 14
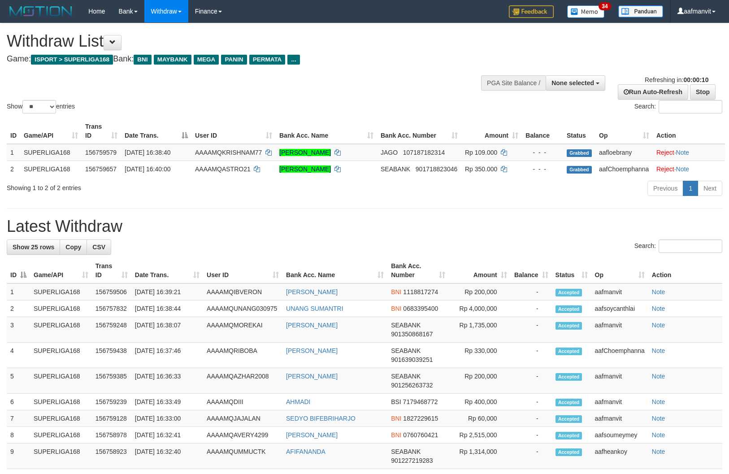
select select
select select "**"
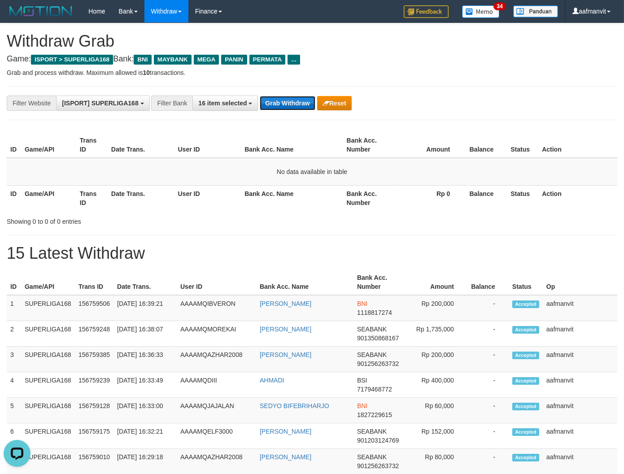
click at [285, 103] on button "Grab Withdraw" at bounding box center [287, 103] width 55 height 14
click at [297, 104] on button "Grab Withdraw" at bounding box center [287, 103] width 55 height 14
click at [299, 104] on button "Grab Withdraw" at bounding box center [287, 103] width 55 height 14
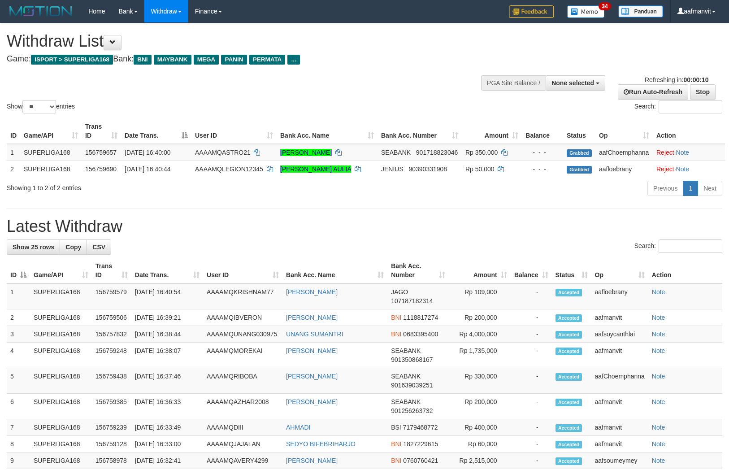
select select
select select "**"
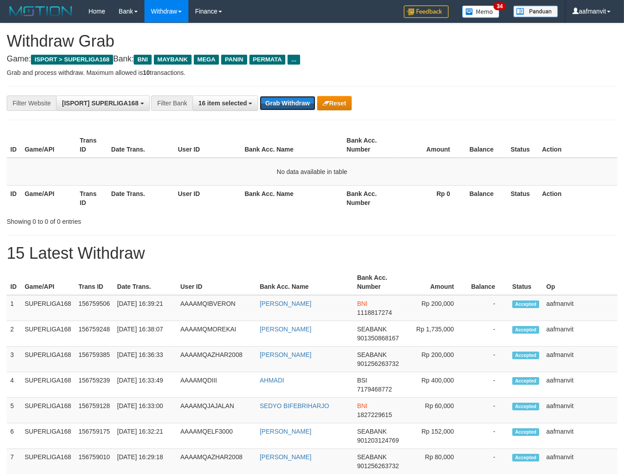
drag, startPoint x: 0, startPoint y: 0, endPoint x: 427, endPoint y: 102, distance: 438.8
click at [284, 100] on button "Grab Withdraw" at bounding box center [287, 103] width 55 height 14
click at [264, 96] on button "Grab Withdraw" at bounding box center [287, 103] width 55 height 14
click at [287, 103] on button "Grab Withdraw" at bounding box center [287, 103] width 55 height 14
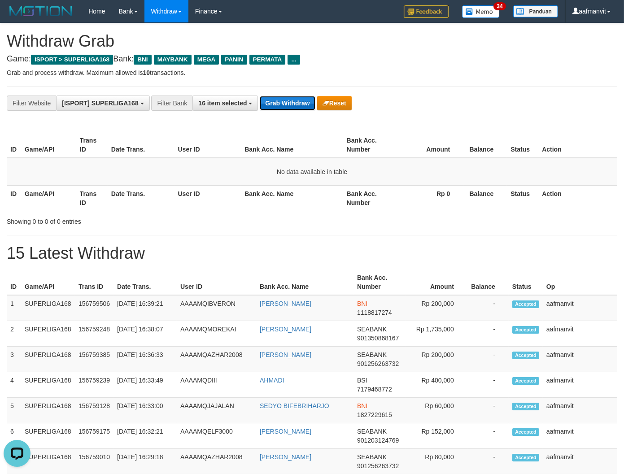
drag, startPoint x: 287, startPoint y: 103, endPoint x: 291, endPoint y: 106, distance: 5.5
click at [289, 104] on button "Grab Withdraw" at bounding box center [287, 103] width 55 height 14
click at [279, 107] on button "Grab Withdraw" at bounding box center [287, 103] width 55 height 14
click at [293, 108] on button "Grab Withdraw" at bounding box center [287, 103] width 55 height 14
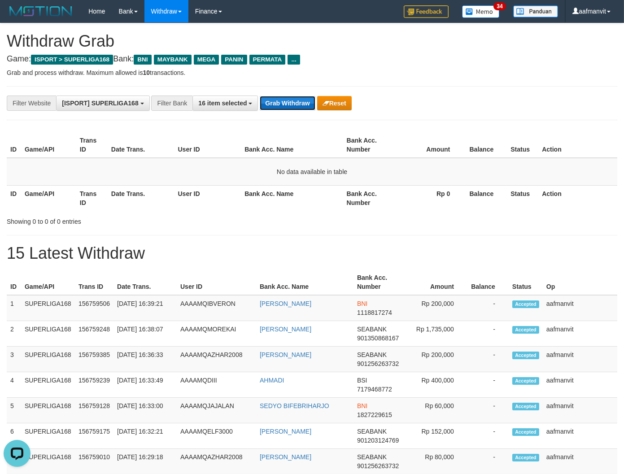
click at [293, 108] on button "Grab Withdraw" at bounding box center [287, 103] width 55 height 14
click at [283, 108] on button "Grab Withdraw" at bounding box center [287, 103] width 55 height 14
click at [283, 104] on button "Grab Withdraw" at bounding box center [287, 103] width 55 height 14
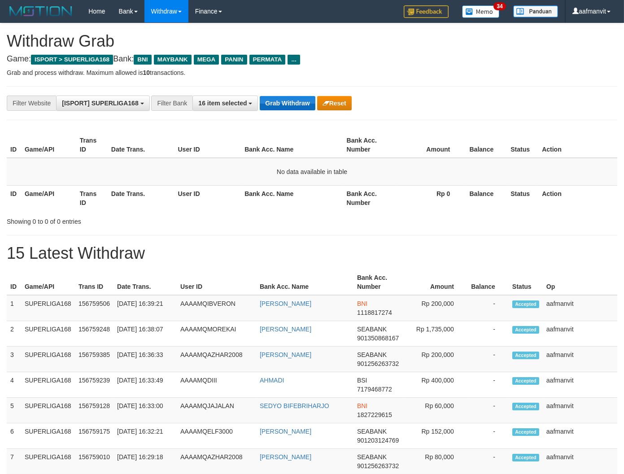
click at [283, 104] on button "Grab Withdraw" at bounding box center [287, 103] width 55 height 14
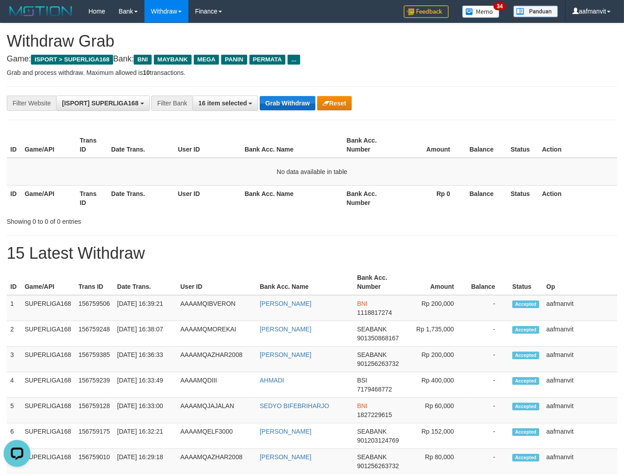
click at [283, 104] on button "Grab Withdraw" at bounding box center [287, 103] width 55 height 14
click at [283, 101] on button "Grab Withdraw" at bounding box center [287, 103] width 55 height 14
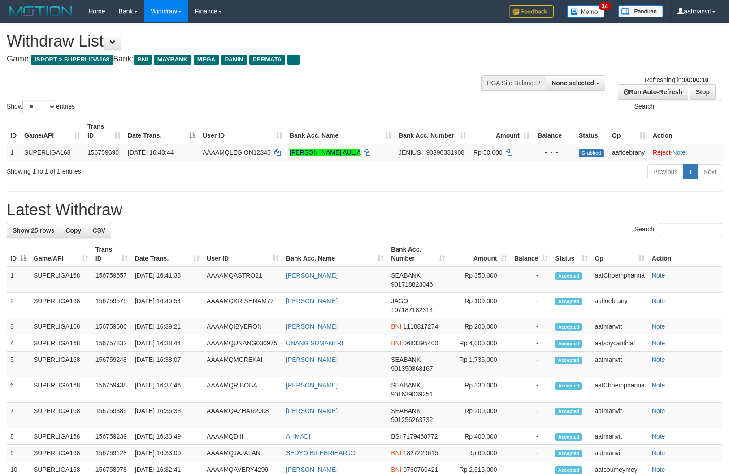
select select
select select "**"
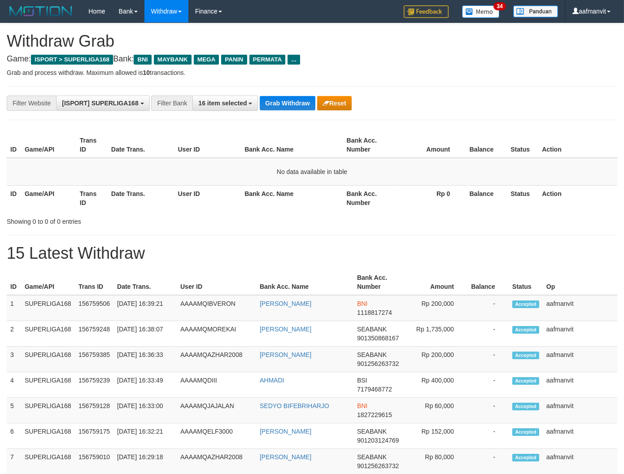
click at [283, 96] on button "Grab Withdraw" at bounding box center [287, 103] width 55 height 14
click at [283, 95] on div "**********" at bounding box center [312, 103] width 610 height 34
click at [283, 102] on button "Grab Withdraw" at bounding box center [287, 103] width 55 height 14
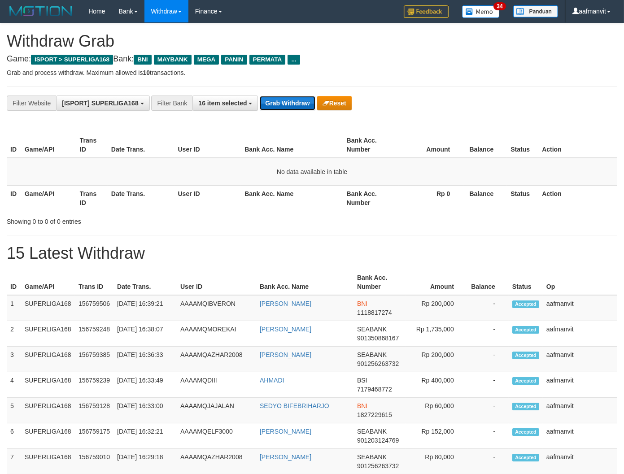
click at [283, 101] on button "Grab Withdraw" at bounding box center [287, 103] width 55 height 14
click at [262, 101] on button "Grab Withdraw" at bounding box center [287, 103] width 55 height 14
click at [262, 100] on button "Grab Withdraw" at bounding box center [287, 103] width 55 height 14
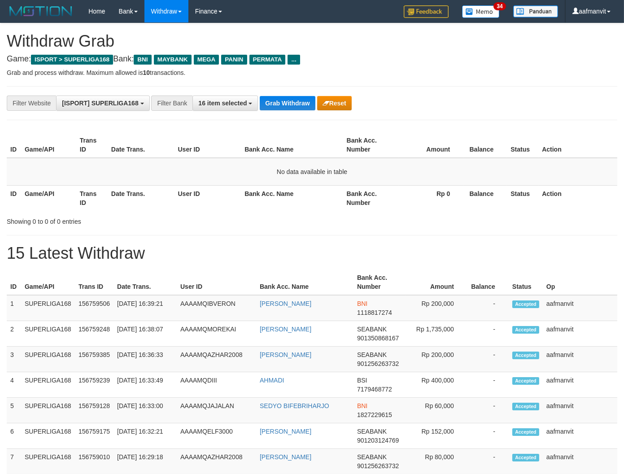
click at [262, 100] on button "Grab Withdraw" at bounding box center [287, 103] width 55 height 14
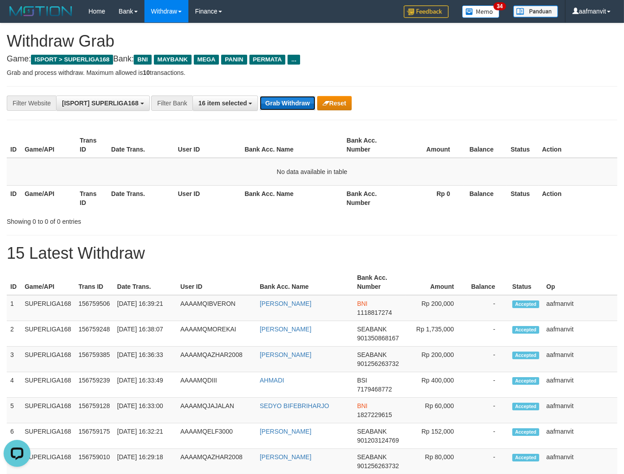
click at [288, 96] on button "Grab Withdraw" at bounding box center [287, 103] width 55 height 14
click at [288, 97] on button "Grab Withdraw" at bounding box center [287, 103] width 55 height 14
click at [286, 103] on button "Grab Withdraw" at bounding box center [287, 103] width 55 height 14
click at [286, 102] on button "Grab Withdraw" at bounding box center [287, 103] width 55 height 14
click at [297, 108] on button "Grab Withdraw" at bounding box center [287, 103] width 55 height 14
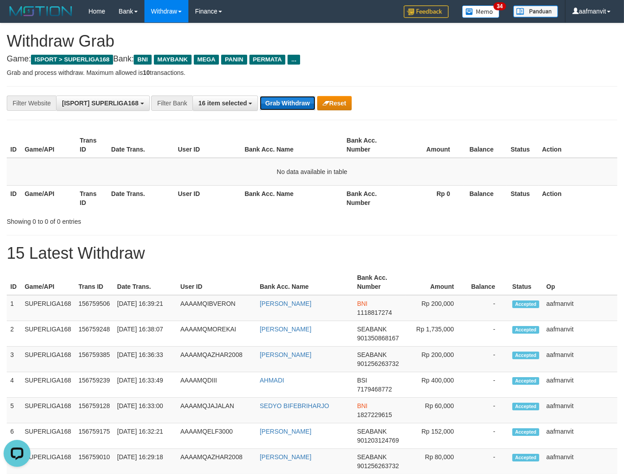
click at [293, 106] on button "Grab Withdraw" at bounding box center [287, 103] width 55 height 14
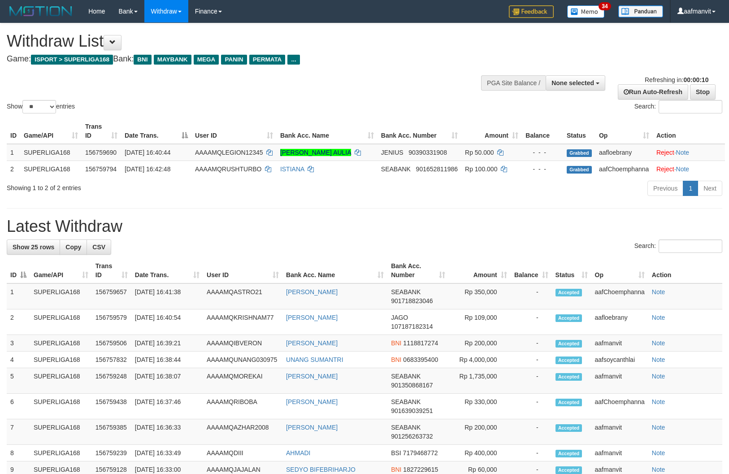
select select
select select "**"
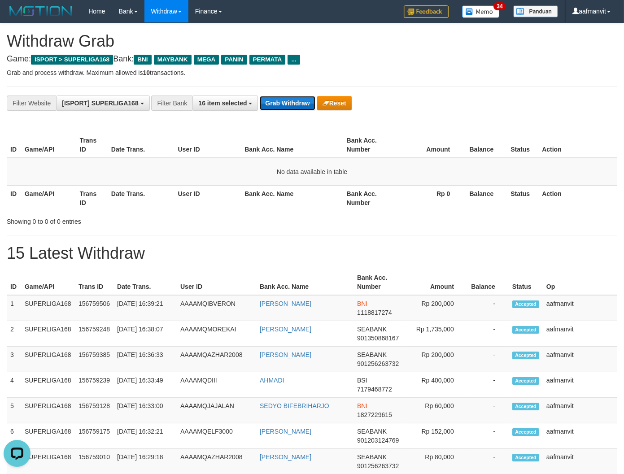
click at [303, 101] on button "Grab Withdraw" at bounding box center [287, 103] width 55 height 14
drag, startPoint x: 303, startPoint y: 101, endPoint x: 314, endPoint y: 105, distance: 11.5
click at [310, 104] on button "Grab Withdraw" at bounding box center [287, 103] width 55 height 14
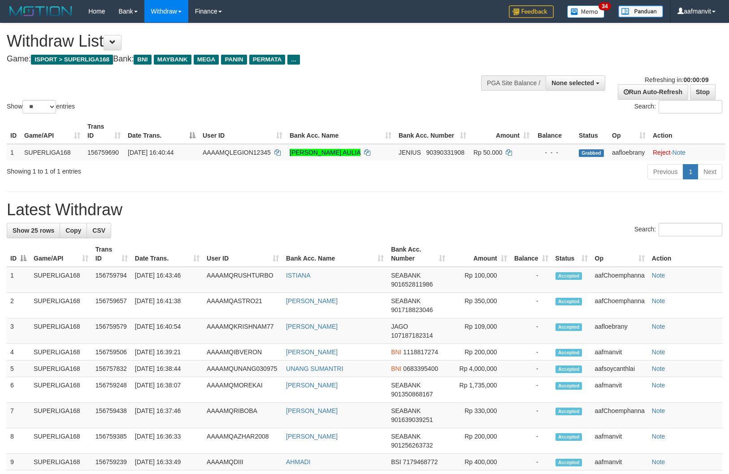
select select
select select "**"
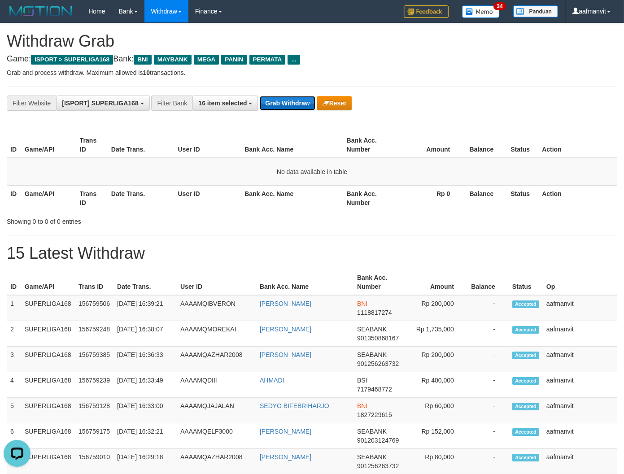
click at [278, 105] on button "Grab Withdraw" at bounding box center [287, 103] width 55 height 14
click at [298, 104] on button "Grab Withdraw" at bounding box center [287, 103] width 55 height 14
click at [297, 104] on button "Grab Withdraw" at bounding box center [287, 103] width 55 height 14
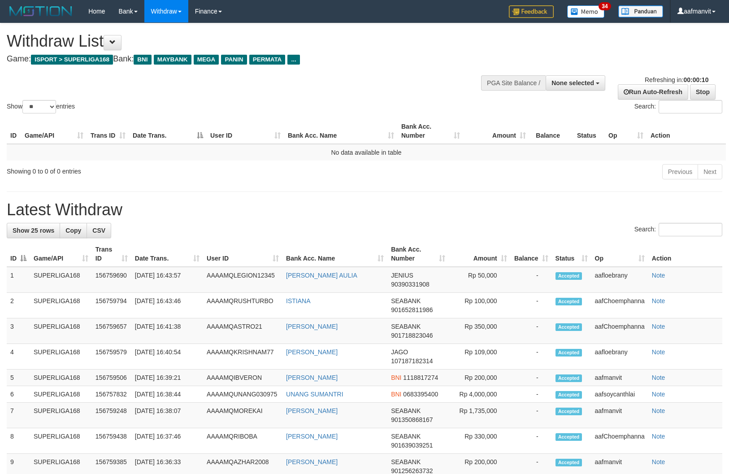
select select
select select "**"
select select
select select "**"
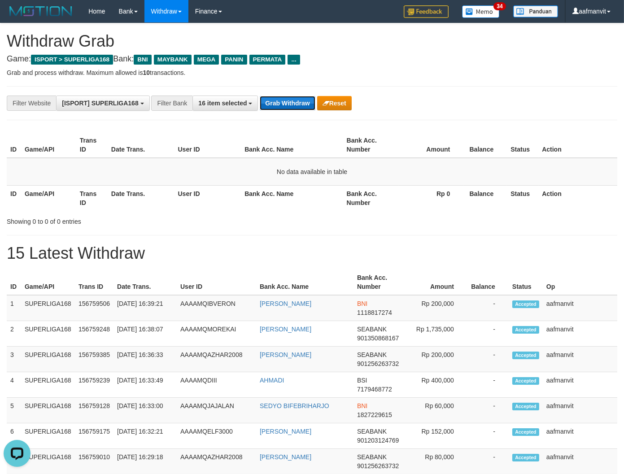
click at [285, 104] on button "Grab Withdraw" at bounding box center [287, 103] width 55 height 14
click at [283, 92] on div "**********" at bounding box center [312, 103] width 610 height 34
click at [277, 97] on button "Grab Withdraw" at bounding box center [287, 103] width 55 height 14
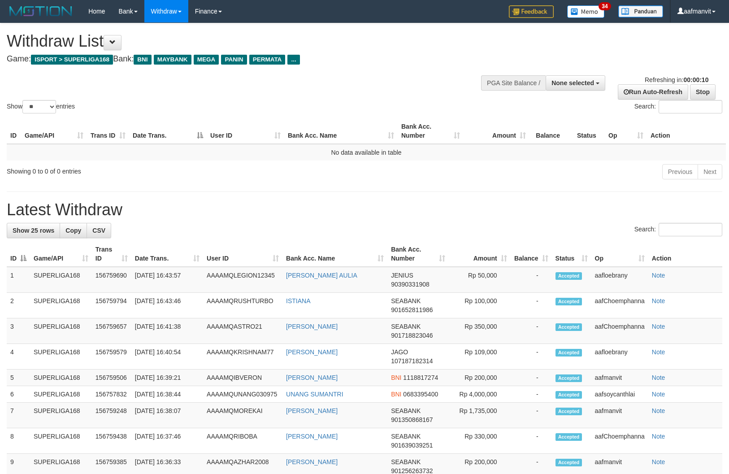
select select
select select "**"
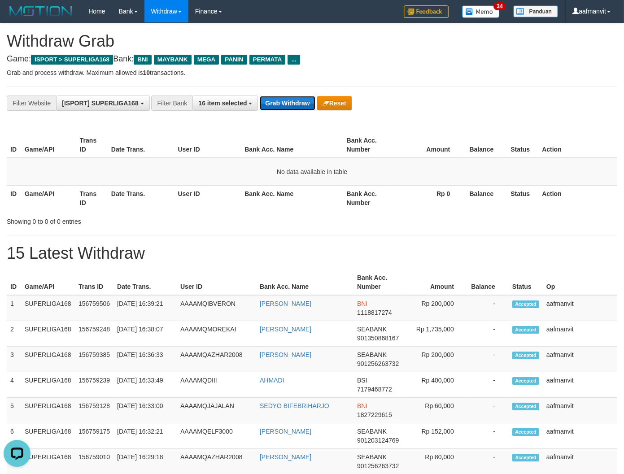
click at [276, 102] on button "Grab Withdraw" at bounding box center [287, 103] width 55 height 14
click at [284, 104] on button "Grab Withdraw" at bounding box center [287, 103] width 55 height 14
click at [294, 100] on button "Grab Withdraw" at bounding box center [287, 103] width 55 height 14
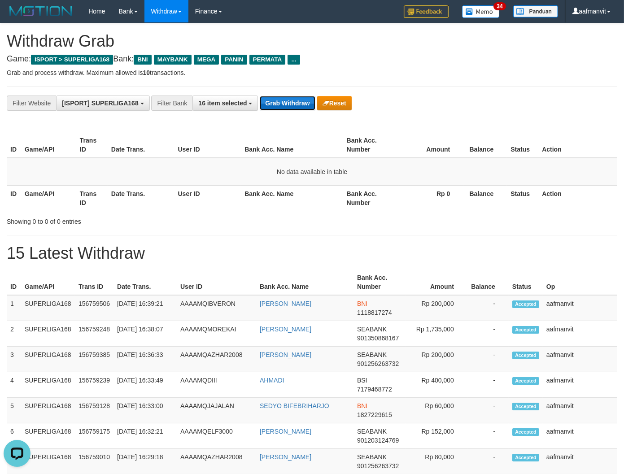
click at [260, 96] on button "Grab Withdraw" at bounding box center [287, 103] width 55 height 14
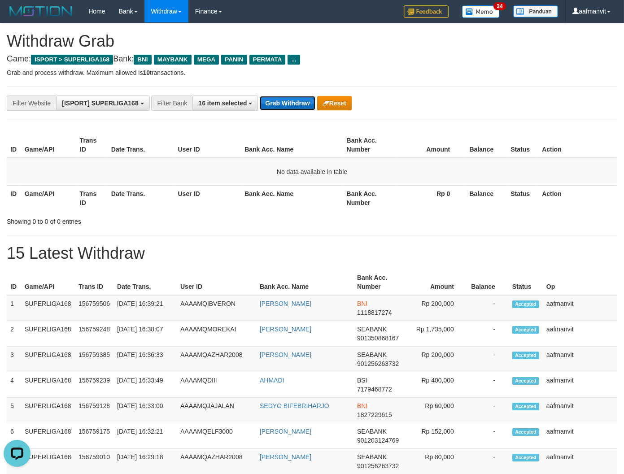
click at [260, 96] on button "Grab Withdraw" at bounding box center [287, 103] width 55 height 14
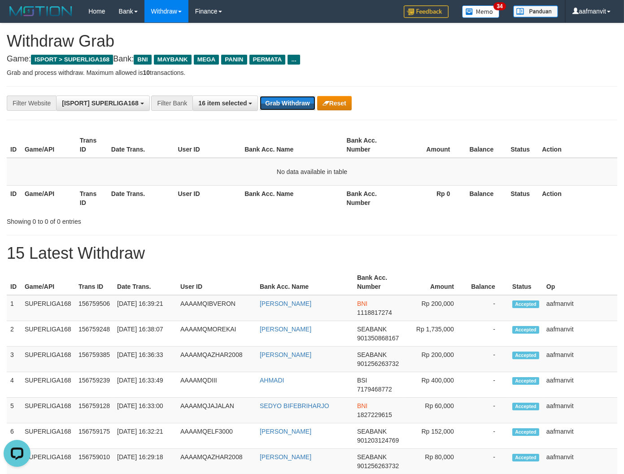
click at [260, 96] on button "Grab Withdraw" at bounding box center [287, 103] width 55 height 14
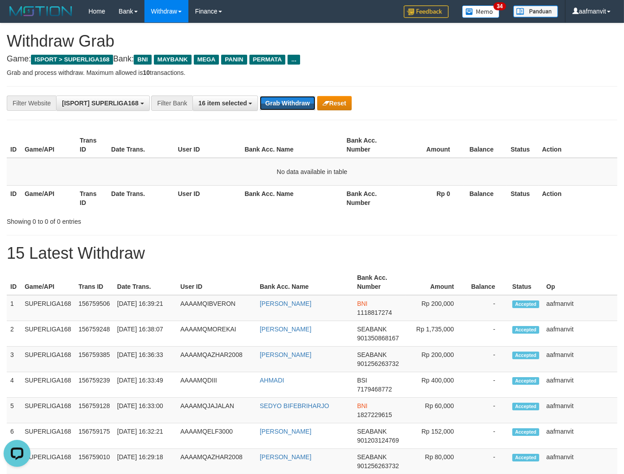
click at [260, 96] on button "Grab Withdraw" at bounding box center [287, 103] width 55 height 14
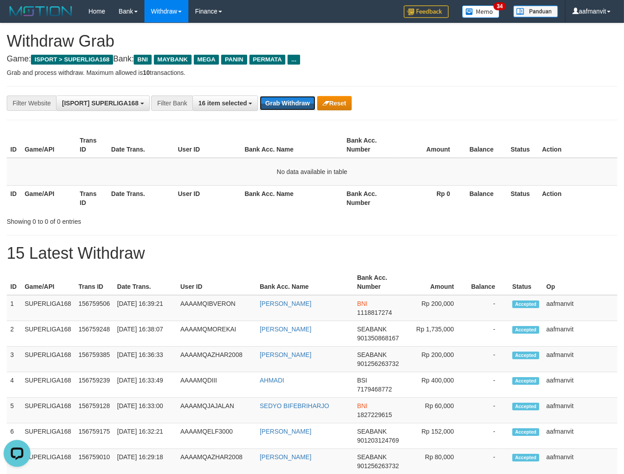
click at [260, 96] on button "Grab Withdraw" at bounding box center [287, 103] width 55 height 14
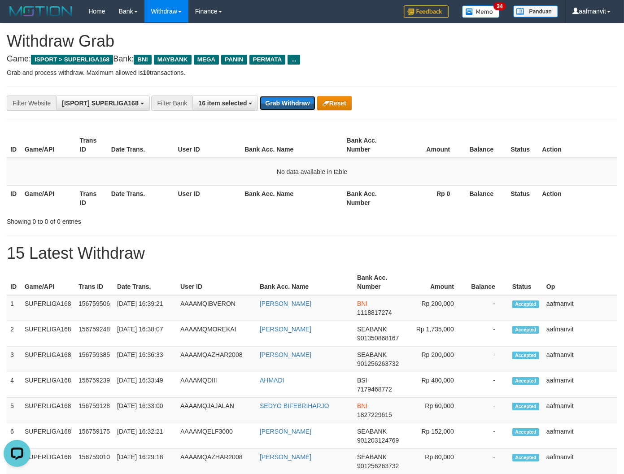
click at [260, 96] on button "Grab Withdraw" at bounding box center [287, 103] width 55 height 14
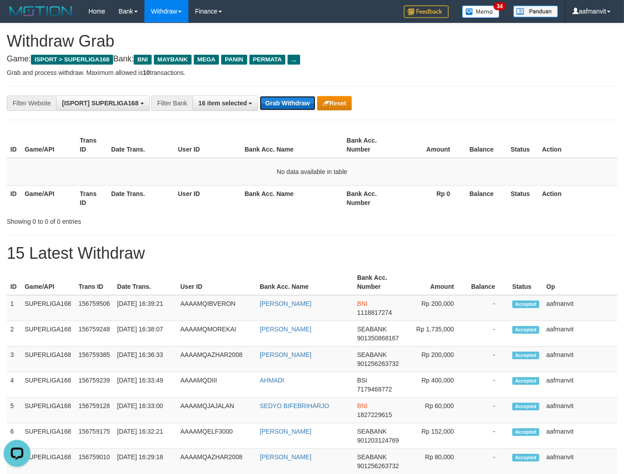
click at [260, 96] on button "Grab Withdraw" at bounding box center [287, 103] width 55 height 14
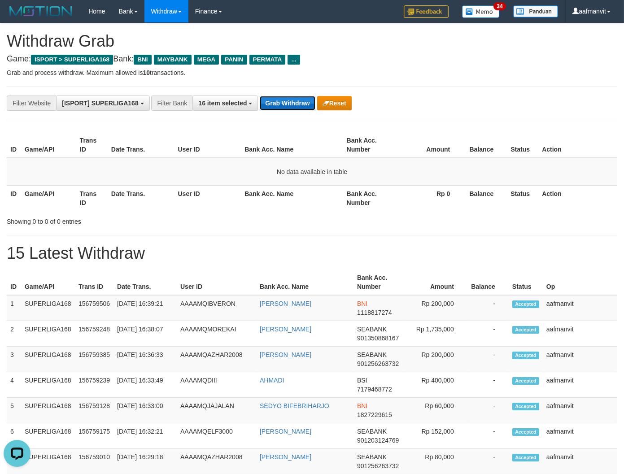
click at [260, 96] on button "Grab Withdraw" at bounding box center [287, 103] width 55 height 14
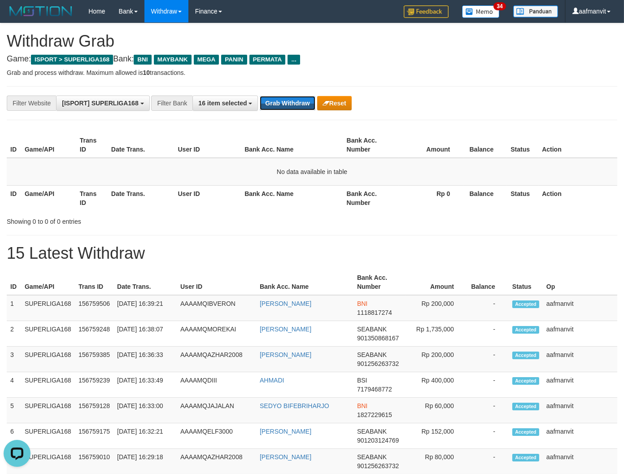
click at [260, 96] on button "Grab Withdraw" at bounding box center [287, 103] width 55 height 14
click at [288, 106] on button "Grab Withdraw" at bounding box center [287, 103] width 55 height 14
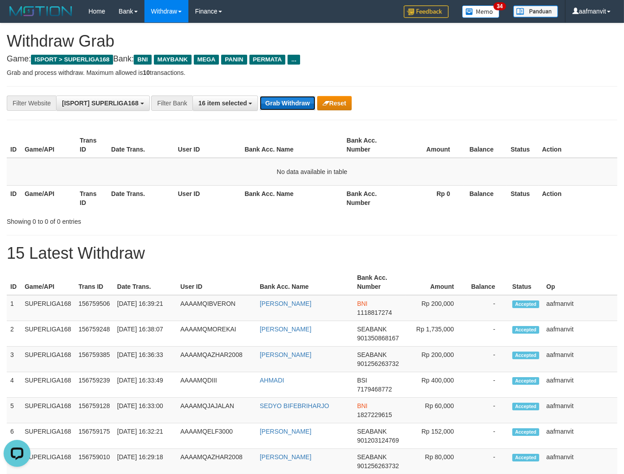
drag, startPoint x: 266, startPoint y: 108, endPoint x: 270, endPoint y: 107, distance: 4.8
click at [270, 107] on button "Grab Withdraw" at bounding box center [287, 103] width 55 height 14
click at [271, 106] on button "Grab Withdraw" at bounding box center [287, 103] width 55 height 14
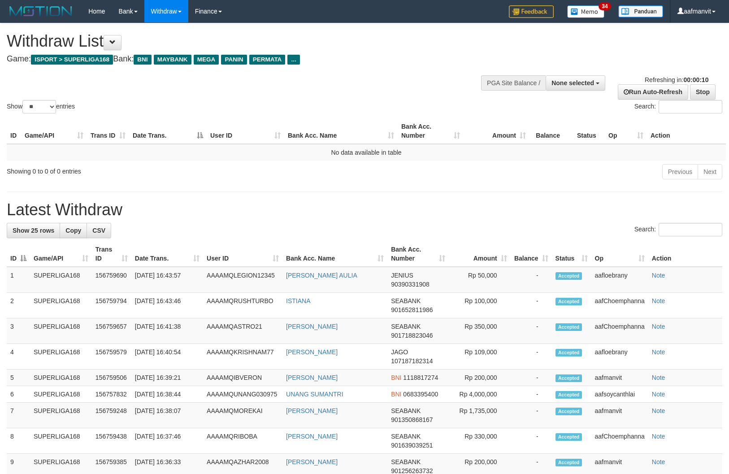
select select
select select "**"
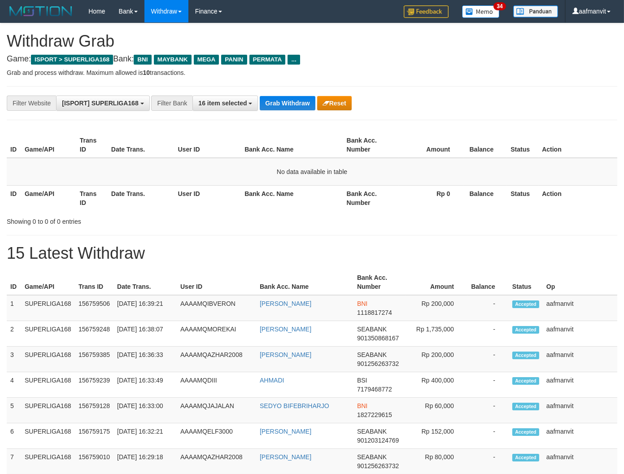
click at [271, 106] on button "Grab Withdraw" at bounding box center [287, 103] width 55 height 14
click at [308, 104] on button "Grab Withdraw" at bounding box center [287, 103] width 55 height 14
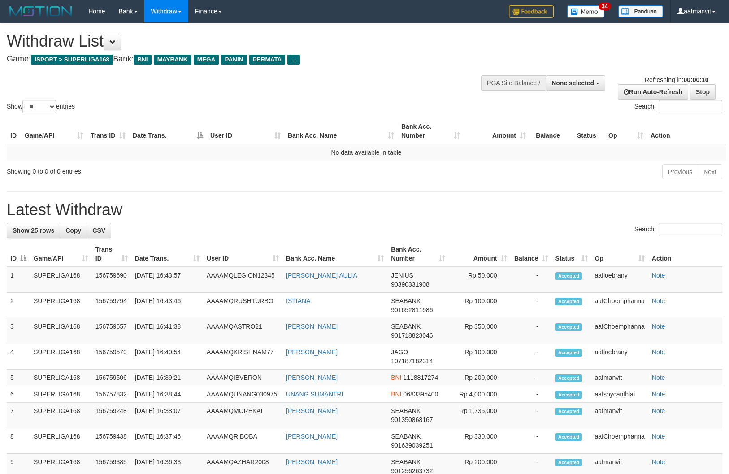
select select
select select "**"
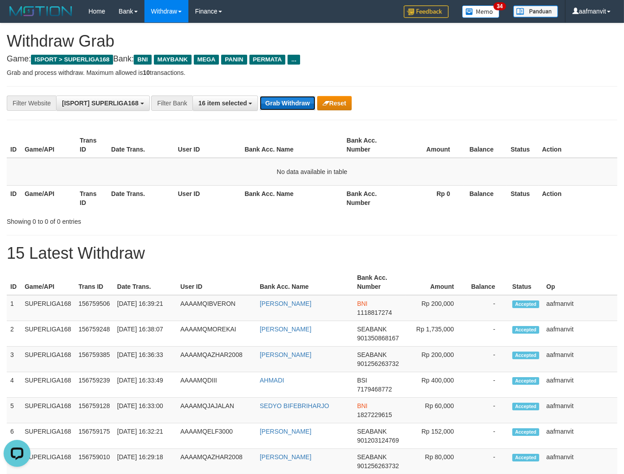
click at [275, 100] on button "Grab Withdraw" at bounding box center [287, 103] width 55 height 14
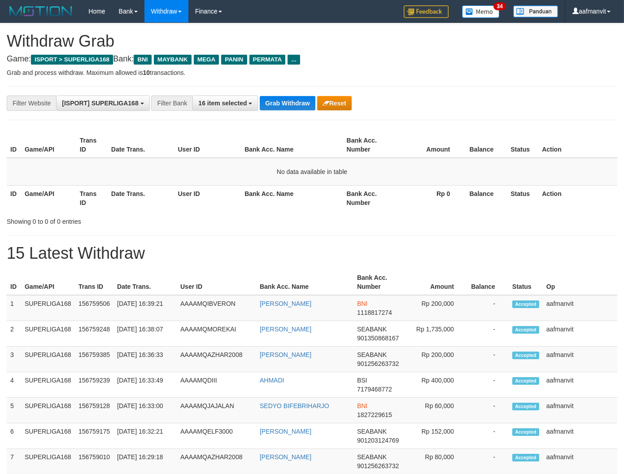
click at [275, 100] on button "Grab Withdraw" at bounding box center [287, 103] width 55 height 14
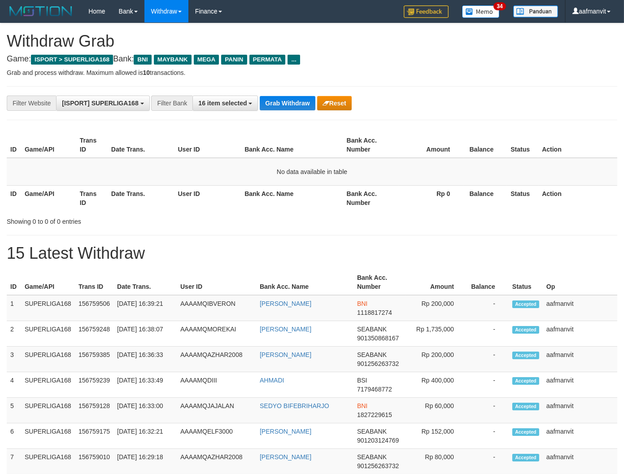
click at [275, 100] on button "Grab Withdraw" at bounding box center [287, 103] width 55 height 14
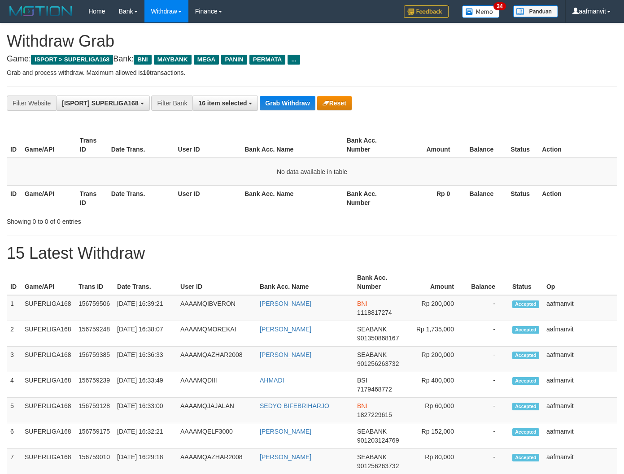
click at [275, 100] on button "Grab Withdraw" at bounding box center [287, 103] width 55 height 14
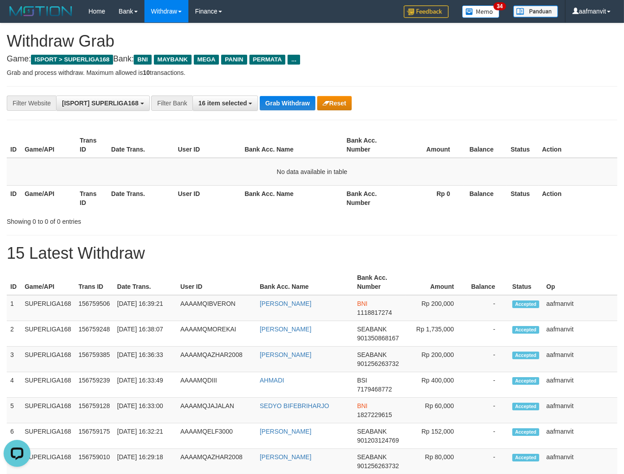
click at [275, 100] on button "Grab Withdraw" at bounding box center [287, 103] width 55 height 14
drag, startPoint x: 0, startPoint y: 0, endPoint x: 275, endPoint y: 99, distance: 292.1
click at [275, 99] on button "Grab Withdraw" at bounding box center [287, 103] width 55 height 14
drag, startPoint x: 400, startPoint y: -43, endPoint x: 298, endPoint y: 102, distance: 177.6
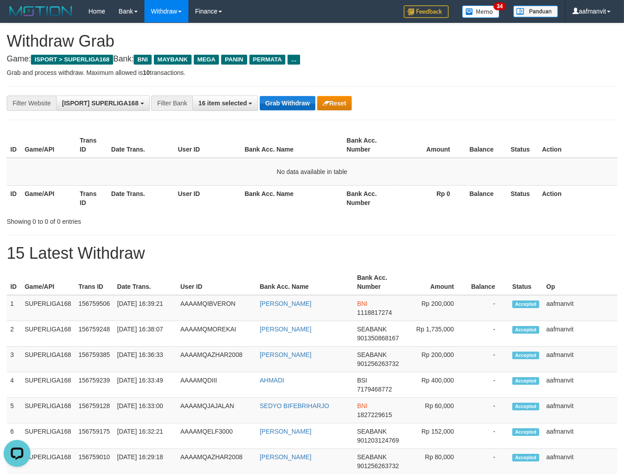
click at [299, 102] on button "Grab Withdraw" at bounding box center [287, 103] width 55 height 14
click at [297, 103] on button "Grab Withdraw" at bounding box center [287, 103] width 55 height 14
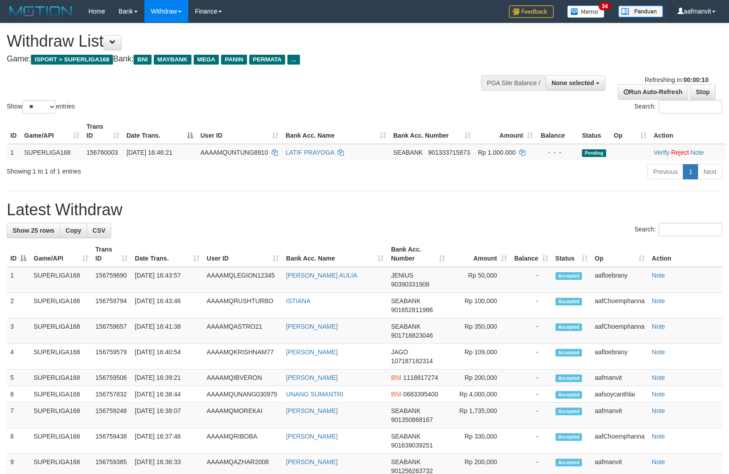
select select
select select "**"
select select
select select "**"
select select
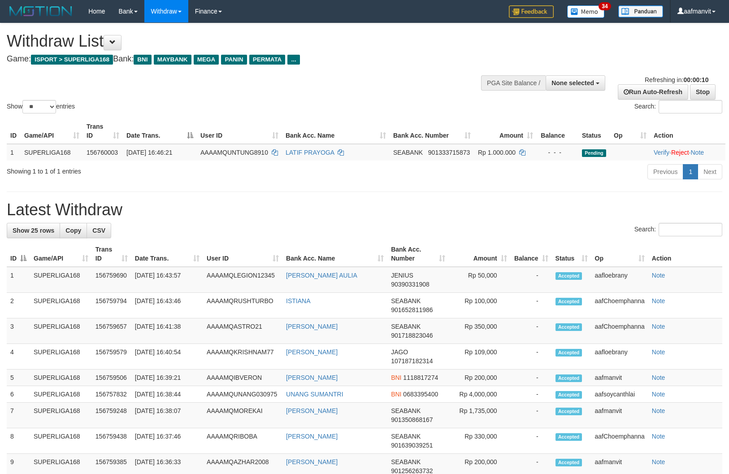
select select "**"
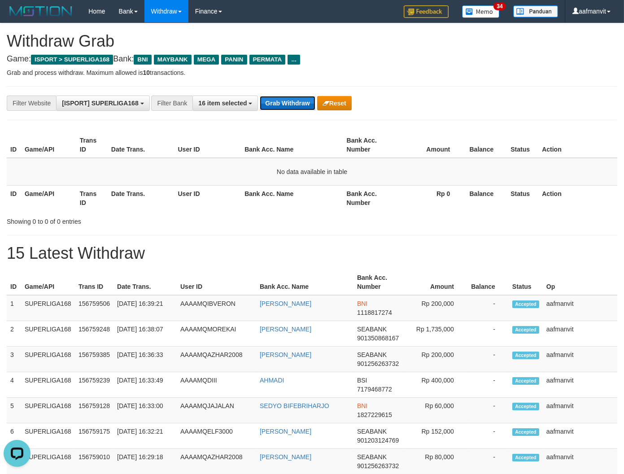
click at [278, 100] on button "Grab Withdraw" at bounding box center [287, 103] width 55 height 14
click at [291, 104] on button "Grab Withdraw" at bounding box center [287, 103] width 55 height 14
click at [198, 100] on span "16 item selected" at bounding box center [222, 103] width 48 height 7
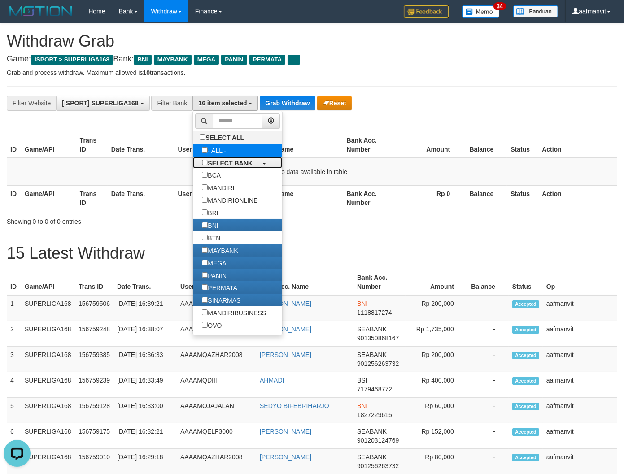
click at [226, 158] on ul "SELECT ALL - ALL - SELECT BANK BCA MANDIRI MANDIRIONLINE BRI BNI BTN MAYBANK ME…" at bounding box center [237, 223] width 90 height 224
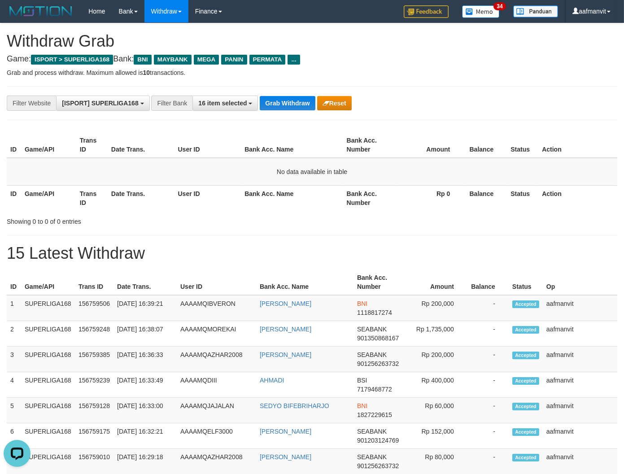
click at [221, 142] on th "User ID" at bounding box center [207, 145] width 67 height 26
click at [217, 110] on button "16 item selected" at bounding box center [224, 102] width 65 height 15
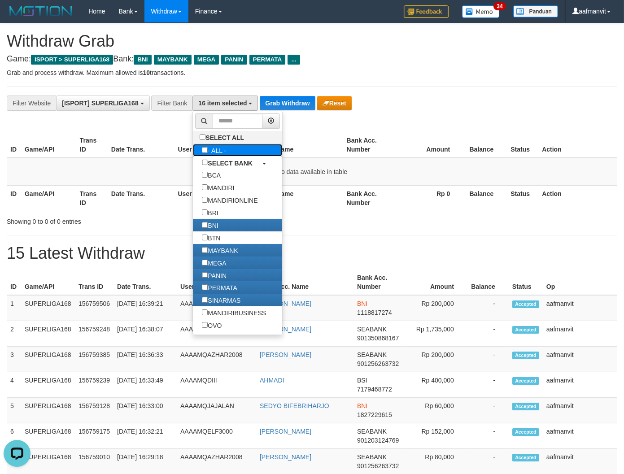
click at [200, 145] on label "- ALL -" at bounding box center [214, 150] width 42 height 13
select select "***"
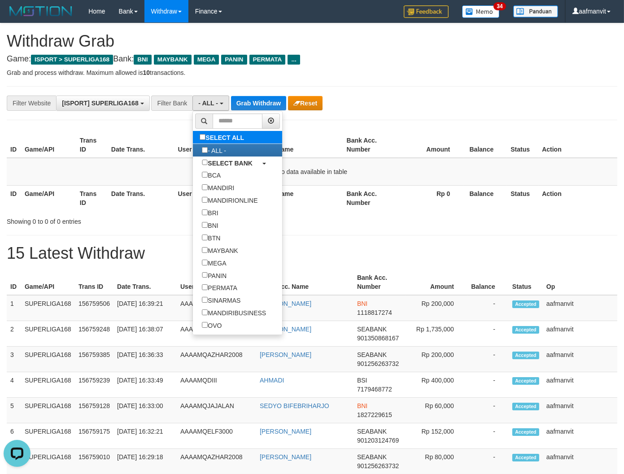
scroll to position [46, 0]
click at [247, 106] on button "Grab Withdraw" at bounding box center [258, 103] width 55 height 14
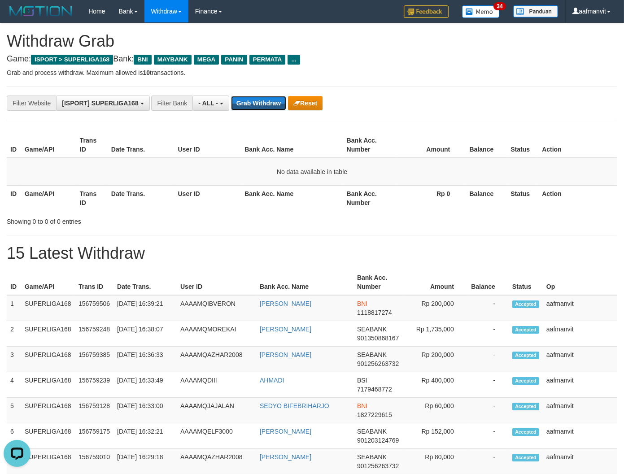
drag, startPoint x: 247, startPoint y: 106, endPoint x: 290, endPoint y: 114, distance: 43.8
click at [248, 106] on button "Grab Withdraw" at bounding box center [258, 103] width 55 height 14
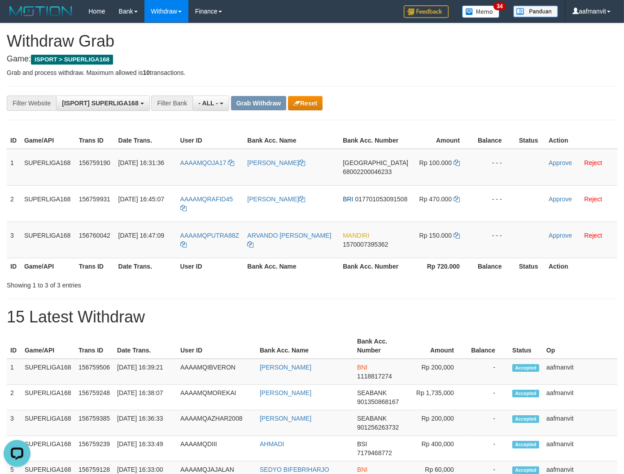
drag, startPoint x: 327, startPoint y: 322, endPoint x: 322, endPoint y: 319, distance: 6.0
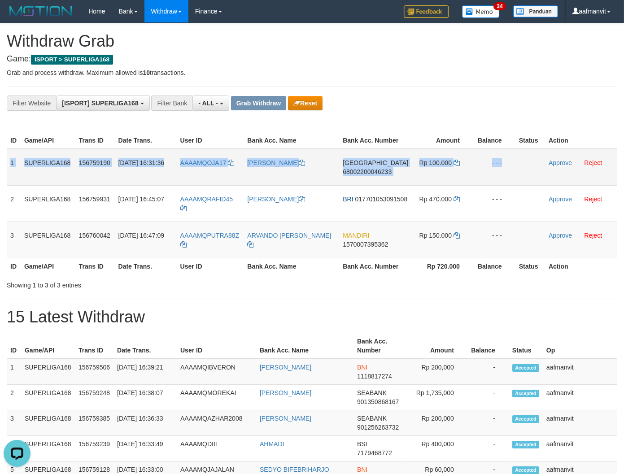
drag, startPoint x: 10, startPoint y: 160, endPoint x: 519, endPoint y: 167, distance: 508.9
click at [512, 173] on tr "1 SUPERLIGA168 156759190 30/09/2025 16:31:36 AAAAMQOJA17 SEROJA AGUSTIA ACEH 68…" at bounding box center [312, 167] width 610 height 37
copy tr "1 SUPERLIGA168 156759190 30/09/2025 16:31:36 AAAAMQOJA17 SEROJA AGUSTIA ACEH 68…"
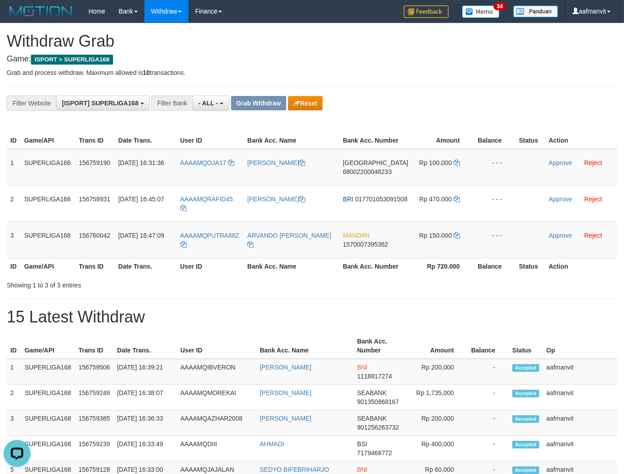
drag, startPoint x: 265, startPoint y: 308, endPoint x: 253, endPoint y: 274, distance: 36.0
copy link "JA17"
copy link "OJA17"
drag, startPoint x: 243, startPoint y: 161, endPoint x: 209, endPoint y: 167, distance: 34.6
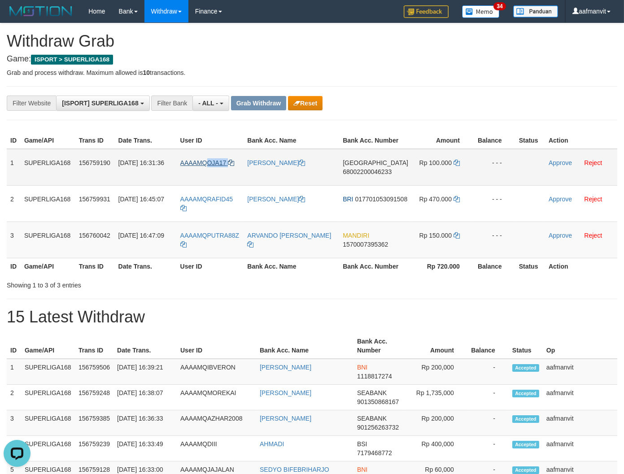
click at [209, 167] on td "AAAAMQOJA17" at bounding box center [210, 167] width 67 height 37
click at [366, 169] on td "ACEH 68002200046233" at bounding box center [375, 167] width 73 height 37
copy td "ACEH"
click at [366, 169] on td "ACEH 68002200046233" at bounding box center [375, 167] width 73 height 37
click at [367, 186] on td "ACEH 68002200046233" at bounding box center [375, 167] width 73 height 37
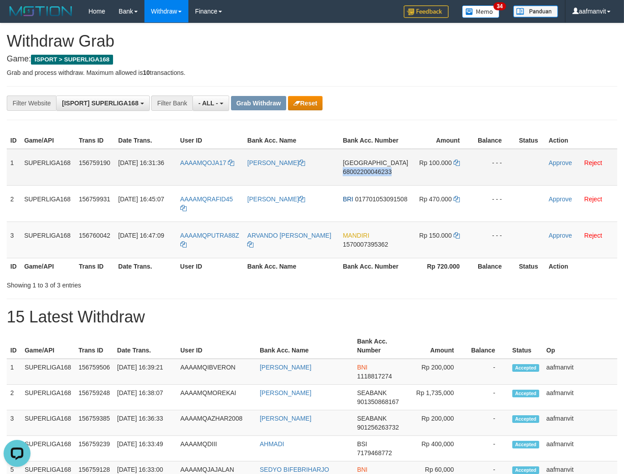
click at [367, 186] on td "ACEH 68002200046233" at bounding box center [375, 167] width 73 height 37
copy span "68002200046233"
click at [455, 166] on icon at bounding box center [456, 163] width 6 height 6
drag, startPoint x: 556, startPoint y: 168, endPoint x: 344, endPoint y: 114, distance: 218.8
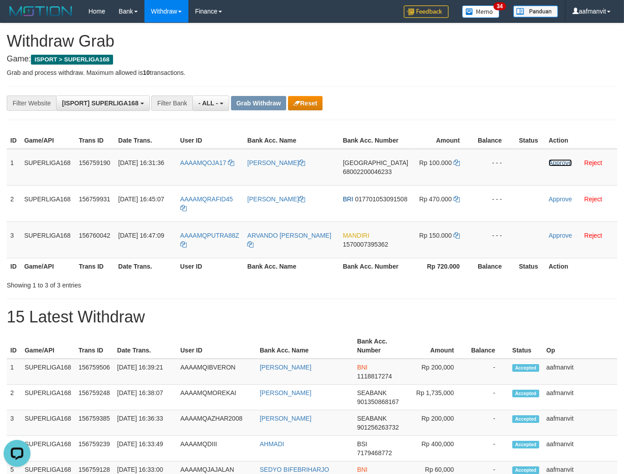
click at [556, 166] on link "Approve" at bounding box center [559, 162] width 23 height 7
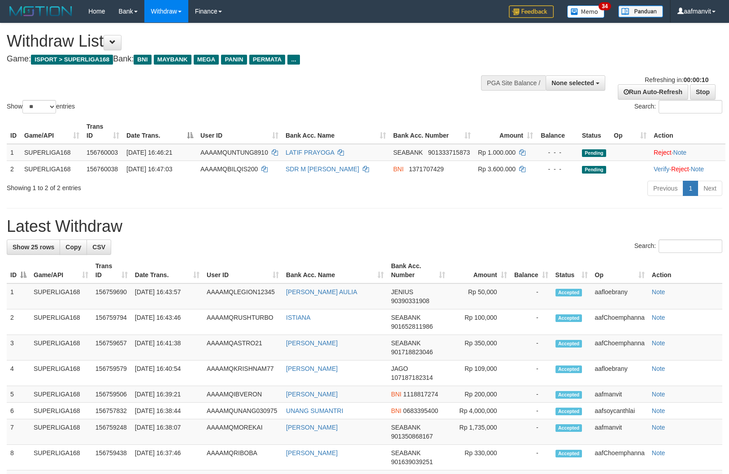
select select
select select "**"
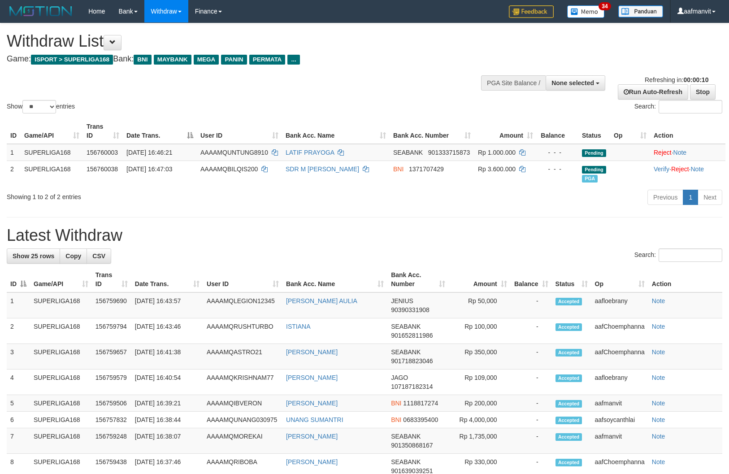
select select
select select "**"
select select
select select "**"
select select
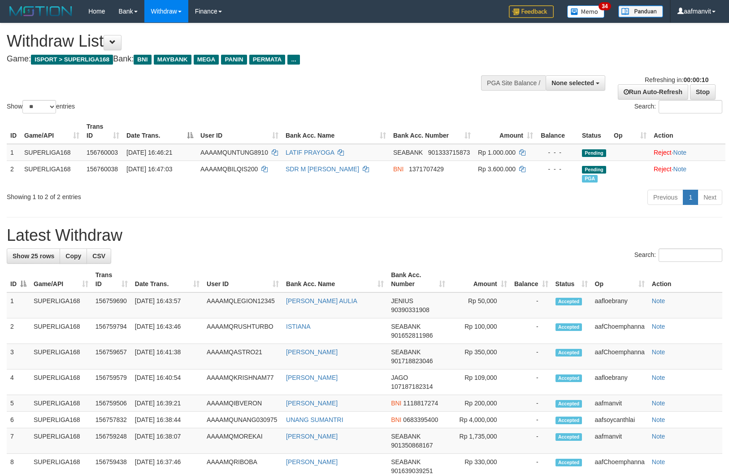
select select "**"
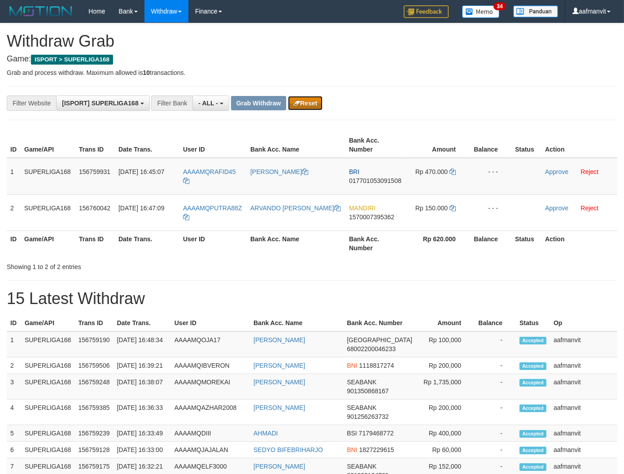
click at [318, 105] on button "Reset" at bounding box center [305, 103] width 35 height 14
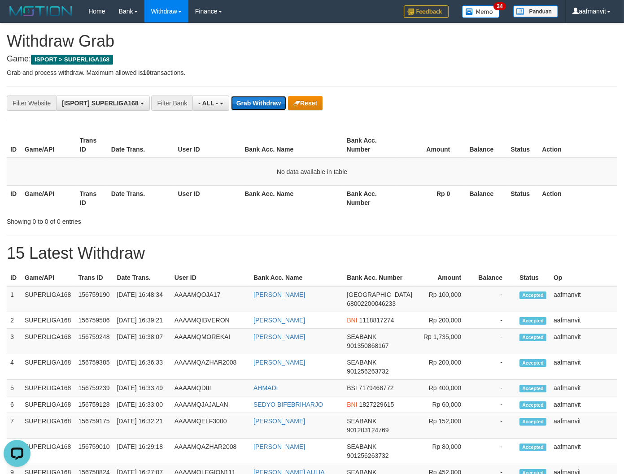
click at [278, 104] on button "Grab Withdraw" at bounding box center [258, 103] width 55 height 14
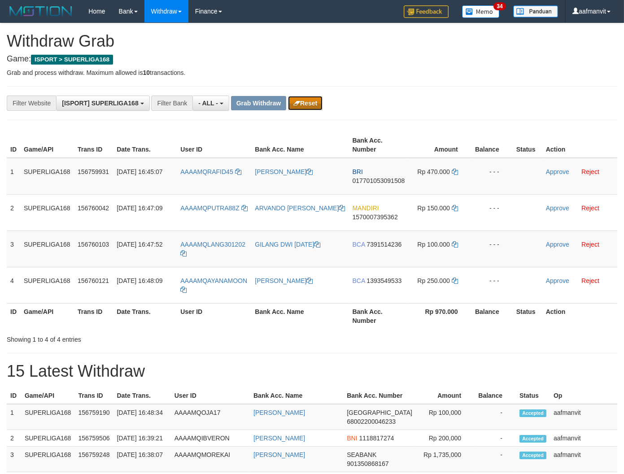
click at [296, 100] on icon "button" at bounding box center [296, 103] width 7 height 6
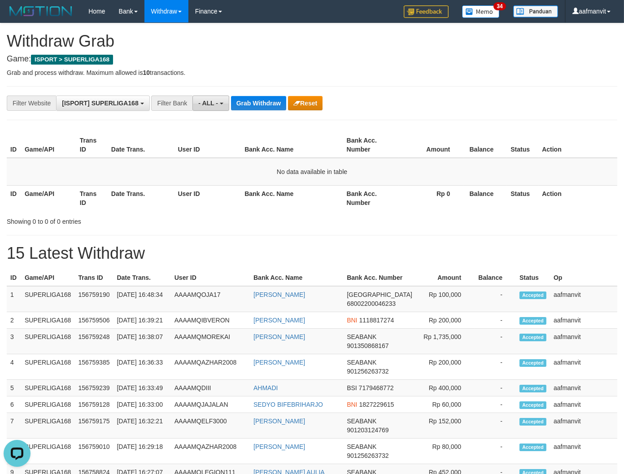
click at [213, 100] on span "- ALL -" at bounding box center [208, 103] width 20 height 7
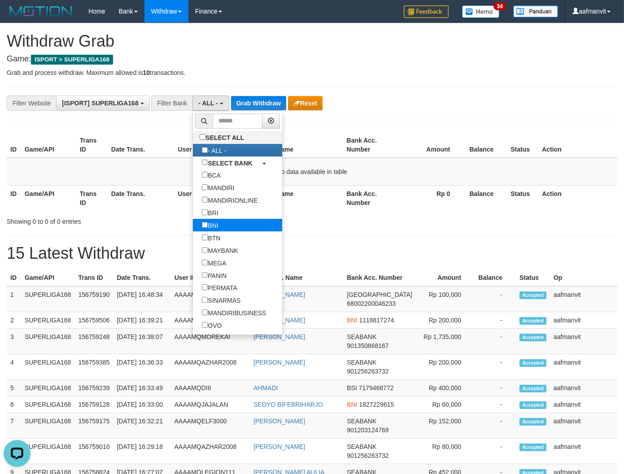
select select "***"
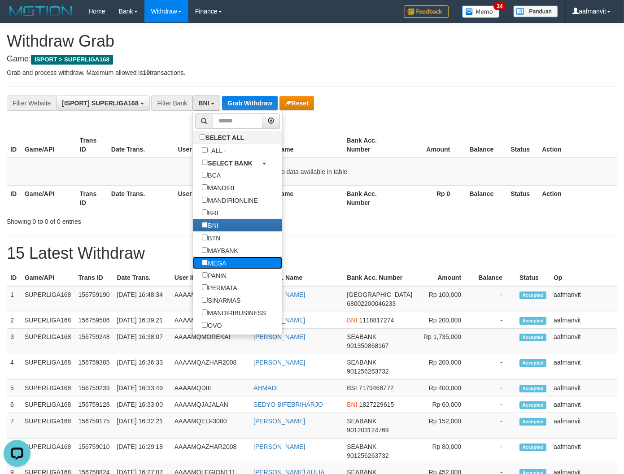
click at [218, 268] on label "MEGA" at bounding box center [214, 262] width 42 height 13
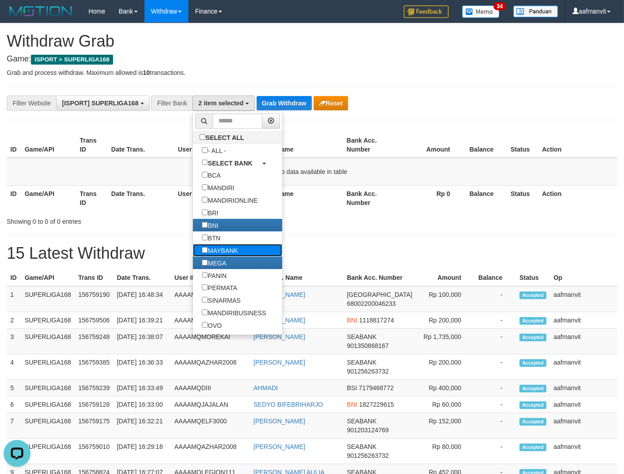
drag, startPoint x: 218, startPoint y: 255, endPoint x: 218, endPoint y: 262, distance: 7.2
click at [218, 254] on label "MAYBANK" at bounding box center [220, 250] width 54 height 13
click at [215, 277] on label "PANIN" at bounding box center [214, 275] width 43 height 13
click at [215, 294] on label "PERMATA" at bounding box center [219, 287] width 53 height 13
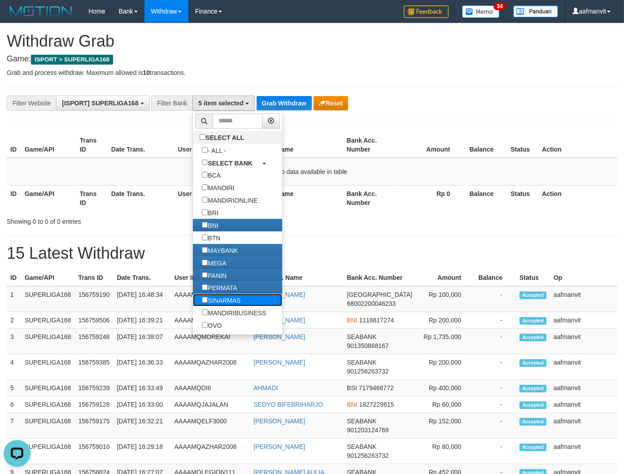
click at [213, 306] on label "SINARMAS" at bounding box center [221, 300] width 56 height 13
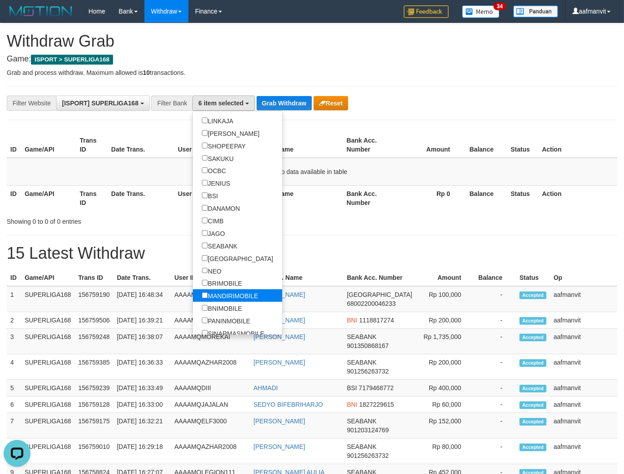
scroll to position [249, 0]
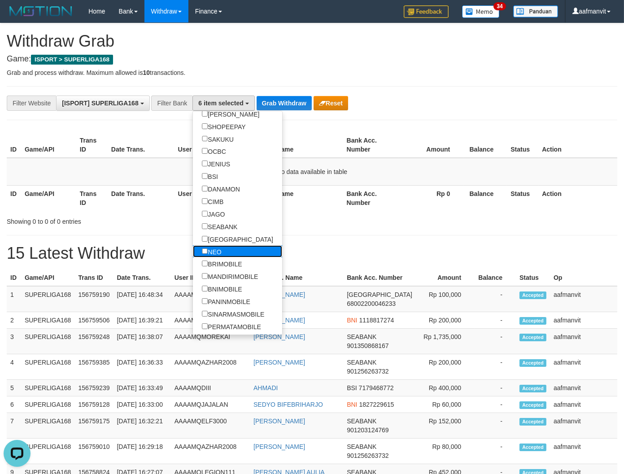
click at [214, 258] on label "NEO" at bounding box center [211, 251] width 37 height 13
click at [211, 233] on label "SEABANK" at bounding box center [219, 226] width 53 height 13
click at [208, 233] on label "SEABANK" at bounding box center [219, 226] width 53 height 13
click at [204, 233] on label "SEABANK" at bounding box center [219, 226] width 53 height 13
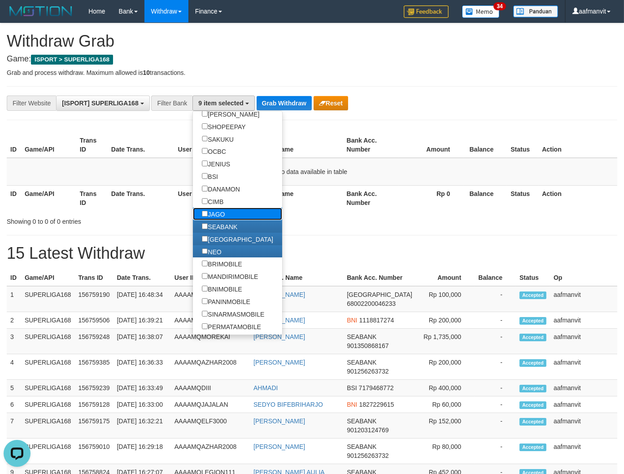
click at [207, 220] on label "JAGO" at bounding box center [213, 214] width 41 height 13
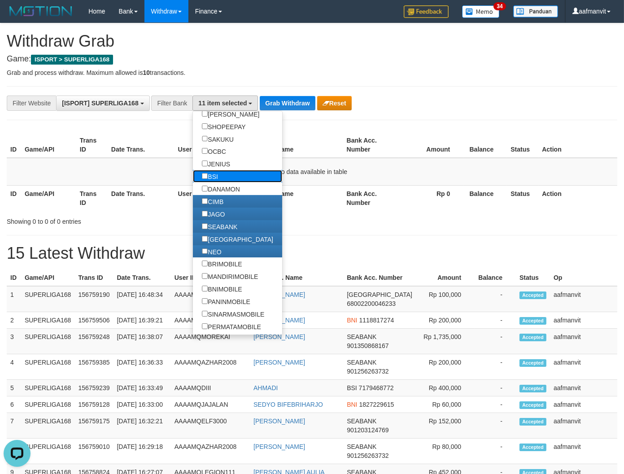
click at [213, 182] on label "BSI" at bounding box center [210, 176] width 34 height 13
click at [212, 195] on label "DANAMON" at bounding box center [221, 188] width 56 height 13
click at [216, 170] on label "JENIUS" at bounding box center [216, 163] width 46 height 13
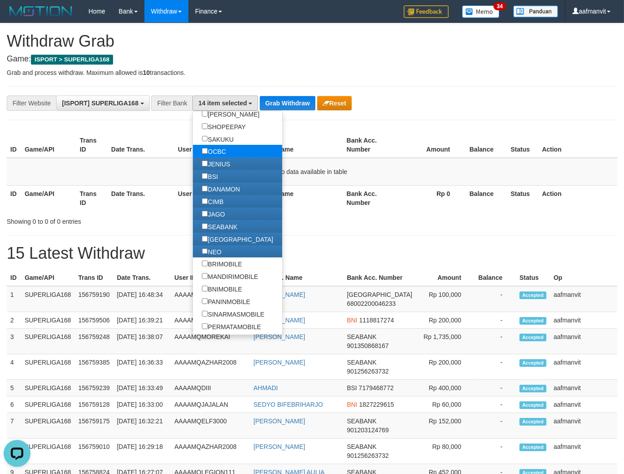
click at [216, 173] on ul "SELECT ALL - ALL - SELECT BANK BCA MANDIRI MANDIRIONLINE BRI BNI BTN MAYBANK ME…" at bounding box center [237, 223] width 90 height 224
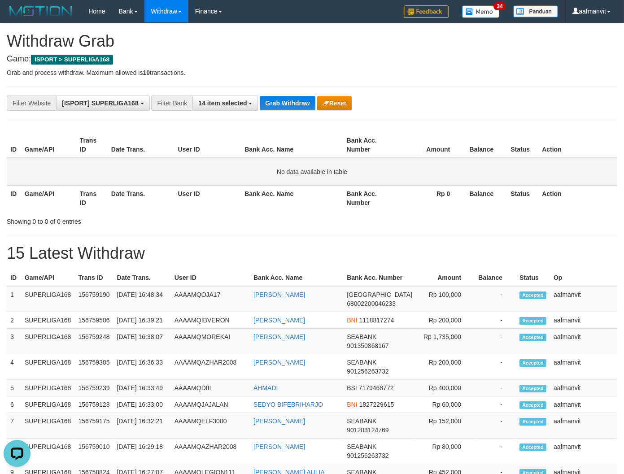
click at [216, 165] on td "No data available in table" at bounding box center [312, 172] width 610 height 28
click at [234, 101] on span "14 item selected" at bounding box center [222, 103] width 48 height 7
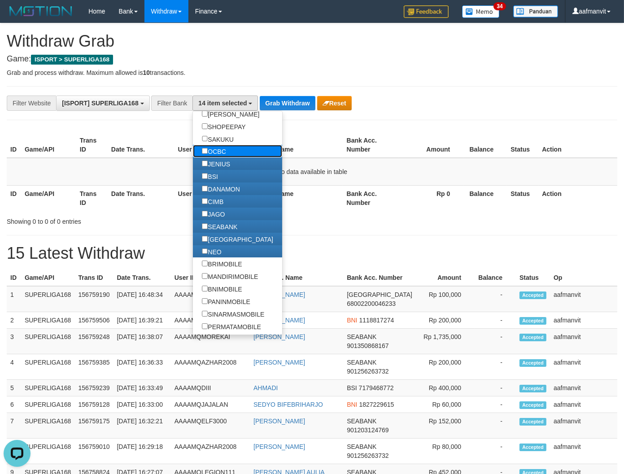
click at [220, 157] on label "OCBC" at bounding box center [214, 151] width 42 height 13
click at [223, 145] on label "SAKUKU" at bounding box center [217, 139] width 49 height 13
click at [292, 100] on button "Grab Withdraw" at bounding box center [287, 103] width 55 height 14
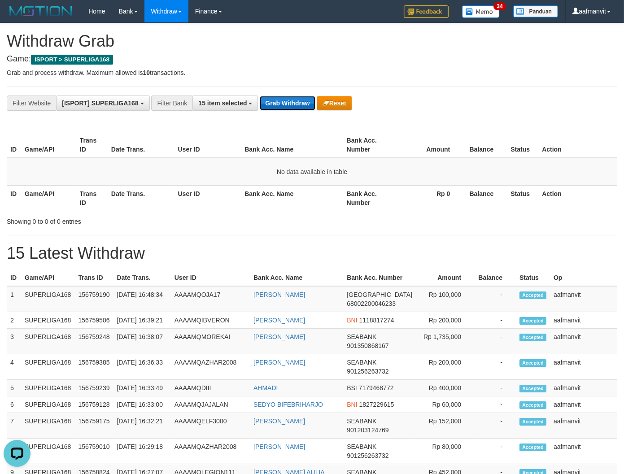
click at [292, 100] on button "Grab Withdraw" at bounding box center [287, 103] width 55 height 14
click at [281, 108] on button "Grab Withdraw" at bounding box center [287, 103] width 55 height 14
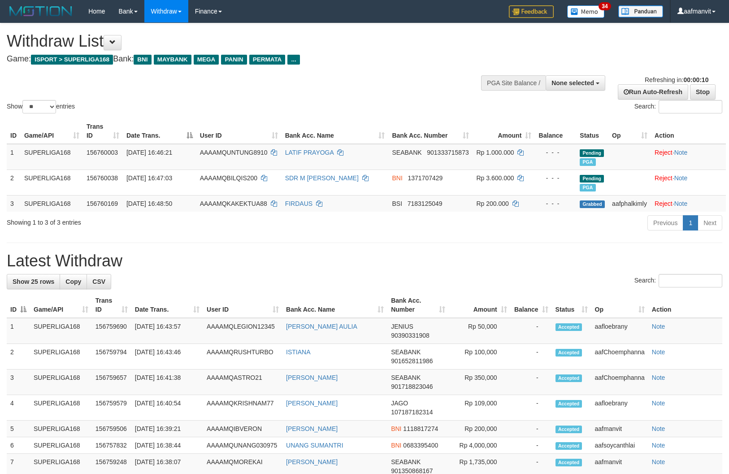
select select
select select "**"
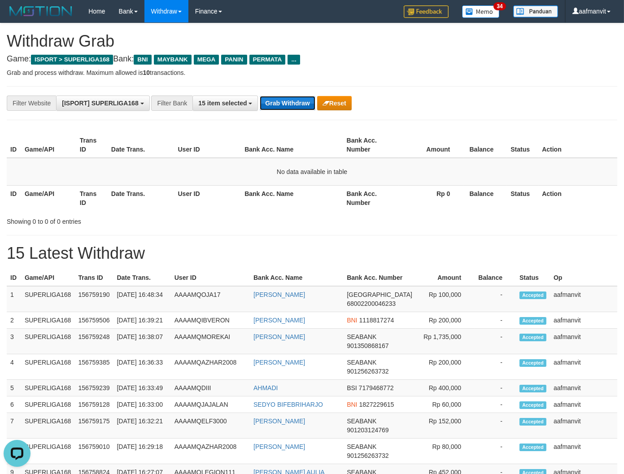
click at [288, 100] on button "Grab Withdraw" at bounding box center [287, 103] width 55 height 14
click at [299, 104] on button "Grab Withdraw" at bounding box center [287, 103] width 55 height 14
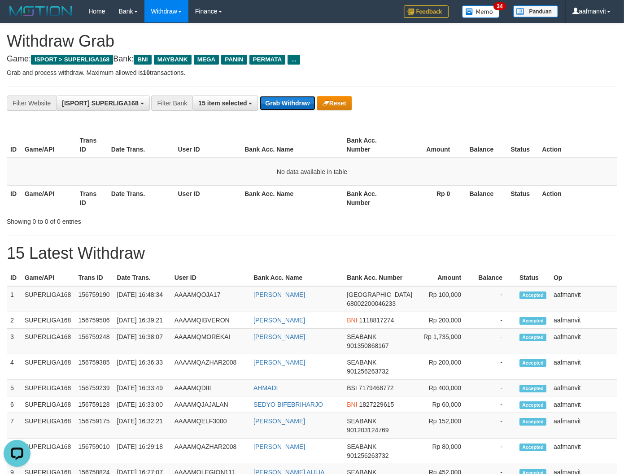
click at [299, 104] on button "Grab Withdraw" at bounding box center [287, 103] width 55 height 14
click at [287, 99] on button "Grab Withdraw" at bounding box center [287, 103] width 55 height 14
click at [285, 104] on button "Grab Withdraw" at bounding box center [287, 103] width 55 height 14
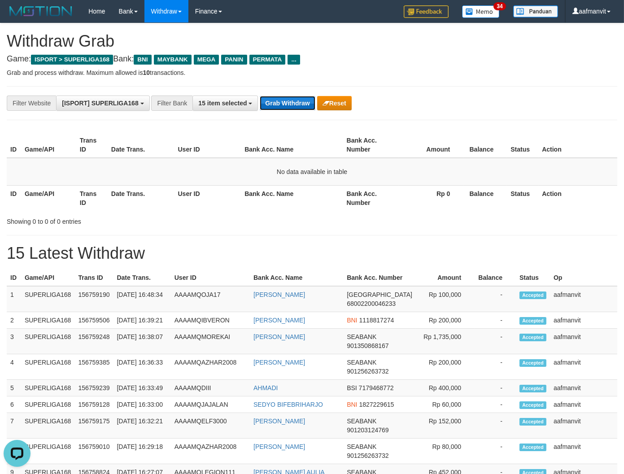
click at [263, 105] on button "Grab Withdraw" at bounding box center [287, 103] width 55 height 14
click at [267, 102] on button "Grab Withdraw" at bounding box center [287, 103] width 55 height 14
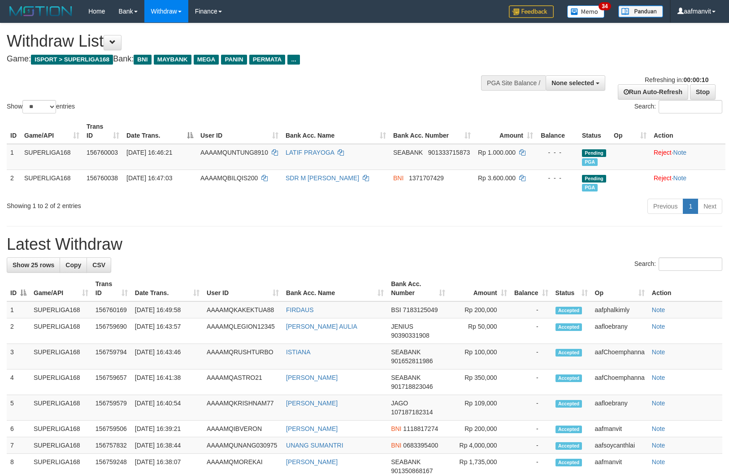
select select
select select "**"
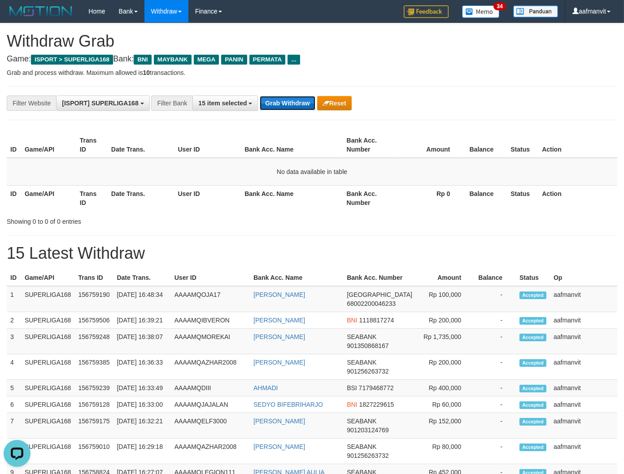
click at [292, 99] on button "Grab Withdraw" at bounding box center [287, 103] width 55 height 14
click at [292, 98] on button "Grab Withdraw" at bounding box center [287, 103] width 55 height 14
click at [274, 109] on button "Grab Withdraw" at bounding box center [287, 103] width 55 height 14
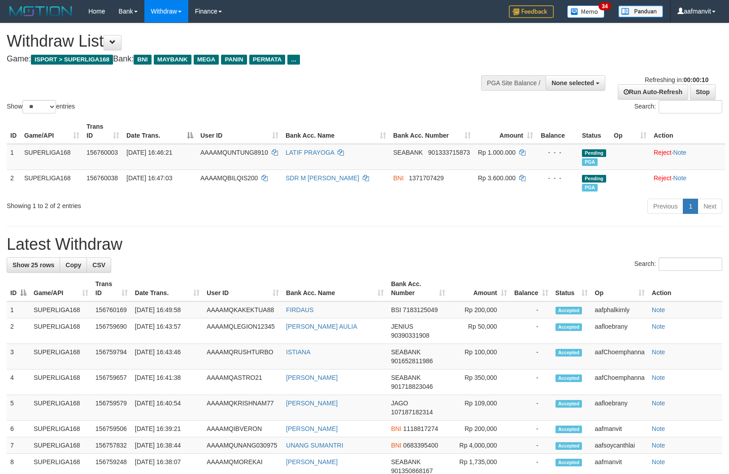
select select
select select "**"
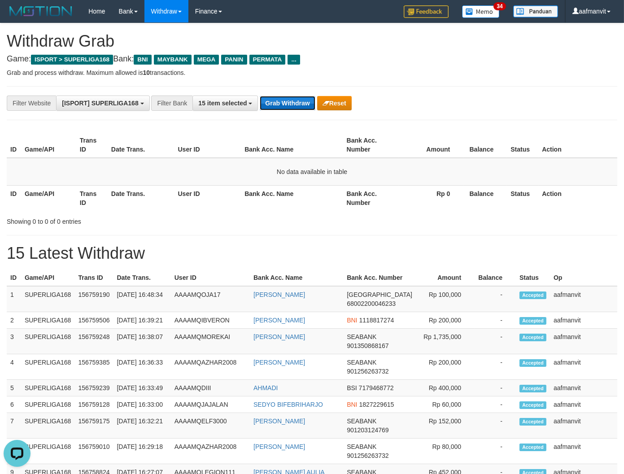
click at [287, 102] on button "Grab Withdraw" at bounding box center [287, 103] width 55 height 14
click at [294, 108] on button "Grab Withdraw" at bounding box center [287, 103] width 55 height 14
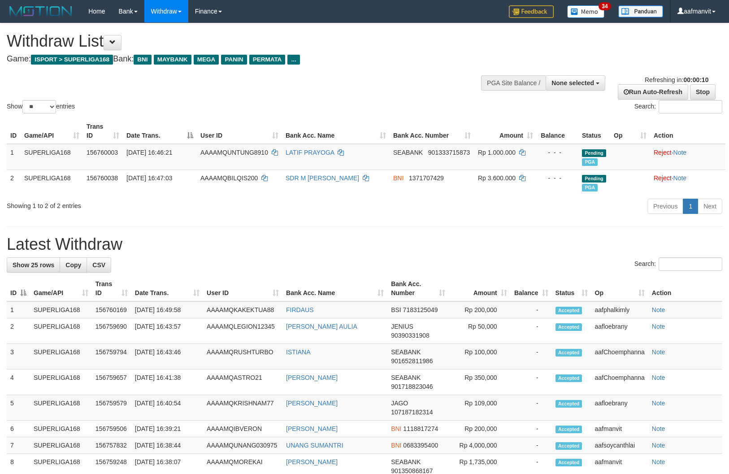
select select
select select "**"
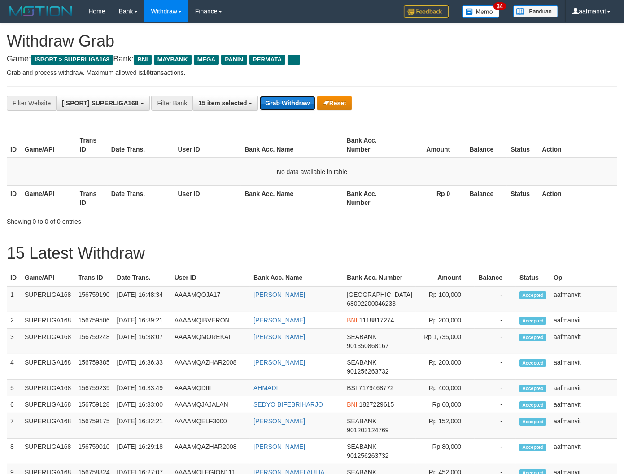
click at [265, 96] on button "Grab Withdraw" at bounding box center [287, 103] width 55 height 14
click at [265, 97] on button "Grab Withdraw" at bounding box center [287, 103] width 55 height 14
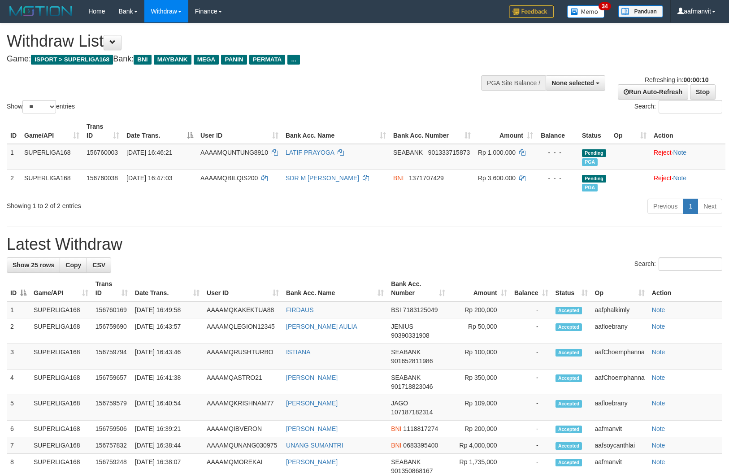
select select
select select "**"
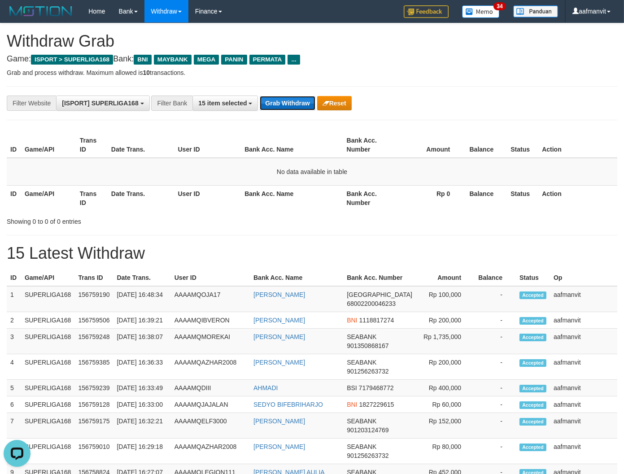
click at [285, 108] on button "Grab Withdraw" at bounding box center [287, 103] width 55 height 14
drag, startPoint x: 285, startPoint y: 108, endPoint x: 292, endPoint y: 106, distance: 7.3
click at [291, 106] on button "Grab Withdraw" at bounding box center [287, 103] width 55 height 14
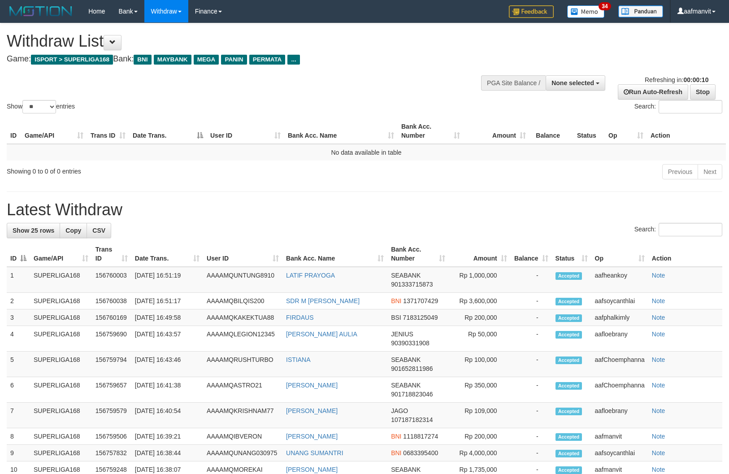
select select
select select "**"
select select
select select "**"
select select
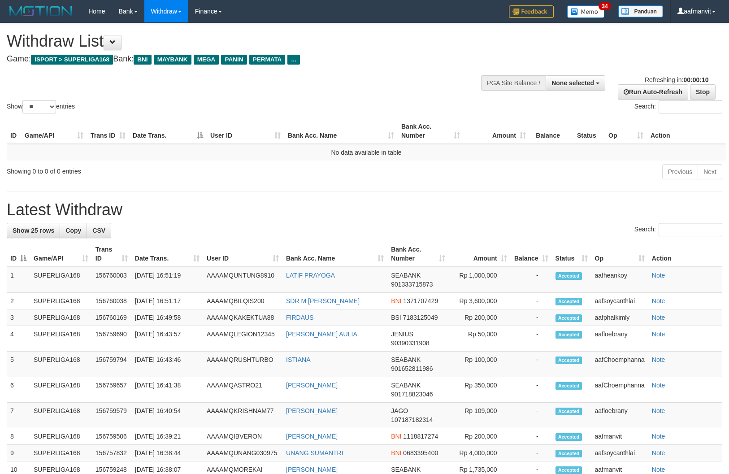
select select "**"
select select
select select "**"
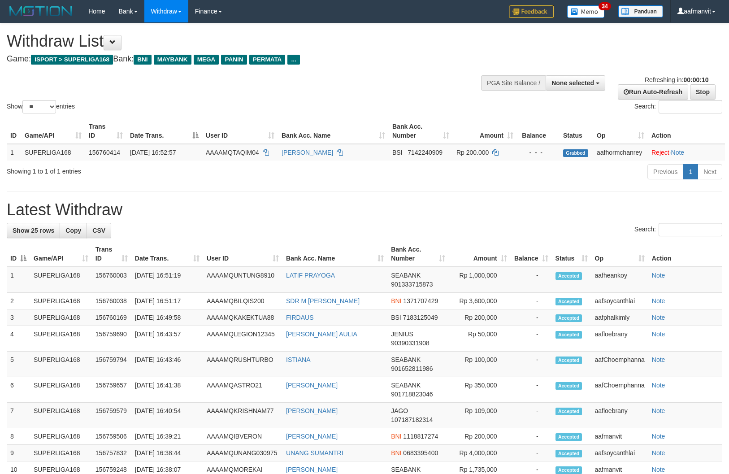
select select
select select "**"
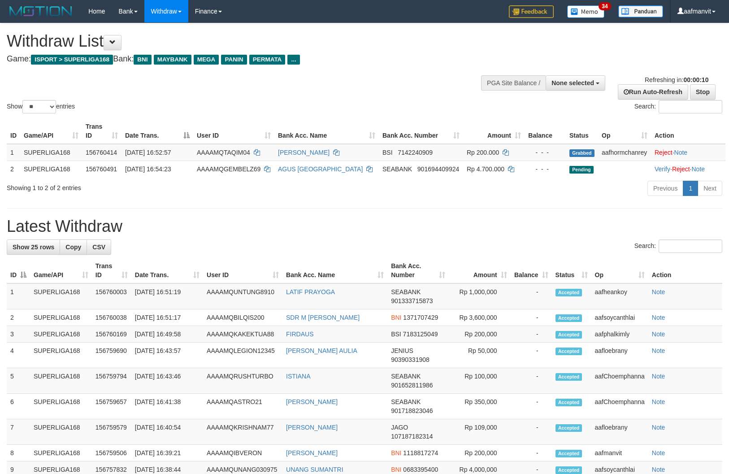
select select
select select "**"
select select
select select "**"
select select
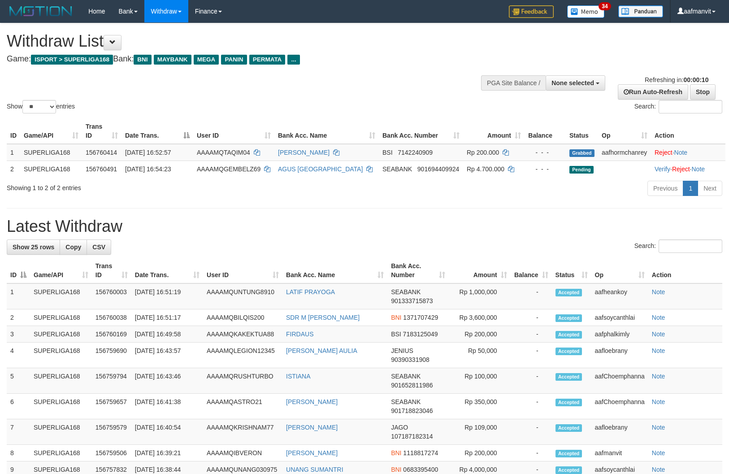
select select "**"
select select
select select "**"
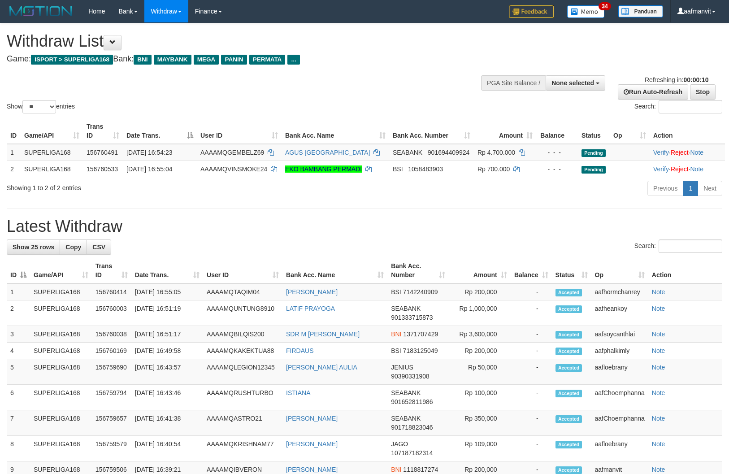
select select
select select "**"
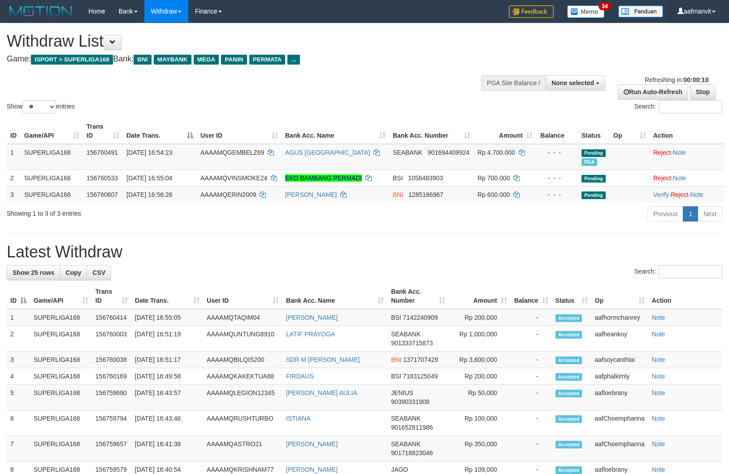
select select
select select "**"
select select
select select "**"
select select
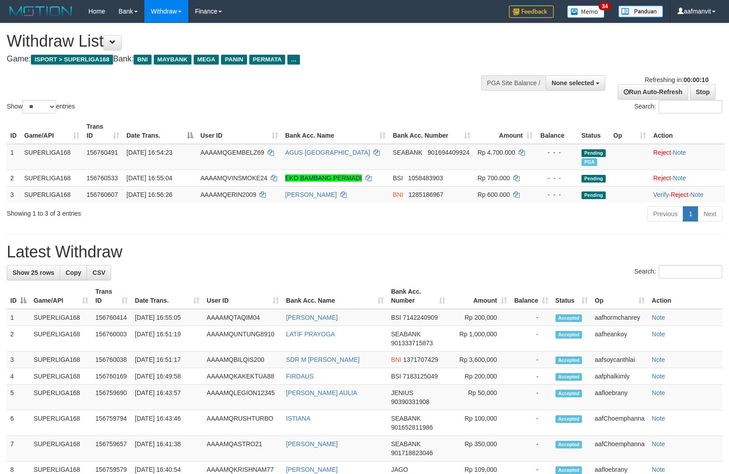
select select "**"
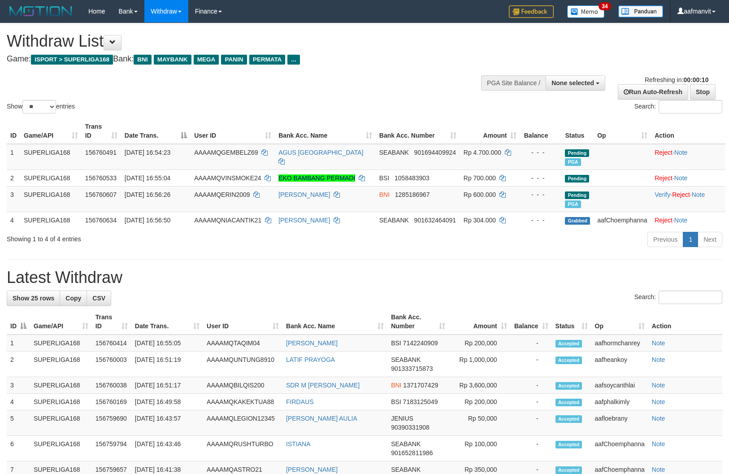
select select
select select "**"
select select
select select "**"
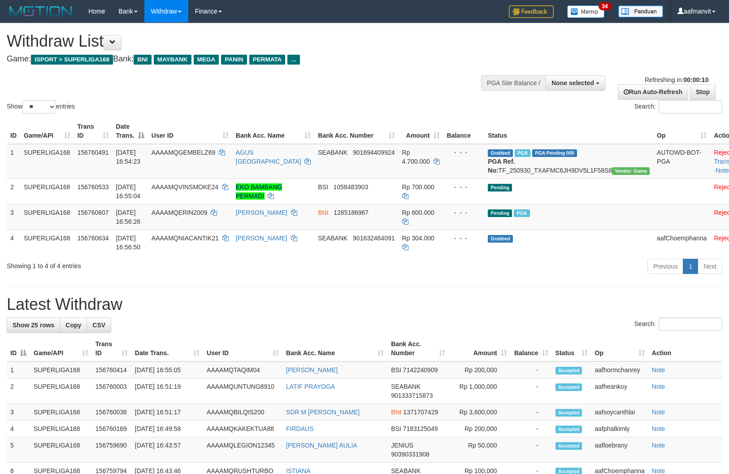
select select
select select "**"
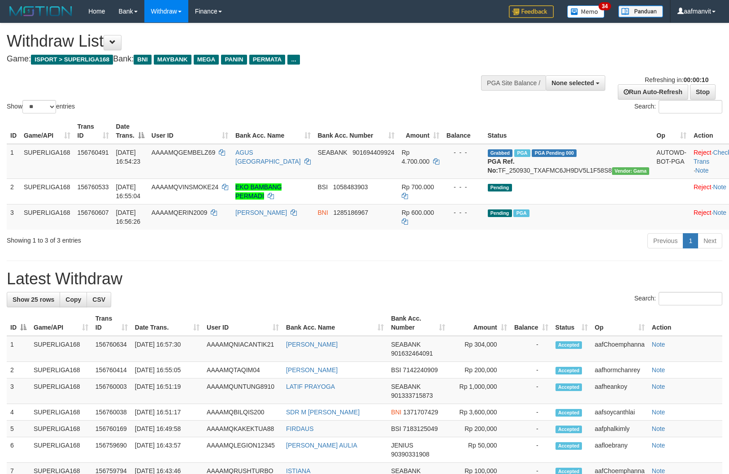
select select
select select "**"
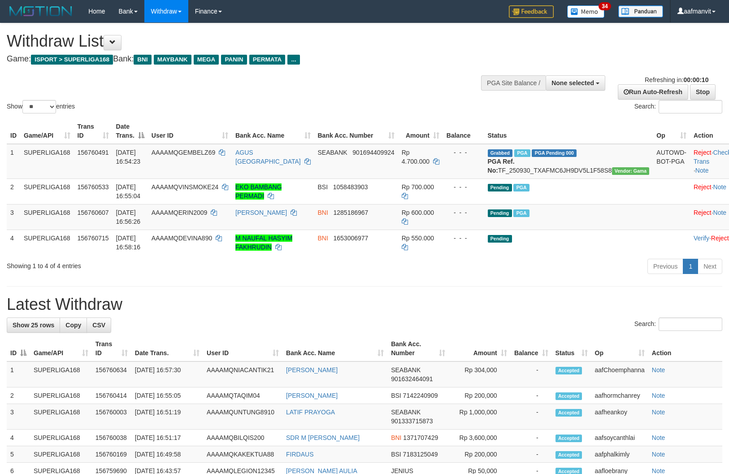
select select
select select "**"
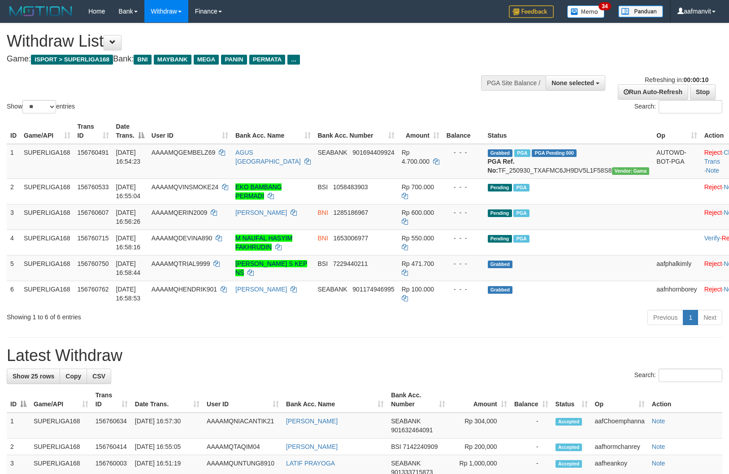
select select
select select "**"
select select
select select "**"
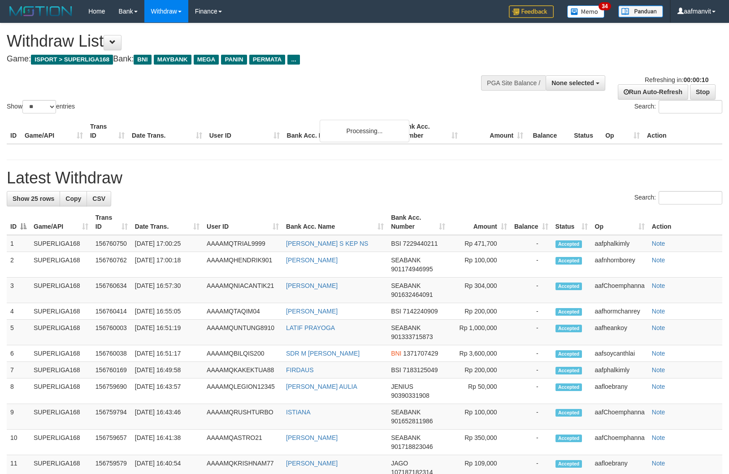
select select
select select "**"
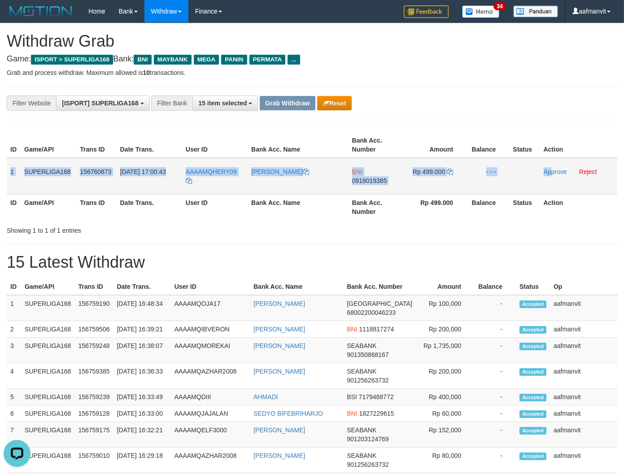
copy tr "1 SUPERLIGA168 156760873 [DATE] 17:00:43 AAAAMQHERY09 HERI SALAM BNI 0918019385…"
drag, startPoint x: 10, startPoint y: 169, endPoint x: 604, endPoint y: 176, distance: 594.1
click at [566, 175] on tr "1 SUPERLIGA168 156760873 30/09/2025 17:00:43 AAAAMQHERY09 HERI SALAM BNI 091801…" at bounding box center [312, 176] width 610 height 37
copy tr "1 SUPERLIGA168 156760873 30/09/2025 17:00:43 AAAAMQHERY09 HERI SALAM BNI 091801…"
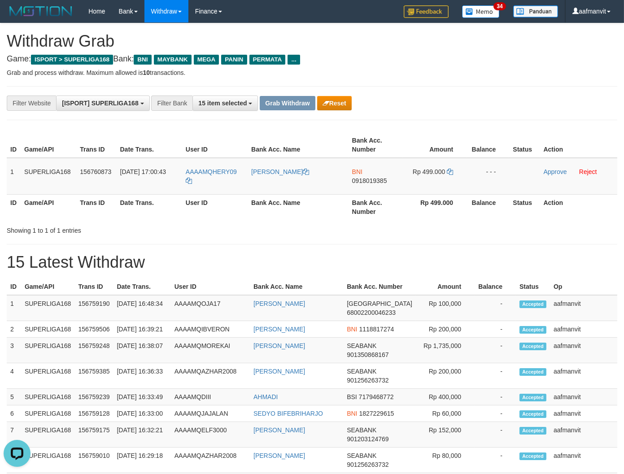
click at [256, 228] on div "Showing 1 to 1 of 1 entries" at bounding box center [130, 228] width 260 height 13
copy span "HERY09"
drag, startPoint x: 244, startPoint y: 171, endPoint x: 211, endPoint y: 173, distance: 33.7
click at [211, 173] on td "AAAAMQHERY09" at bounding box center [214, 176] width 65 height 37
click at [374, 183] on td "BNI 0918019385" at bounding box center [375, 176] width 54 height 37
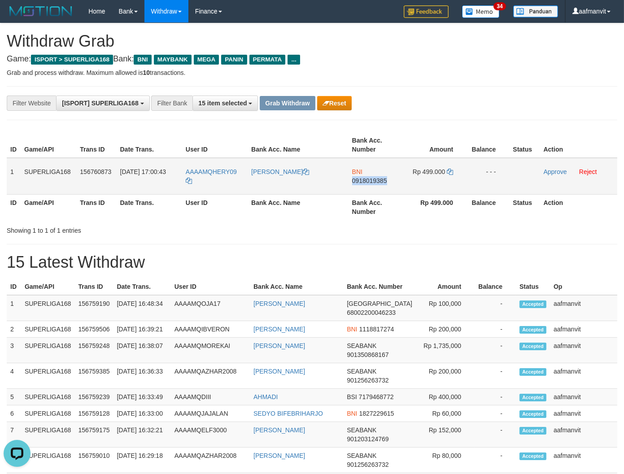
copy span "0918019385"
click at [374, 183] on td "BNI 0918019385" at bounding box center [375, 176] width 54 height 37
click at [447, 169] on icon at bounding box center [450, 172] width 6 height 6
click at [451, 169] on icon at bounding box center [450, 172] width 6 height 6
click at [547, 170] on link "Approve" at bounding box center [554, 171] width 23 height 7
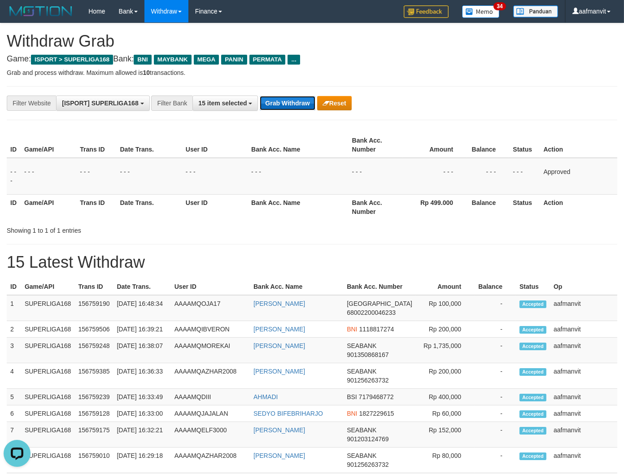
click at [291, 97] on button "Grab Withdraw" at bounding box center [287, 103] width 55 height 14
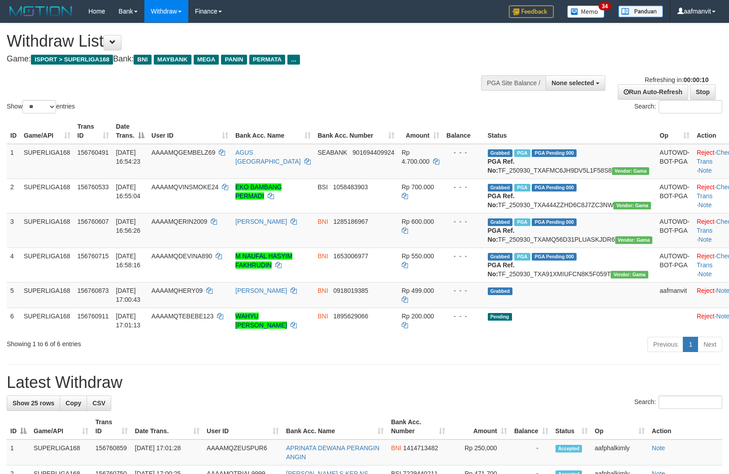
select select
select select "**"
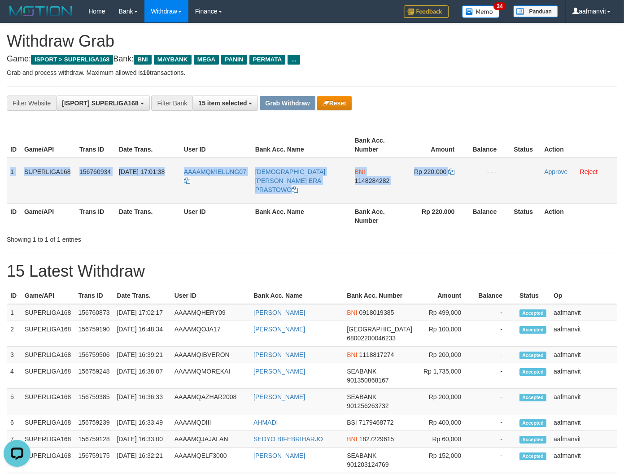
drag, startPoint x: 8, startPoint y: 164, endPoint x: 490, endPoint y: 176, distance: 482.5
click at [477, 178] on tr "1 SUPERLIGA168 156760934 30/09/2025 17:01:38 AAAAMQMIELUNG07 MUHAMMAD ISNAIN ER…" at bounding box center [312, 181] width 610 height 46
copy tr "1 SUPERLIGA168 156760934 30/09/2025 17:01:38 AAAAMQMIELUNG07 MUHAMMAD ISNAIN ER…"
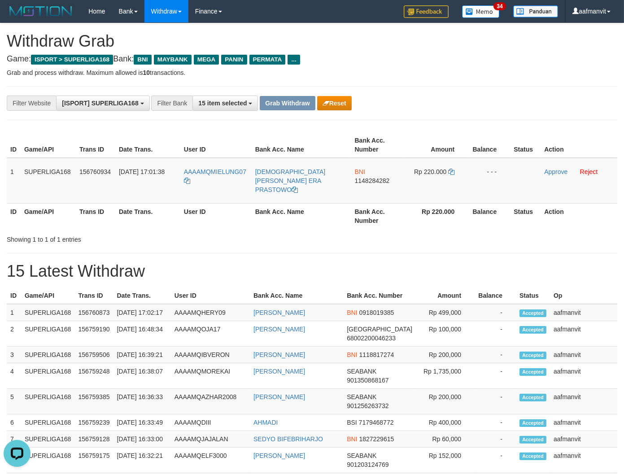
click at [221, 209] on th "User ID" at bounding box center [215, 216] width 71 height 26
copy span "MIELUNG07"
drag, startPoint x: 250, startPoint y: 167, endPoint x: 211, endPoint y: 164, distance: 39.1
click at [211, 164] on td "AAAAMQMIELUNG07" at bounding box center [215, 181] width 71 height 46
click at [365, 177] on span "1148284282" at bounding box center [372, 180] width 35 height 7
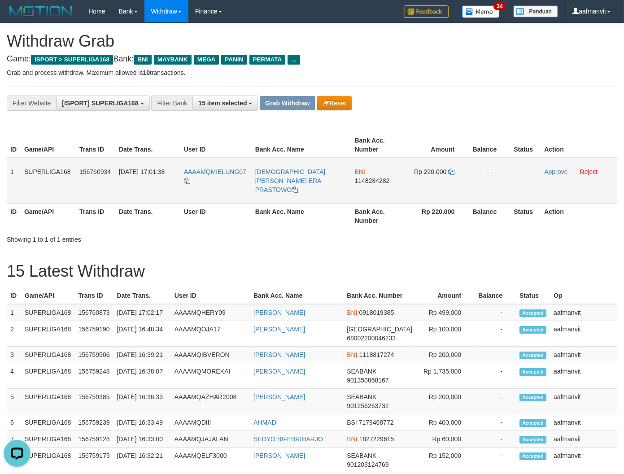
click at [365, 177] on span "1148284282" at bounding box center [372, 180] width 35 height 7
click at [453, 169] on icon at bounding box center [451, 172] width 6 height 6
drag, startPoint x: 548, startPoint y: 172, endPoint x: 347, endPoint y: 125, distance: 207.2
click at [548, 172] on link "Approve" at bounding box center [555, 171] width 23 height 7
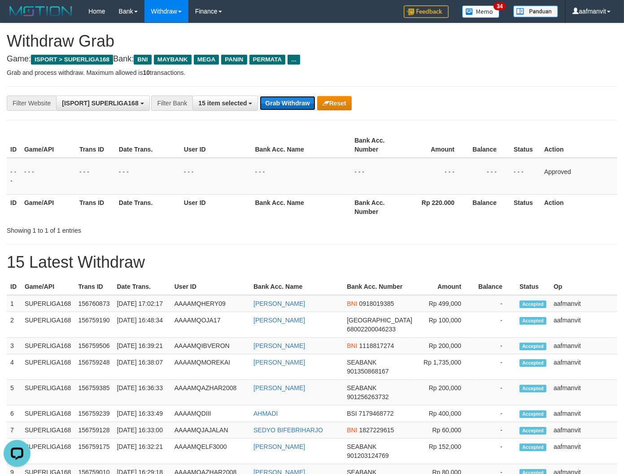
click at [275, 105] on button "Grab Withdraw" at bounding box center [287, 103] width 55 height 14
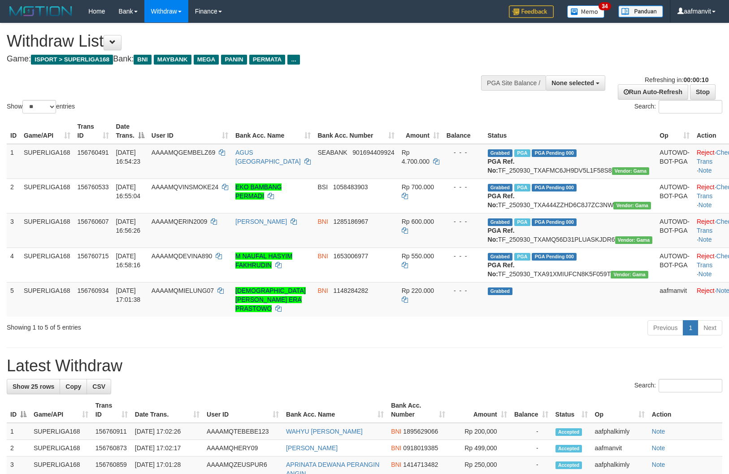
select select
select select "**"
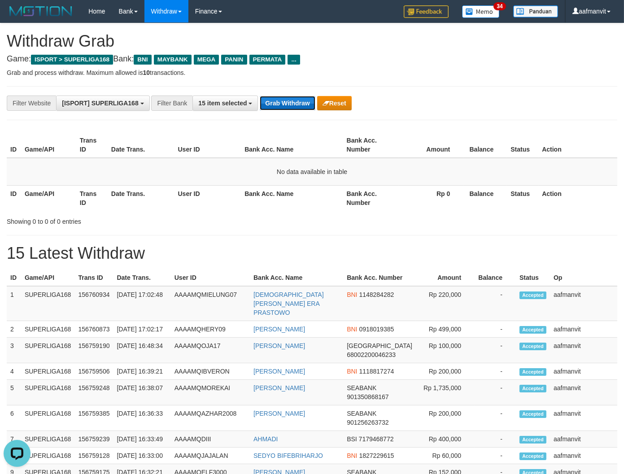
click at [286, 100] on button "Grab Withdraw" at bounding box center [287, 103] width 55 height 14
click at [288, 100] on button "Grab Withdraw" at bounding box center [287, 103] width 55 height 14
drag, startPoint x: 288, startPoint y: 100, endPoint x: 546, endPoint y: 113, distance: 257.6
click at [289, 99] on button "Grab Withdraw" at bounding box center [287, 103] width 55 height 14
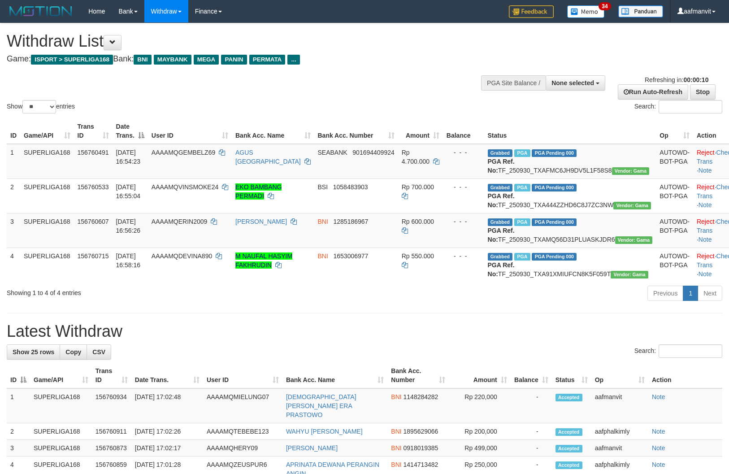
select select
select select "**"
select select
select select "**"
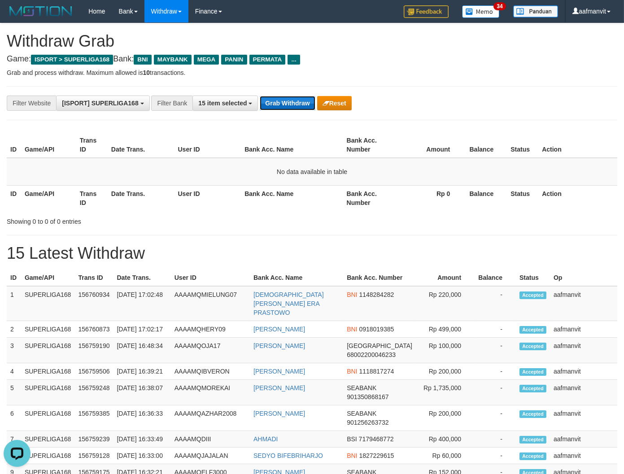
click at [278, 99] on button "Grab Withdraw" at bounding box center [287, 103] width 55 height 14
click at [278, 97] on button "Grab Withdraw" at bounding box center [287, 103] width 55 height 14
click at [281, 100] on button "Grab Withdraw" at bounding box center [287, 103] width 55 height 14
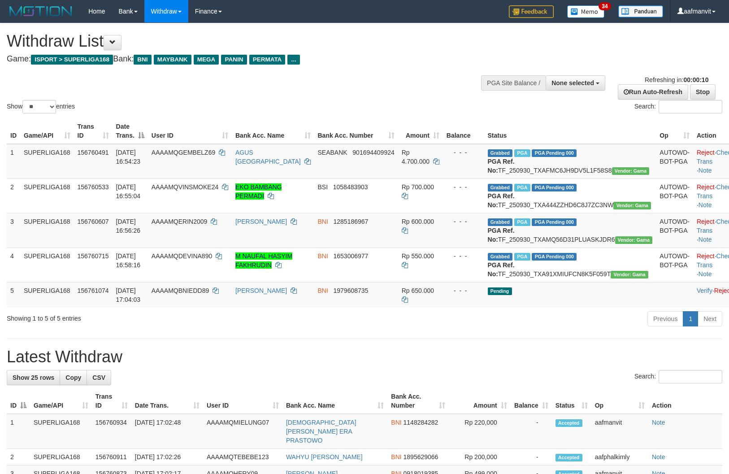
select select
select select "**"
select select
select select "**"
select select
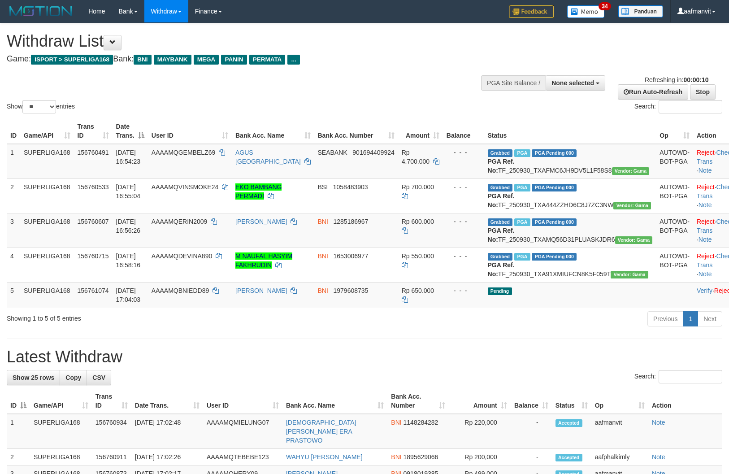
select select "**"
select select
select select "**"
select select
select select "**"
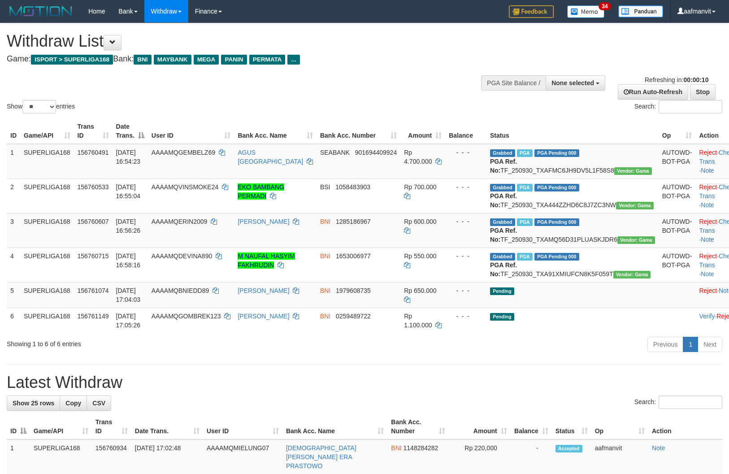
select select
select select "**"
select select
select select "**"
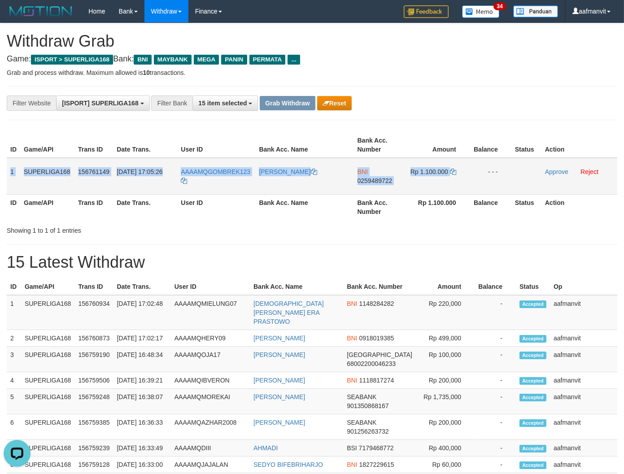
drag, startPoint x: 11, startPoint y: 168, endPoint x: 630, endPoint y: 209, distance: 620.5
click at [479, 176] on tr "1 SUPERLIGA168 156761149 30/09/2025 17:05:26 AAAAMQGOMBREK123 KHOIRUN NASIKIN B…" at bounding box center [312, 176] width 610 height 37
copy tr "1 SUPERLIGA168 156761149 30/09/2025 17:05:26 AAAAMQGOMBREK123 KHOIRUN NASIKIN B…"
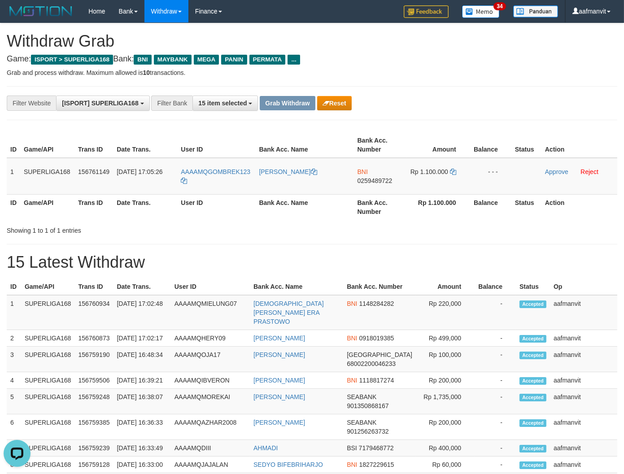
drag, startPoint x: 319, startPoint y: 217, endPoint x: 337, endPoint y: 208, distance: 20.7
click at [320, 217] on th "Bank Acc. Name" at bounding box center [304, 207] width 98 height 26
click at [354, 177] on td "BNI 0259489722" at bounding box center [380, 176] width 53 height 37
click at [364, 180] on span "0259489722" at bounding box center [374, 180] width 35 height 7
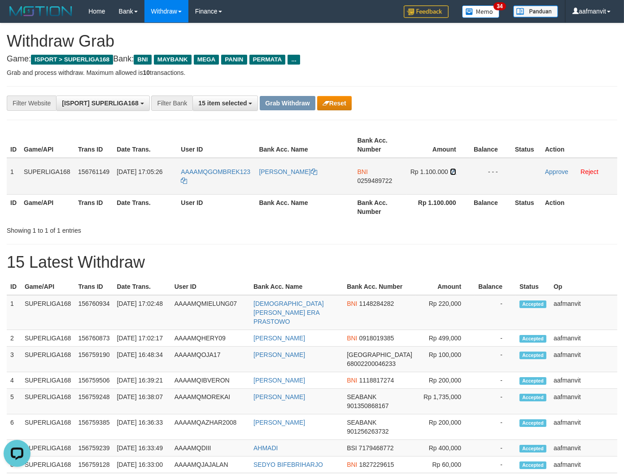
click at [451, 169] on icon at bounding box center [453, 172] width 6 height 6
click at [548, 170] on link "Approve" at bounding box center [556, 171] width 23 height 7
drag, startPoint x: 282, startPoint y: 104, endPoint x: 288, endPoint y: 104, distance: 5.8
click at [283, 104] on button "Grab Withdraw" at bounding box center [287, 103] width 55 height 14
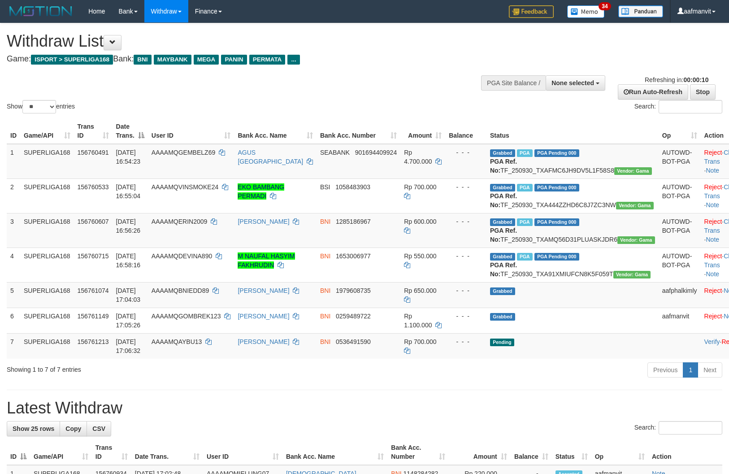
select select
select select "**"
select select
select select "**"
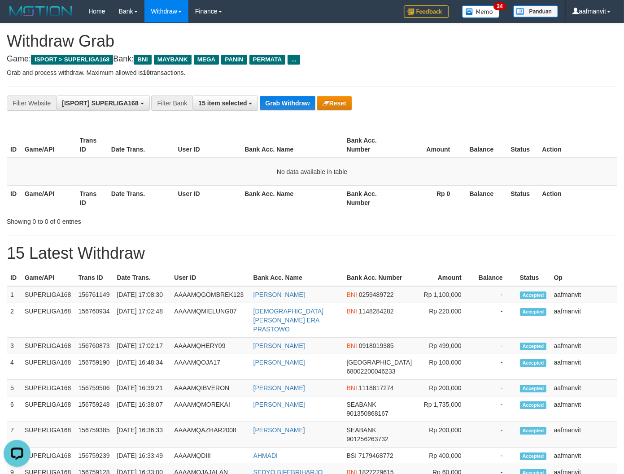
click at [285, 110] on div "**********" at bounding box center [260, 102] width 520 height 15
click at [286, 99] on button "Grab Withdraw" at bounding box center [287, 103] width 55 height 14
drag, startPoint x: 286, startPoint y: 99, endPoint x: 529, endPoint y: 99, distance: 243.0
click at [291, 99] on button "Grab Withdraw" at bounding box center [287, 103] width 55 height 14
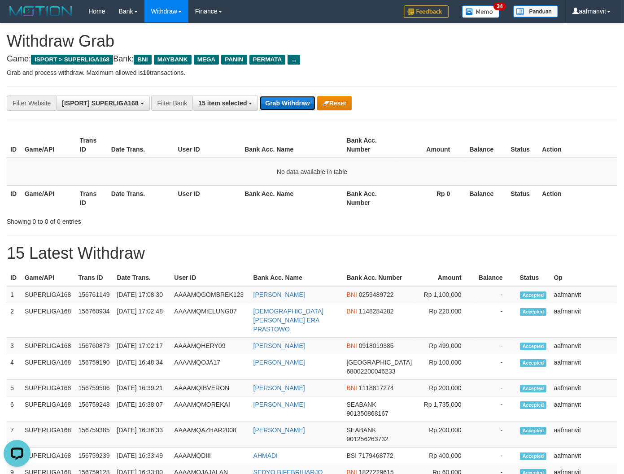
click at [302, 99] on button "Grab Withdraw" at bounding box center [287, 103] width 55 height 14
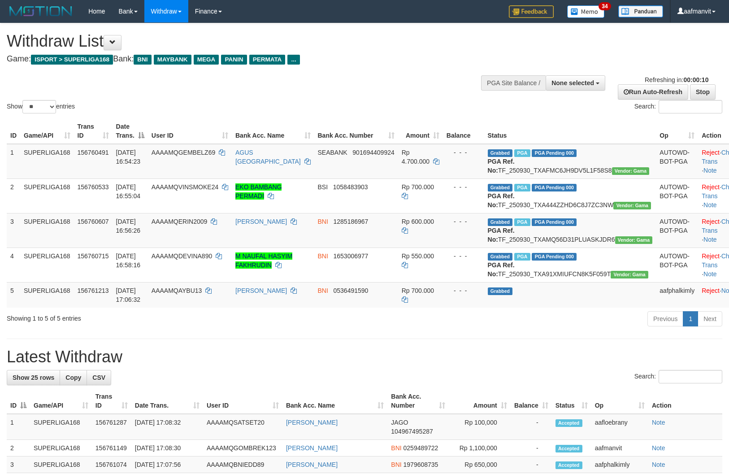
select select
select select "**"
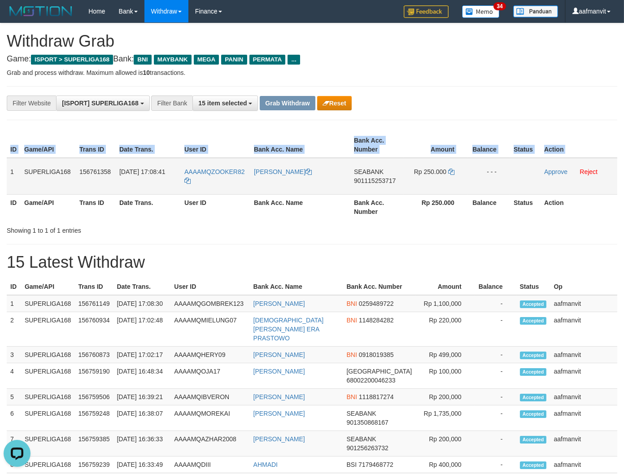
drag, startPoint x: 5, startPoint y: 169, endPoint x: 11, endPoint y: 169, distance: 5.4
click at [11, 169] on div "ID Game/API Trans ID Date Trans. User ID Bank Acc. Name Bank Acc. Number Amount…" at bounding box center [312, 176] width 624 height 93
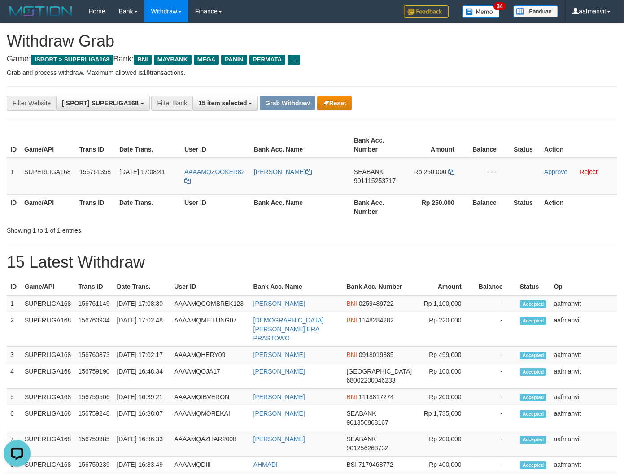
click at [287, 229] on div "Showing 1 to 1 of 1 entries" at bounding box center [312, 228] width 624 height 13
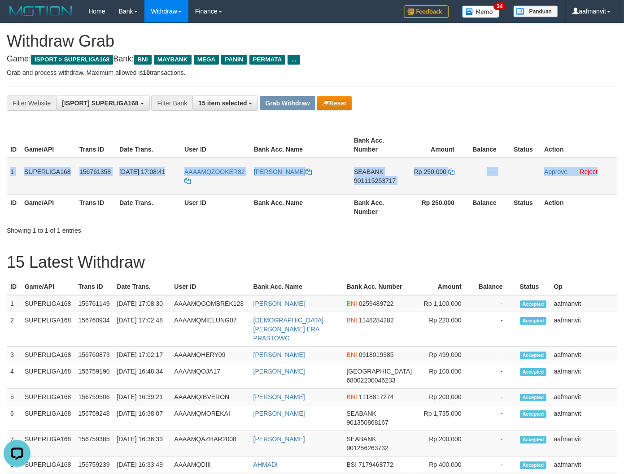
drag, startPoint x: 11, startPoint y: 168, endPoint x: 601, endPoint y: 182, distance: 589.7
click at [601, 182] on tr "1 SUPERLIGA168 156761358 30/09/2025 17:08:41 AAAAMQZOOKER82 SITI MARLINAH SEABA…" at bounding box center [312, 176] width 610 height 37
copy tr "1 SUPERLIGA168 156761358 30/09/2025 17:08:41 AAAAMQZOOKER82 SITI MARLINAH SEABA…"
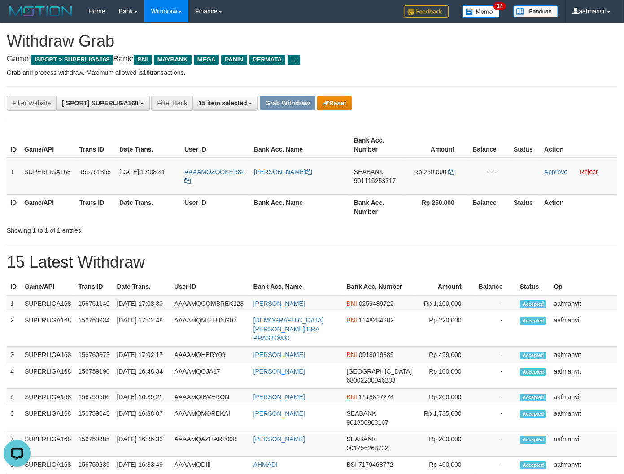
click at [383, 234] on div "Showing 1 to 1 of 1 entries" at bounding box center [312, 228] width 624 height 13
copy span "ZOOKER82"
drag, startPoint x: 249, startPoint y: 173, endPoint x: 212, endPoint y: 171, distance: 36.8
click at [212, 171] on td "AAAAMQZOOKER82" at bounding box center [215, 176] width 69 height 37
click at [385, 178] on span "901115253717" at bounding box center [375, 180] width 42 height 7
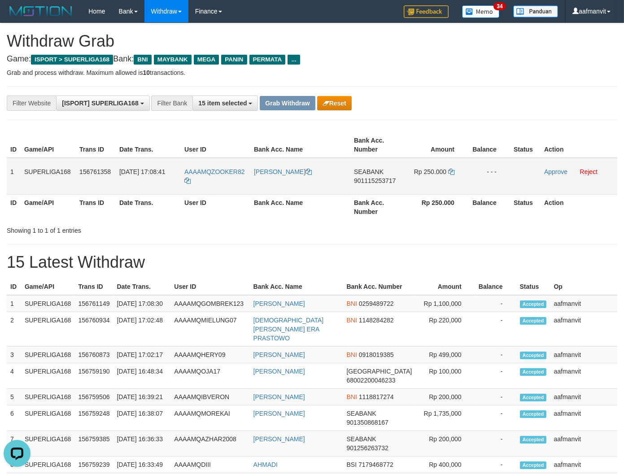
click at [385, 178] on span "901115253717" at bounding box center [375, 180] width 42 height 7
click at [453, 171] on icon at bounding box center [451, 172] width 6 height 6
drag, startPoint x: 550, startPoint y: 170, endPoint x: 357, endPoint y: 118, distance: 199.8
click at [550, 170] on link "Approve" at bounding box center [555, 171] width 23 height 7
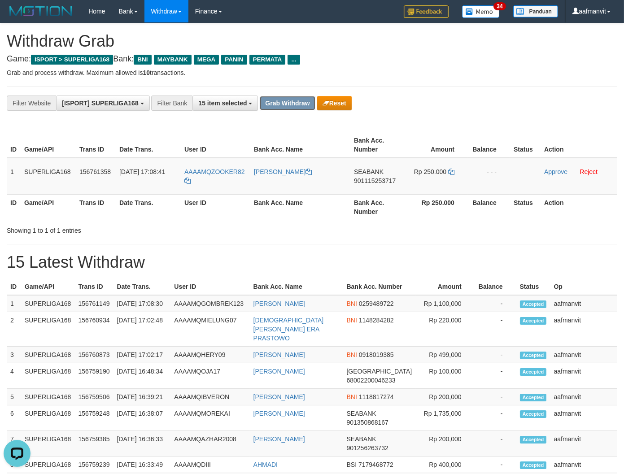
click at [296, 105] on button "Grab Withdraw" at bounding box center [287, 103] width 55 height 14
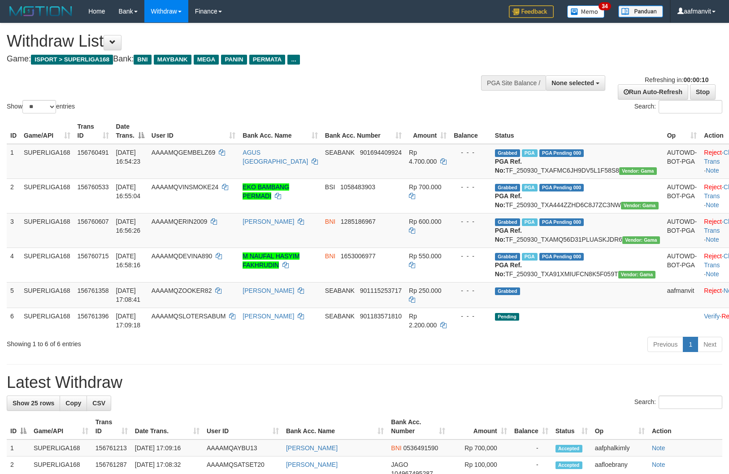
select select
select select "**"
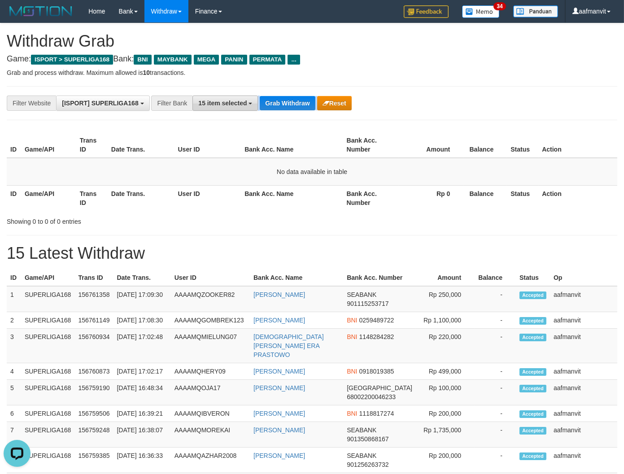
drag, startPoint x: 227, startPoint y: 112, endPoint x: 227, endPoint y: 105, distance: 6.7
click at [227, 107] on div "**********" at bounding box center [312, 103] width 610 height 34
click at [239, 111] on div "**********" at bounding box center [312, 103] width 610 height 34
click at [227, 105] on span "15 item selected" at bounding box center [222, 103] width 48 height 7
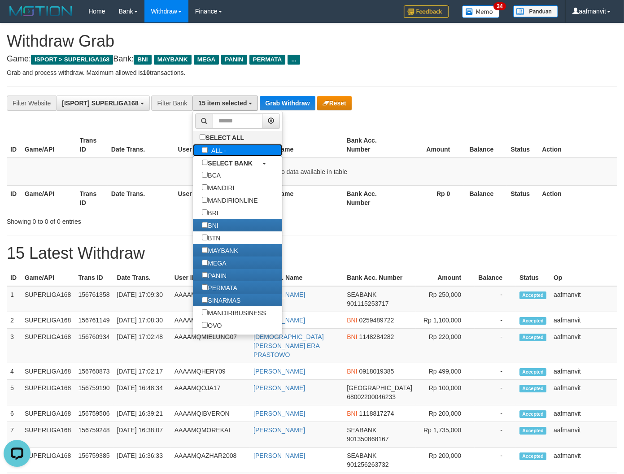
click at [221, 154] on label "- ALL -" at bounding box center [214, 150] width 42 height 13
select select "***"
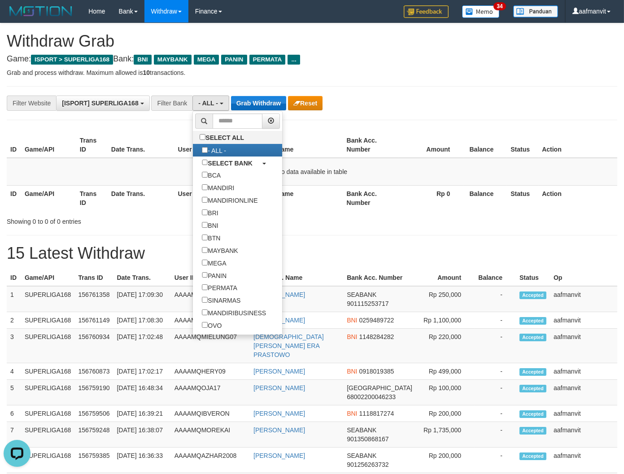
scroll to position [46, 0]
click at [273, 104] on button "Grab Withdraw" at bounding box center [258, 103] width 55 height 14
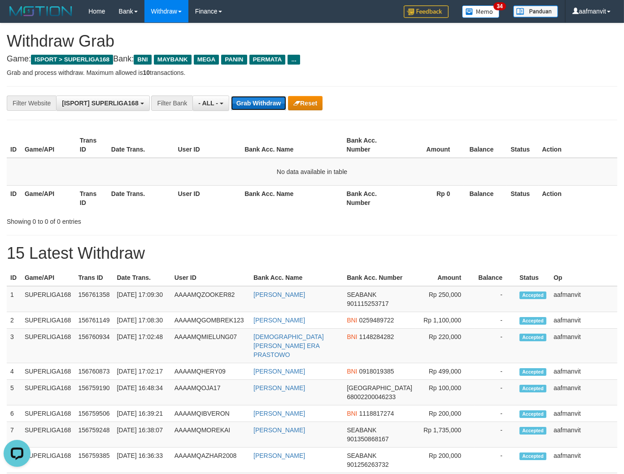
click at [271, 104] on button "Grab Withdraw" at bounding box center [258, 103] width 55 height 14
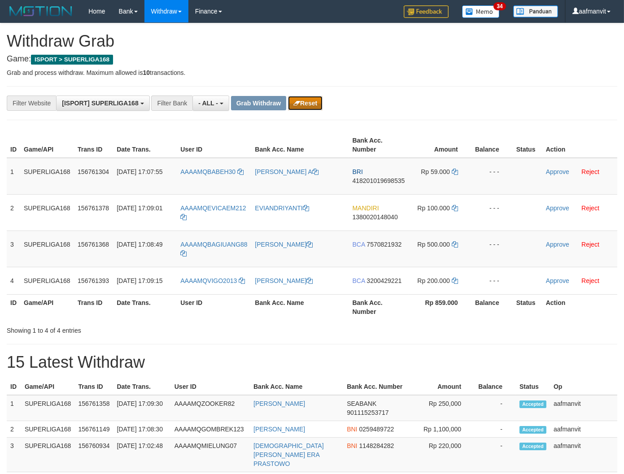
click at [310, 105] on button "Reset" at bounding box center [305, 103] width 35 height 14
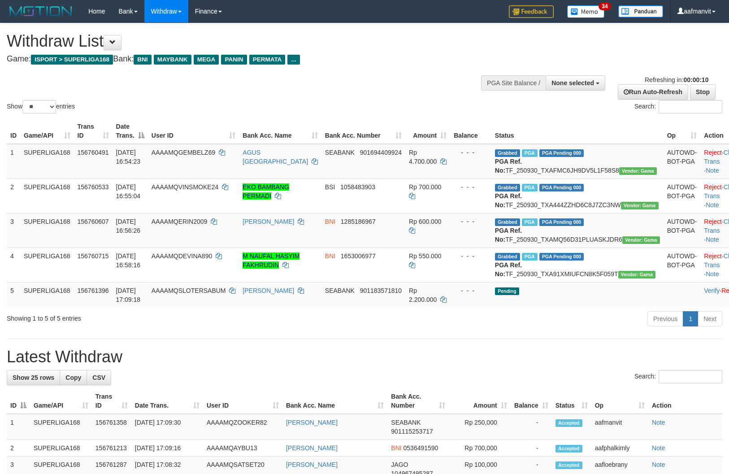
select select
select select "**"
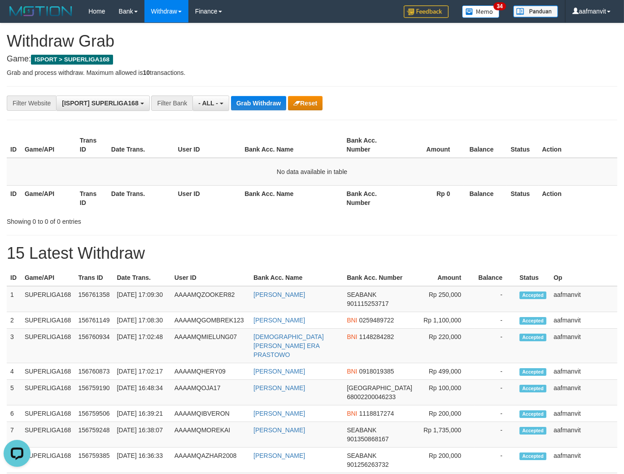
click at [247, 95] on div "**********" at bounding box center [312, 103] width 610 height 34
drag, startPoint x: 247, startPoint y: 95, endPoint x: 243, endPoint y: 99, distance: 6.0
click at [243, 97] on div "**********" at bounding box center [312, 103] width 610 height 34
click at [243, 99] on button "Grab Withdraw" at bounding box center [258, 103] width 55 height 14
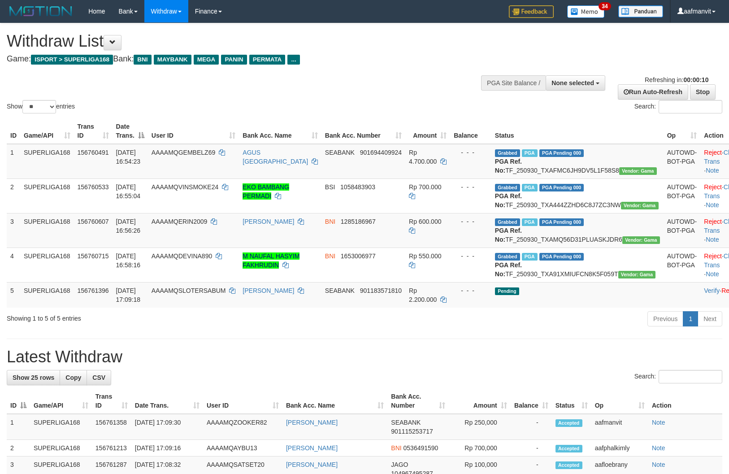
select select
select select "**"
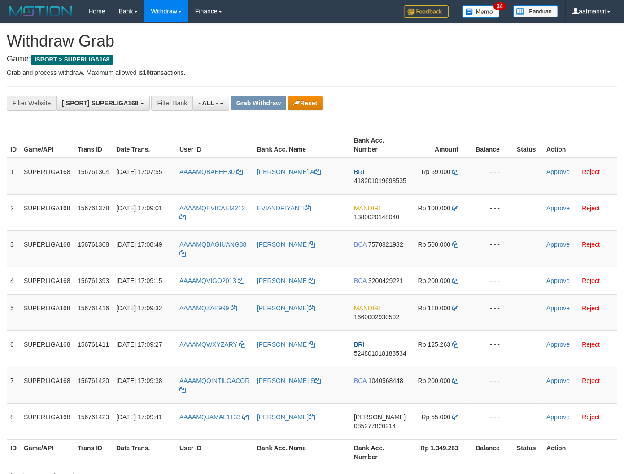
click at [317, 103] on button "Reset" at bounding box center [305, 103] width 35 height 14
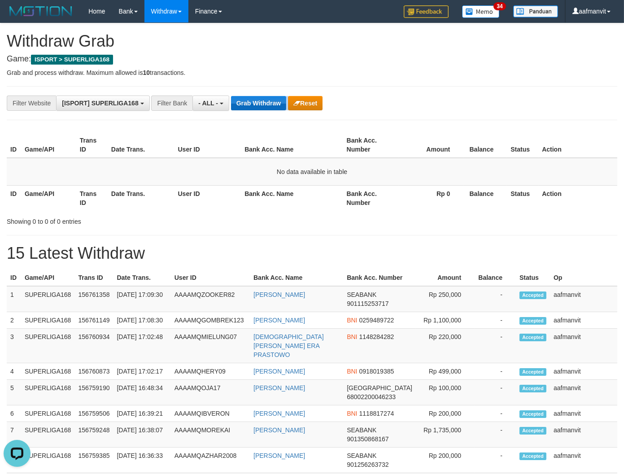
click at [271, 109] on div "**********" at bounding box center [260, 102] width 520 height 15
click at [271, 109] on button "Grab Withdraw" at bounding box center [258, 103] width 55 height 14
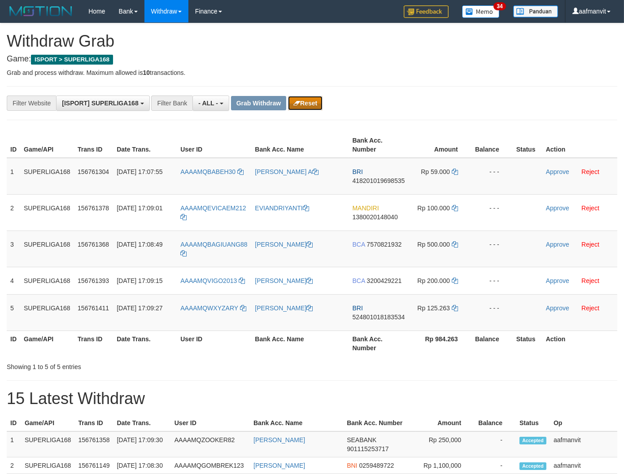
click at [310, 102] on button "Reset" at bounding box center [305, 103] width 35 height 14
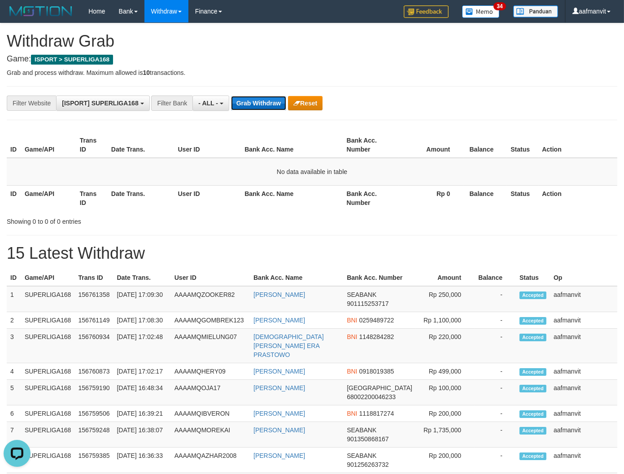
click at [266, 105] on button "Grab Withdraw" at bounding box center [258, 103] width 55 height 14
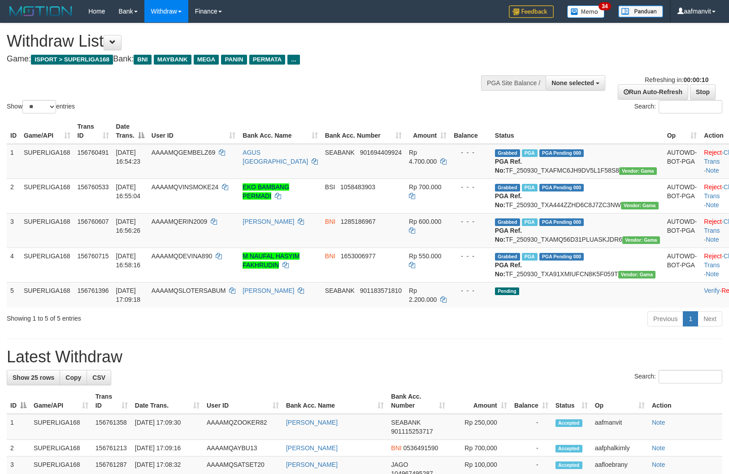
select select
select select "**"
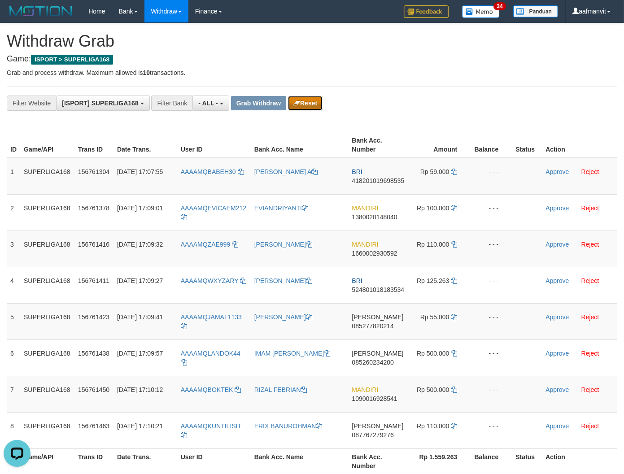
click at [307, 101] on button "Reset" at bounding box center [305, 103] width 35 height 14
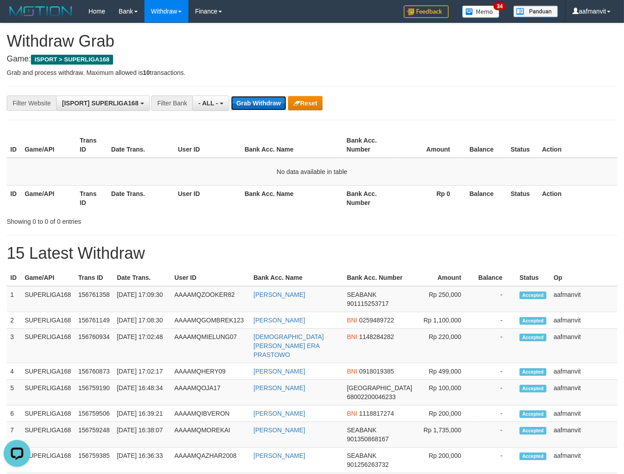
click at [247, 104] on button "Grab Withdraw" at bounding box center [258, 103] width 55 height 14
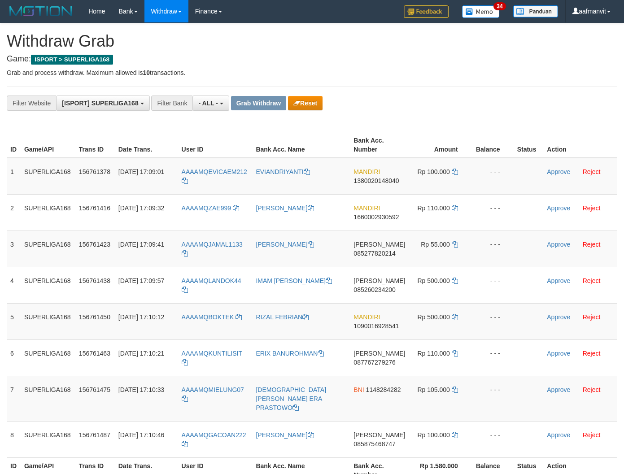
scroll to position [50, 0]
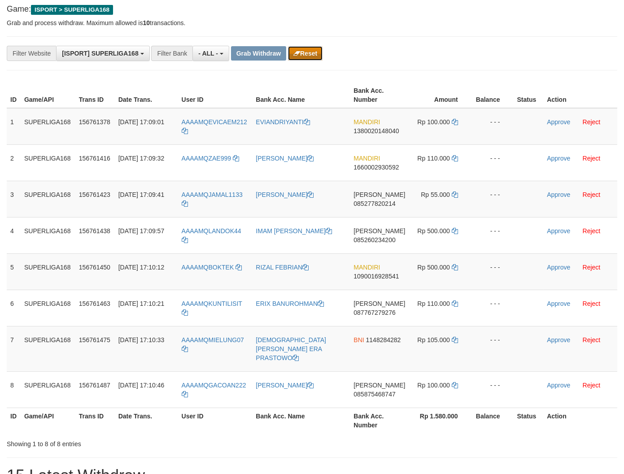
click at [299, 57] on button "Reset" at bounding box center [305, 53] width 35 height 14
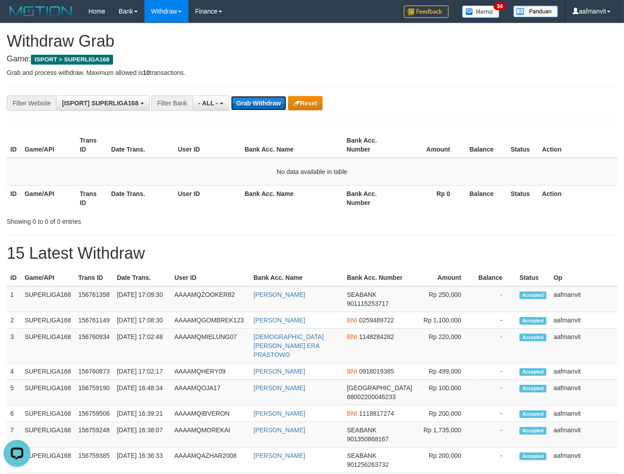
click at [259, 105] on button "Grab Withdraw" at bounding box center [258, 103] width 55 height 14
click at [258, 104] on button "Grab Withdraw" at bounding box center [258, 103] width 55 height 14
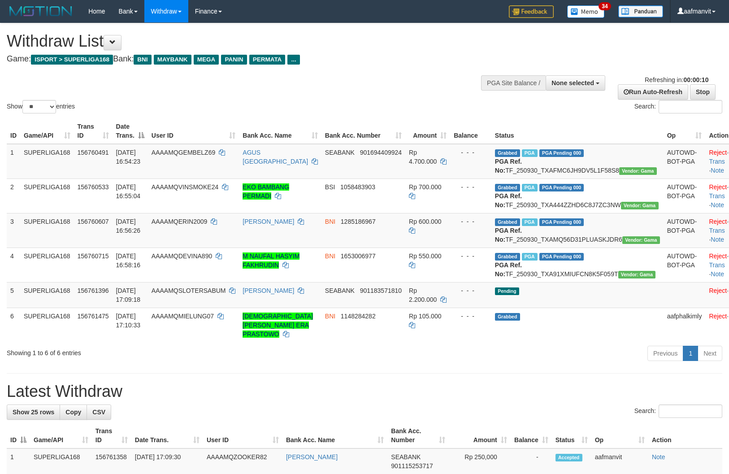
select select
select select "**"
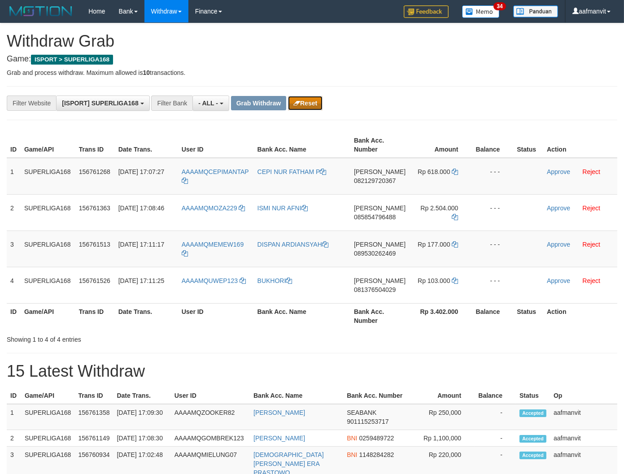
click at [302, 99] on button "Reset" at bounding box center [305, 103] width 35 height 14
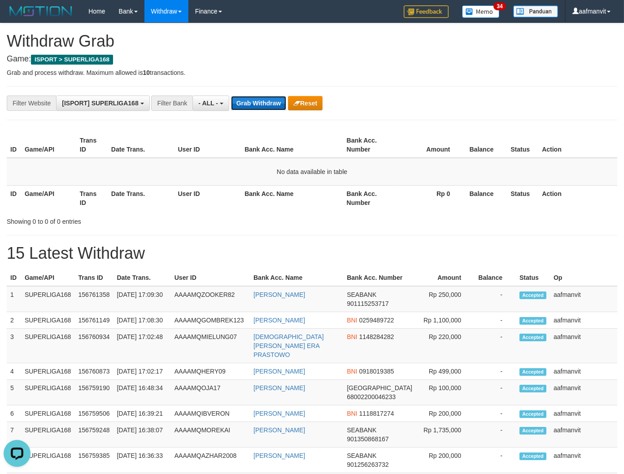
click at [243, 103] on button "Grab Withdraw" at bounding box center [258, 103] width 55 height 14
click at [243, 104] on button "Grab Withdraw" at bounding box center [258, 103] width 55 height 14
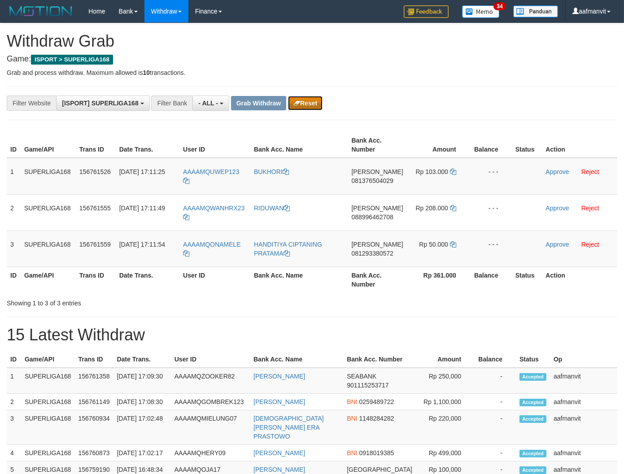
click at [300, 98] on button "Reset" at bounding box center [305, 103] width 35 height 14
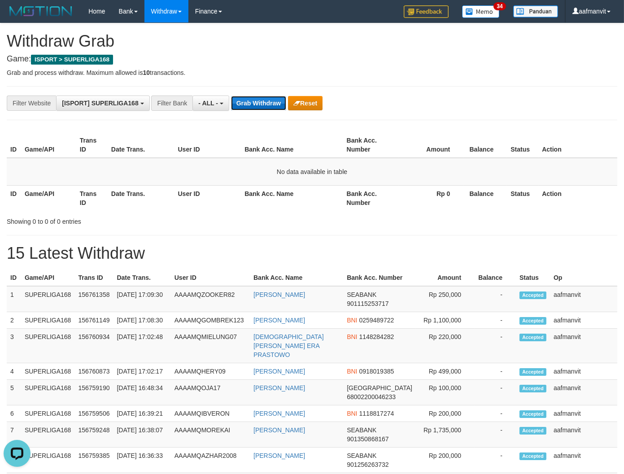
click at [235, 101] on button "Grab Withdraw" at bounding box center [258, 103] width 55 height 14
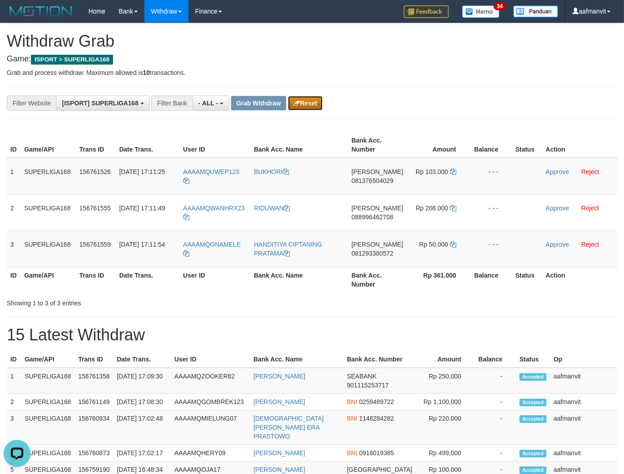
click at [312, 105] on button "Reset" at bounding box center [305, 103] width 35 height 14
